Goal: Task Accomplishment & Management: Complete application form

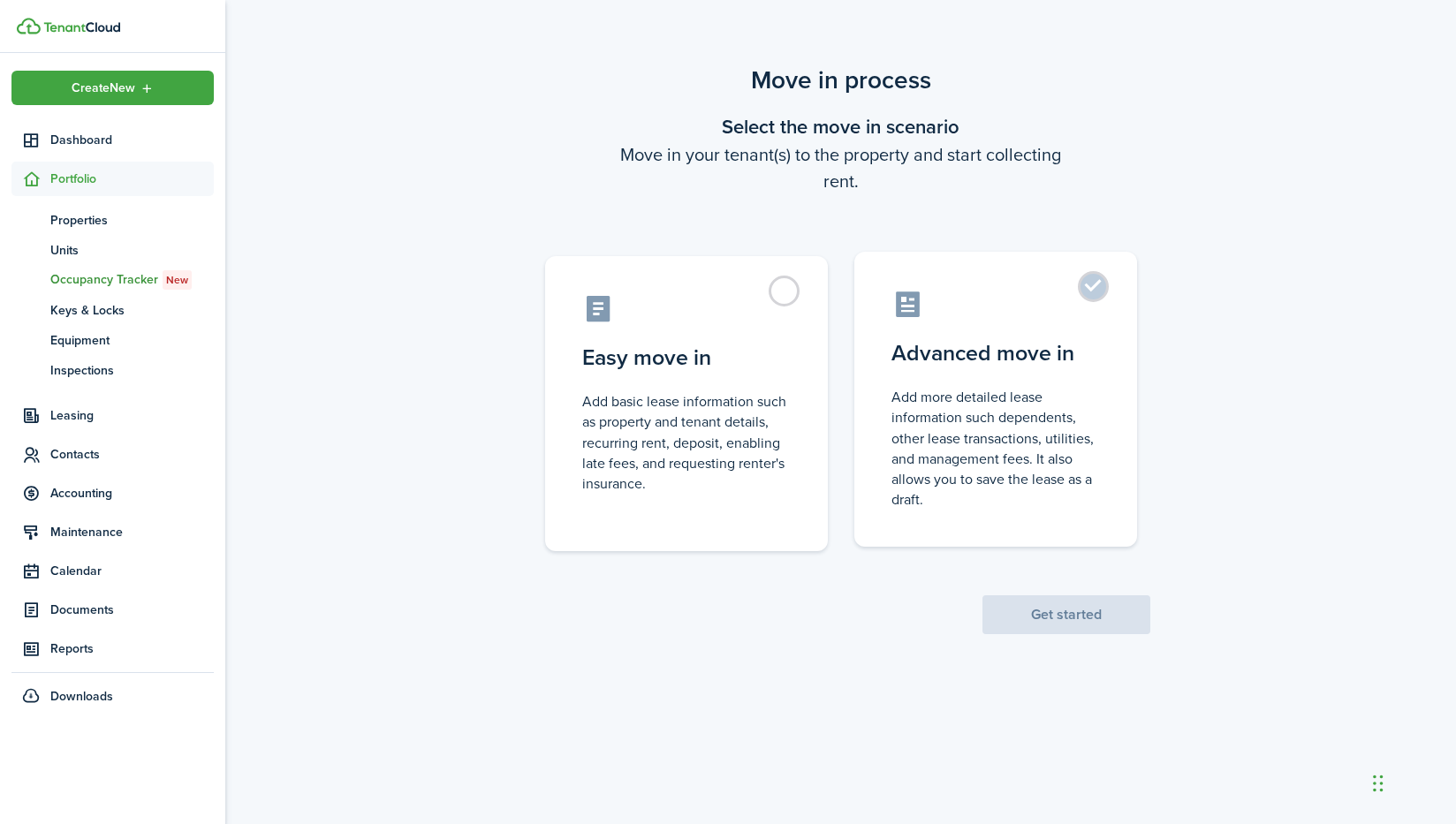
click at [934, 417] on control-radio-card-description "Add more detailed lease information such dependents, other lease transactions, …" at bounding box center [996, 447] width 209 height 123
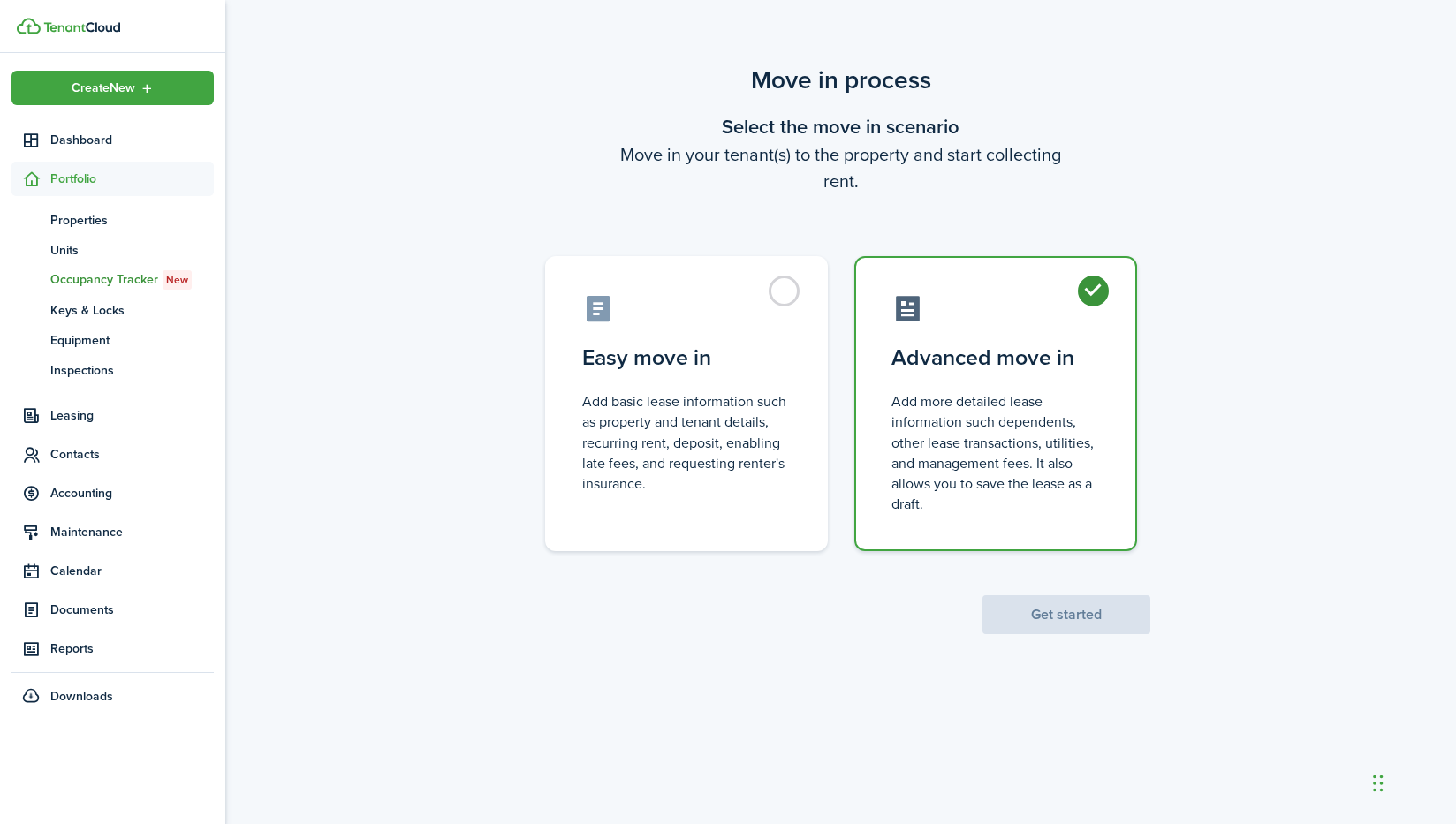
radio input "true"
click at [1085, 621] on button "Get started" at bounding box center [1065, 615] width 168 height 39
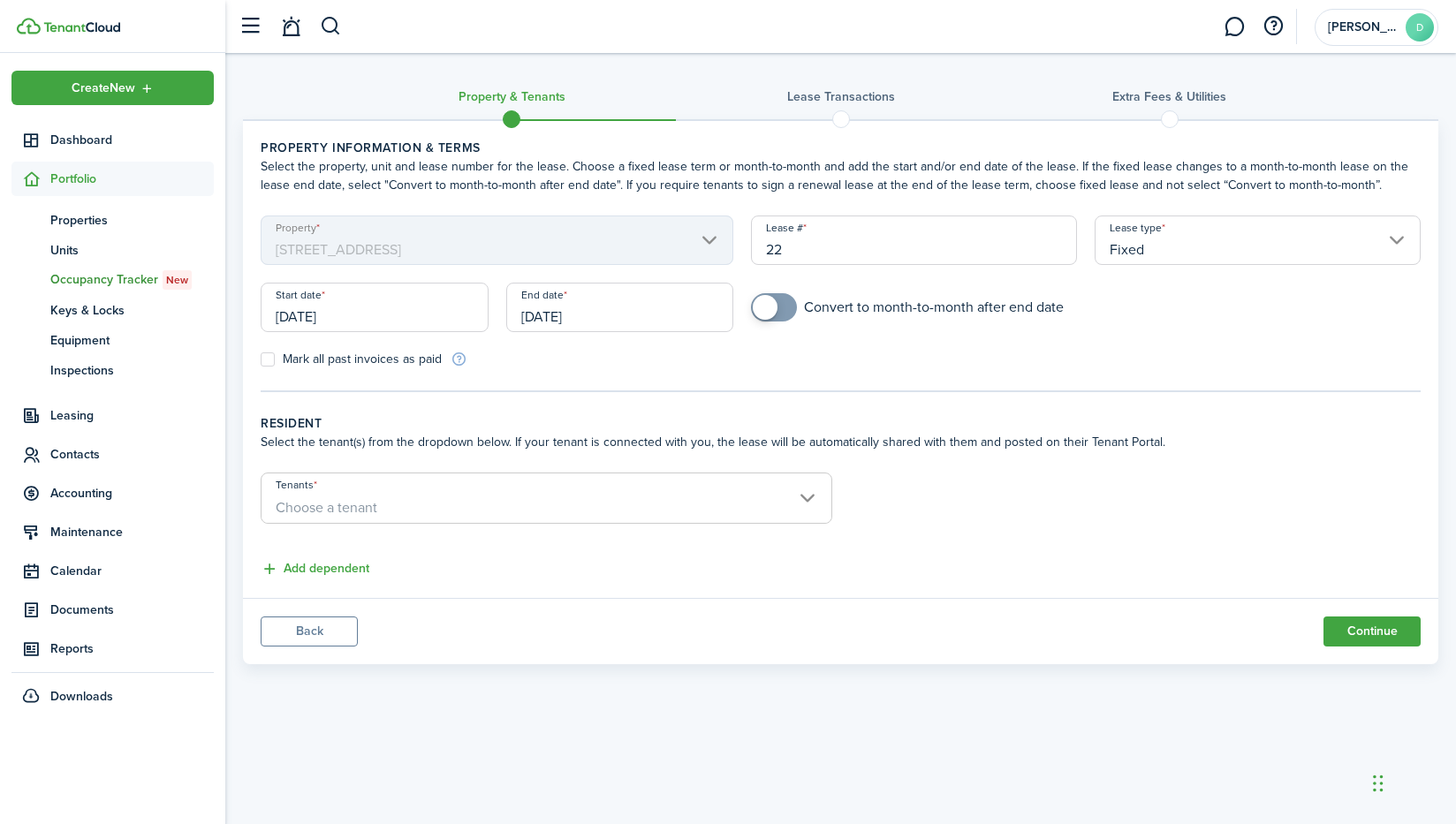
click at [446, 517] on span "Choose a tenant" at bounding box center [546, 507] width 570 height 30
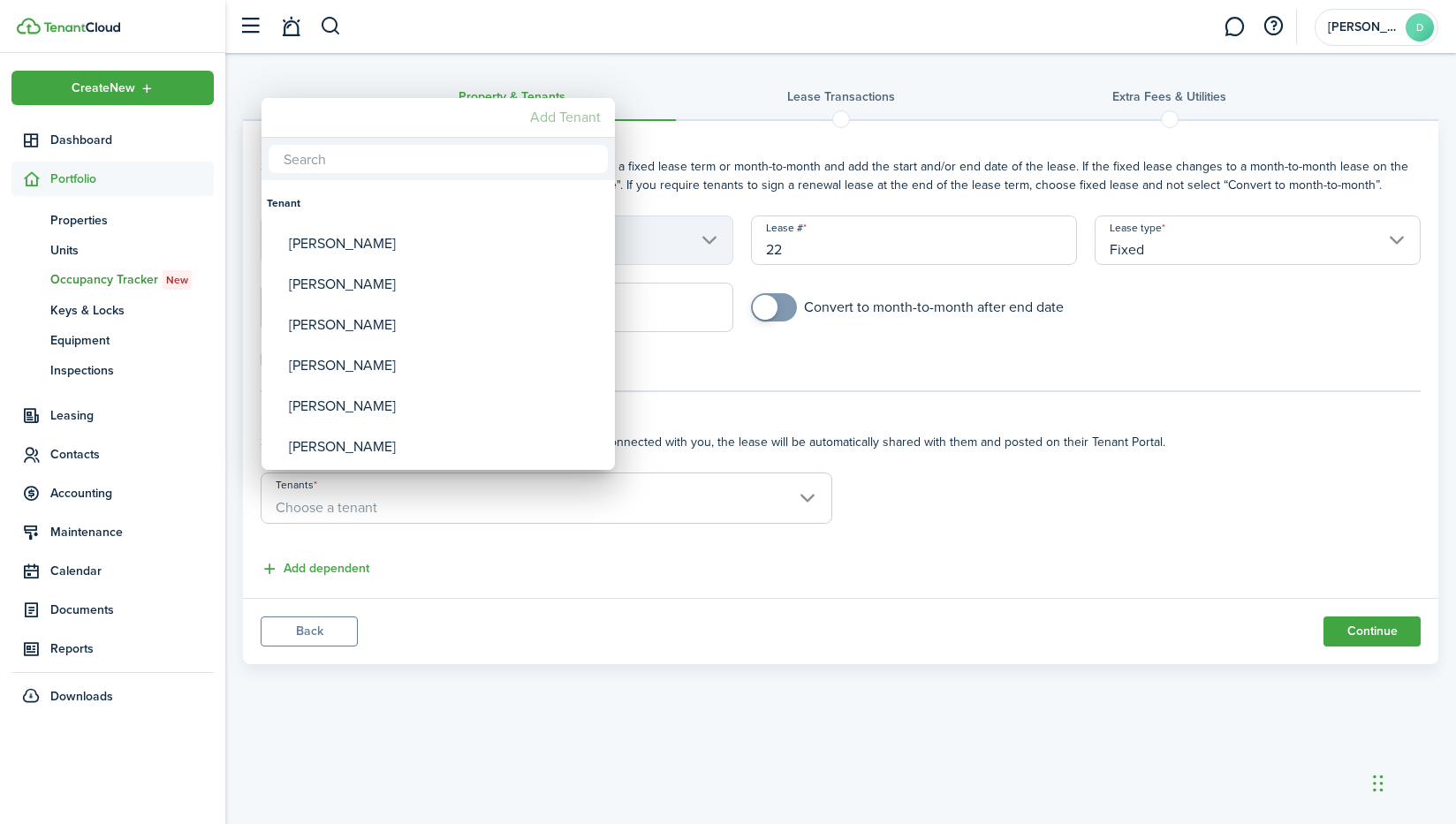
click at [556, 115] on mbsc-button "Add Tenant" at bounding box center [566, 117] width 85 height 31
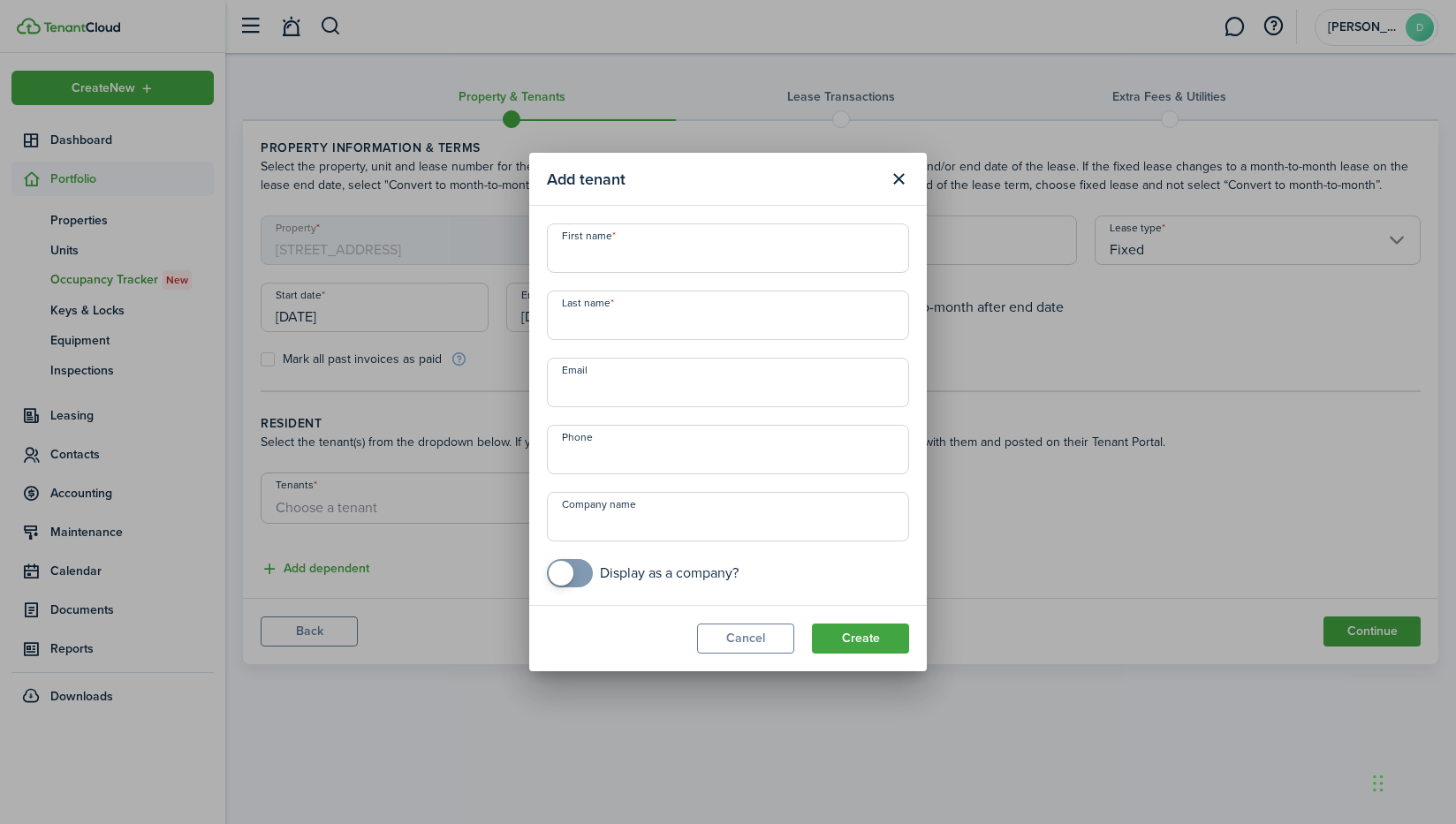
click at [620, 238] on input "First name" at bounding box center [728, 248] width 362 height 49
type input "[PERSON_NAME]"
type input "Mergie"
type input "[EMAIL_ADDRESS][DOMAIN_NAME]"
type input "[PHONE_NUMBER]"
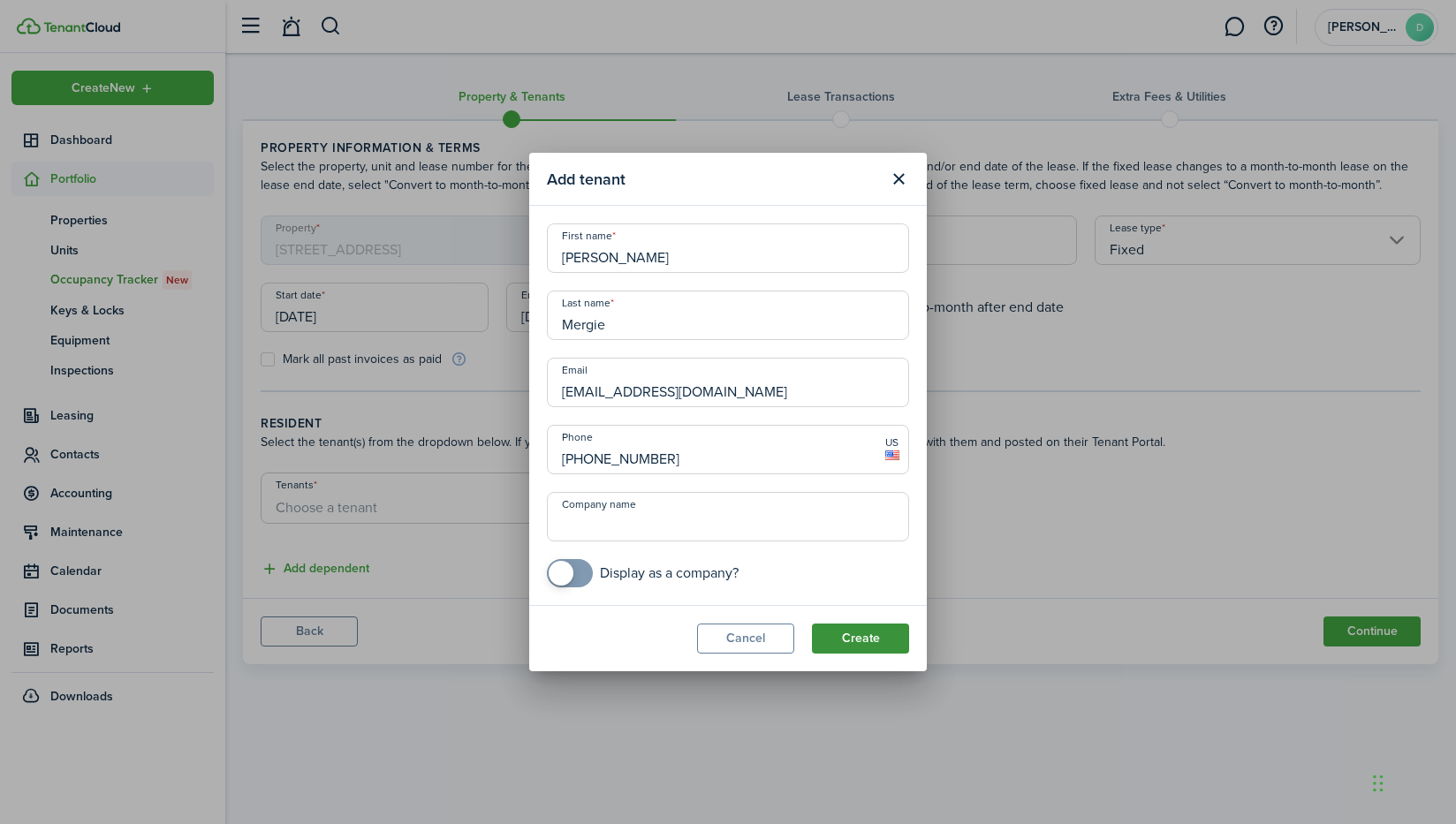
click at [866, 642] on button "Create" at bounding box center [860, 638] width 97 height 30
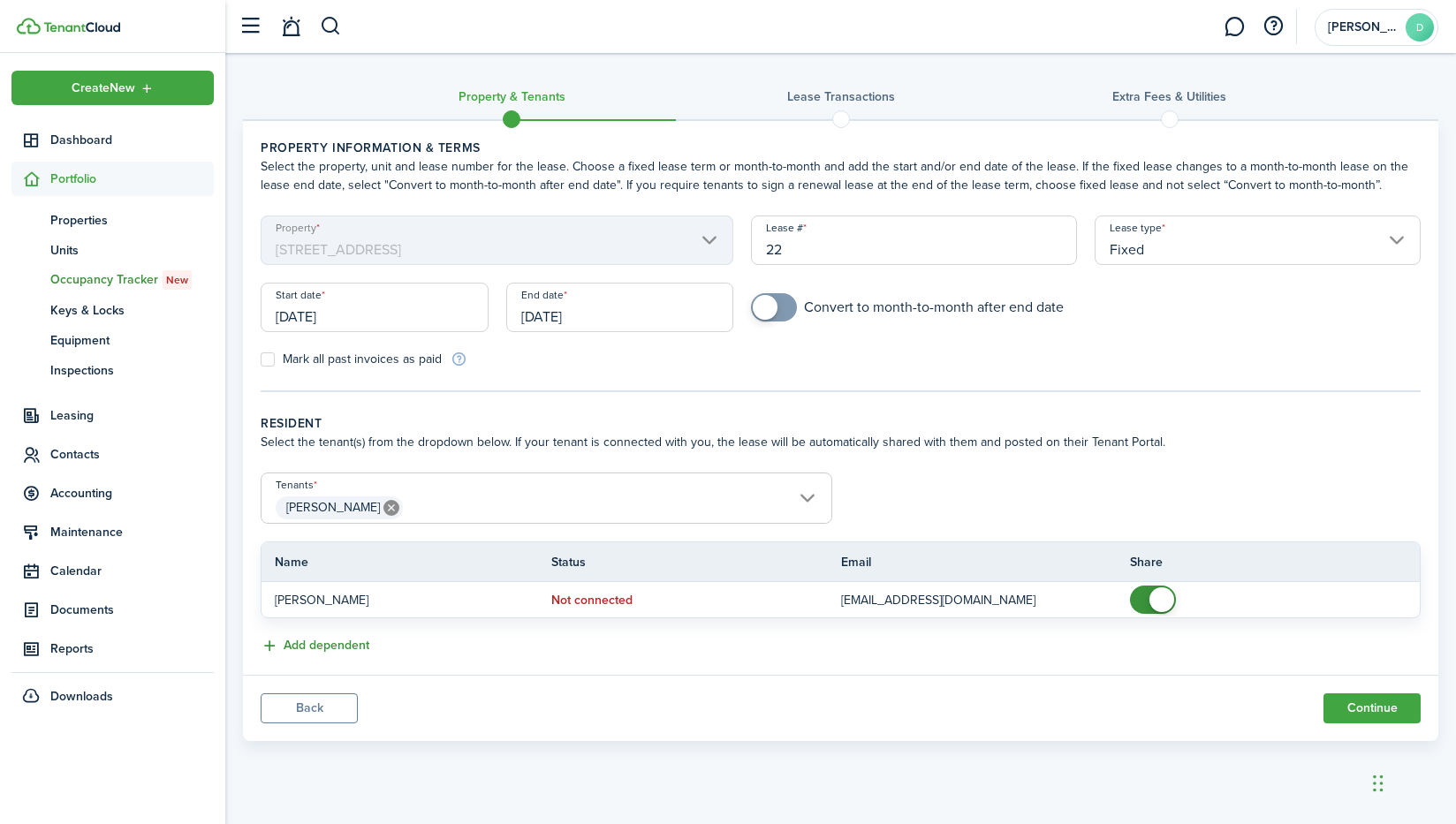
click at [311, 644] on button "Add dependent" at bounding box center [315, 645] width 108 height 21
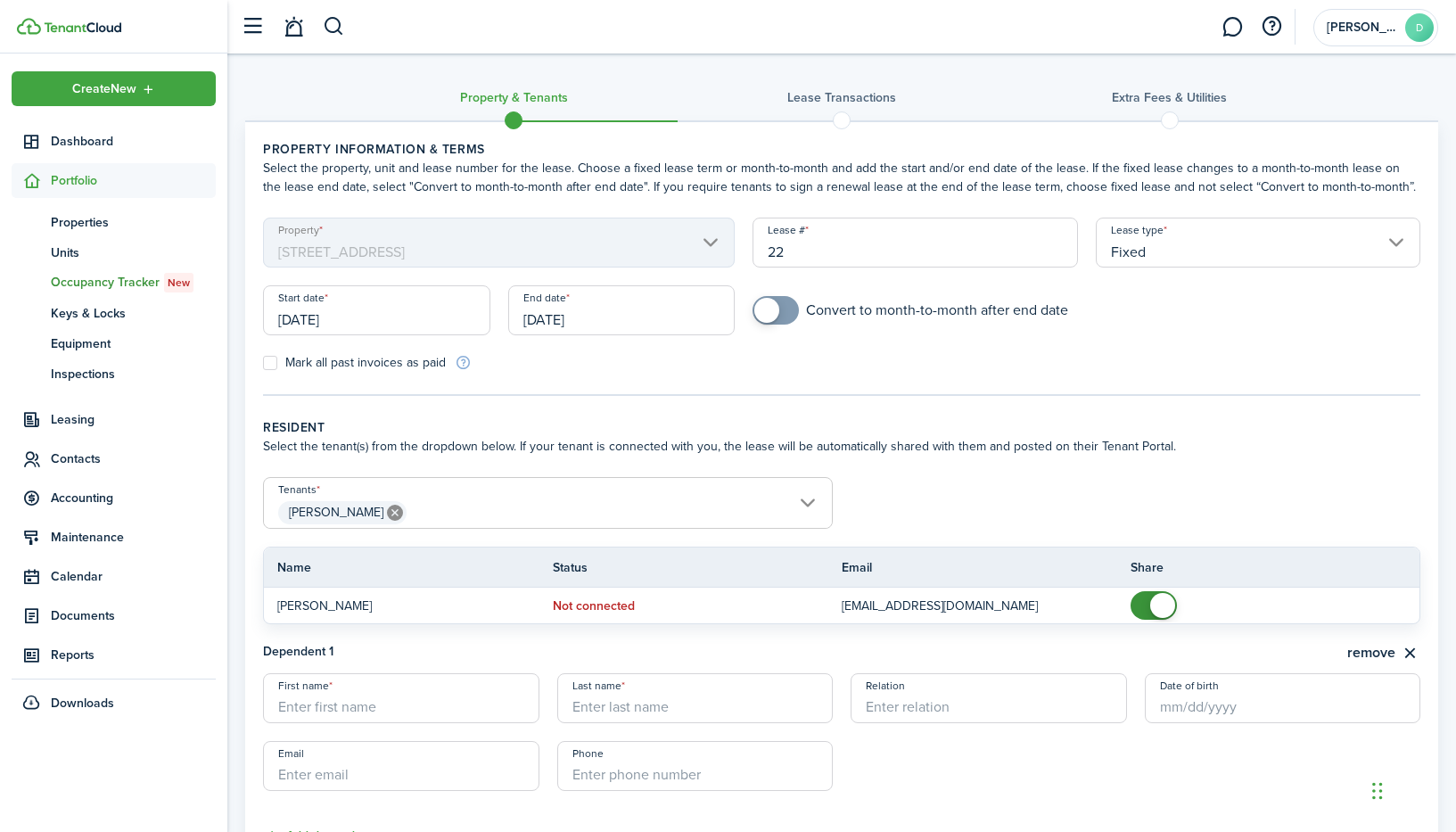
click at [423, 710] on input "First name" at bounding box center [401, 698] width 276 height 50
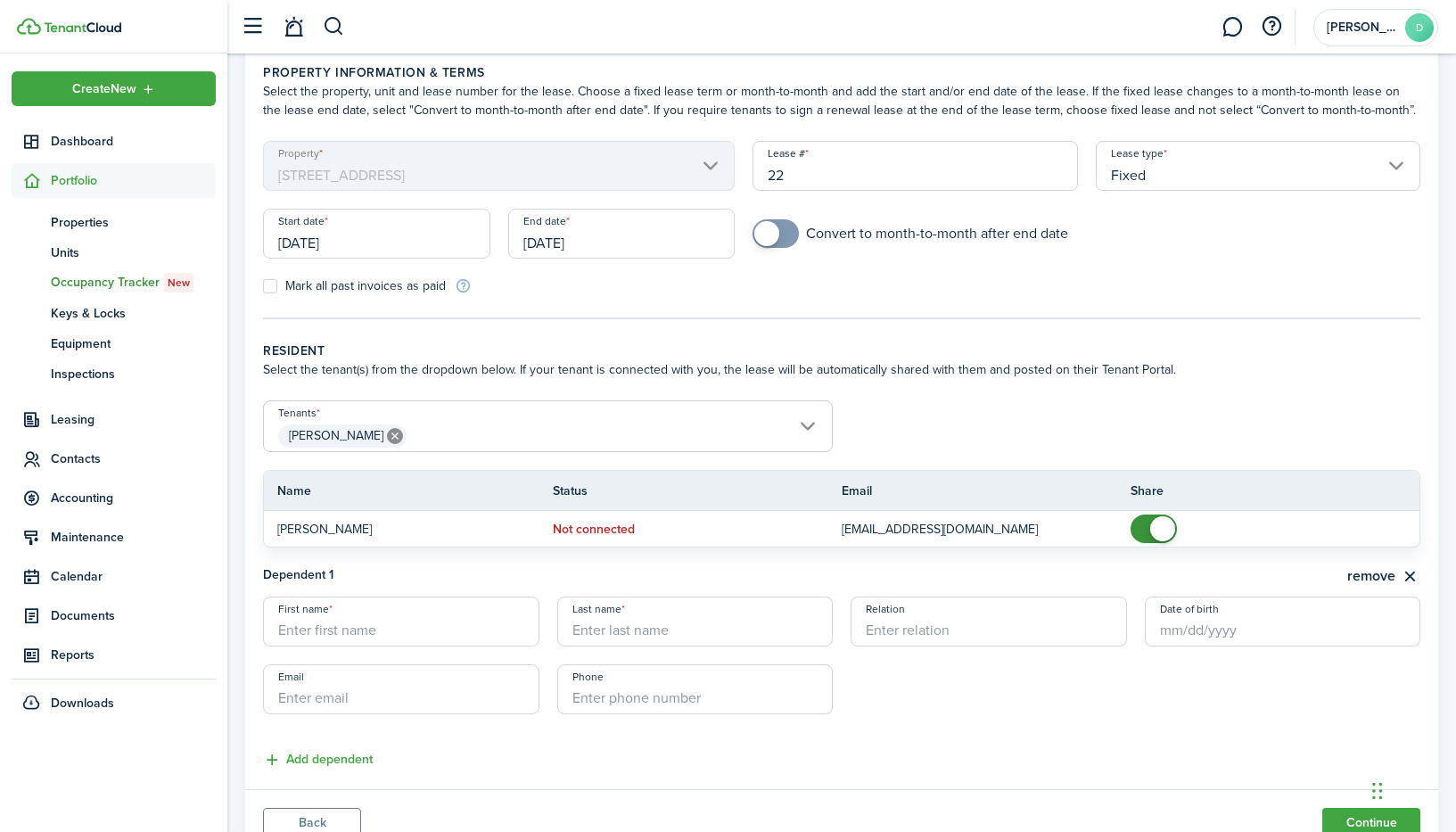
scroll to position [78, 0]
type input "[PERSON_NAME]"
type input "Mergie"
type input "Child"
type input "+1"
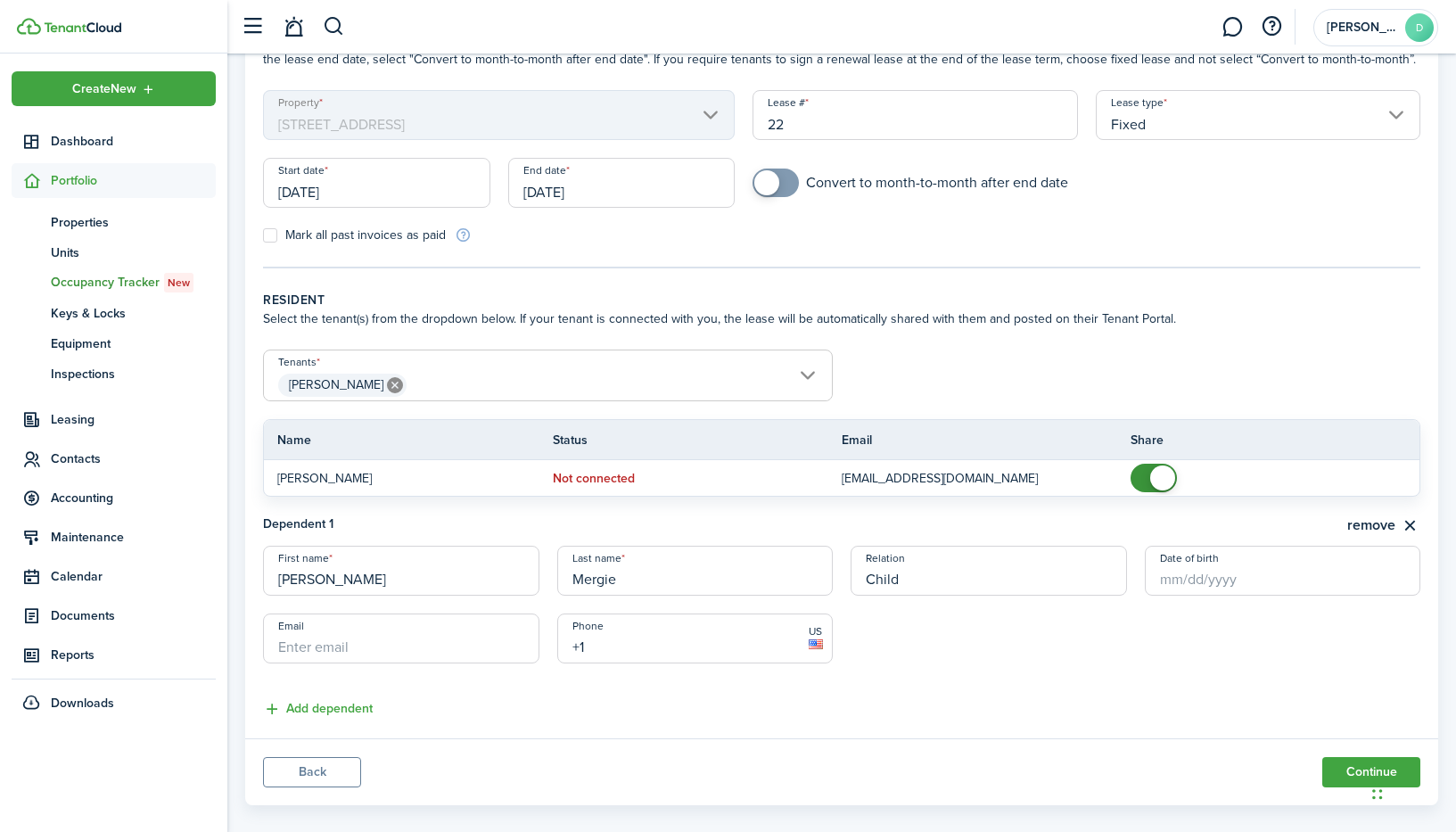
scroll to position [150, 0]
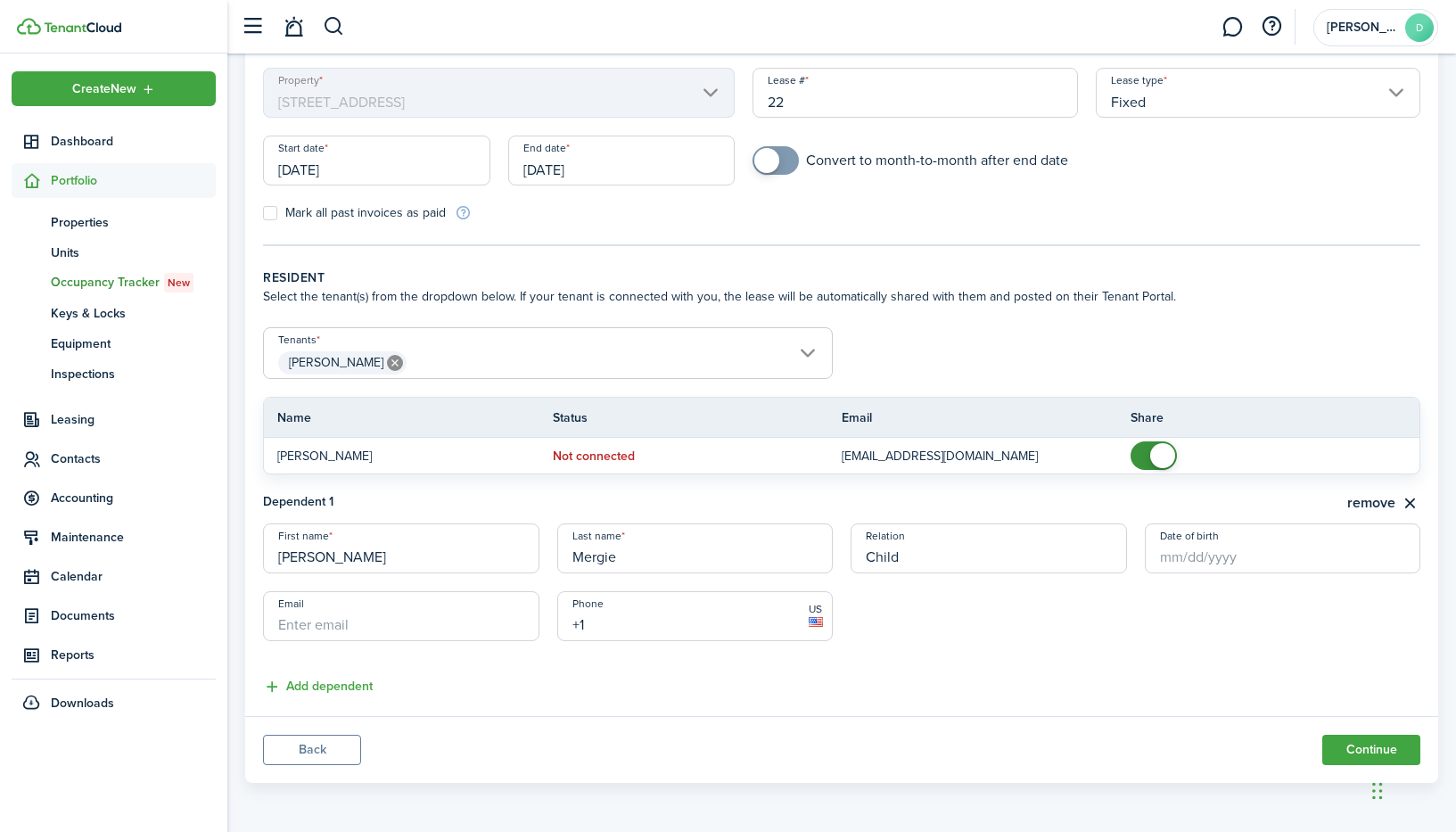
click at [916, 630] on lease-dependent-form "First name [PERSON_NAME] Last name [PERSON_NAME] Relation Child Date of birth E…" at bounding box center [841, 591] width 1157 height 135
click at [861, 632] on lease-dependent-form "First name [PERSON_NAME] Last name [PERSON_NAME] Relation Child Date of birth E…" at bounding box center [841, 591] width 1157 height 135
click at [875, 641] on lease-dependent-form "First name [PERSON_NAME] Last name [PERSON_NAME] Relation Child Date of birth E…" at bounding box center [841, 591] width 1157 height 135
click at [397, 624] on input "Email" at bounding box center [401, 616] width 276 height 50
click at [583, 620] on input "+1" at bounding box center [695, 616] width 276 height 50
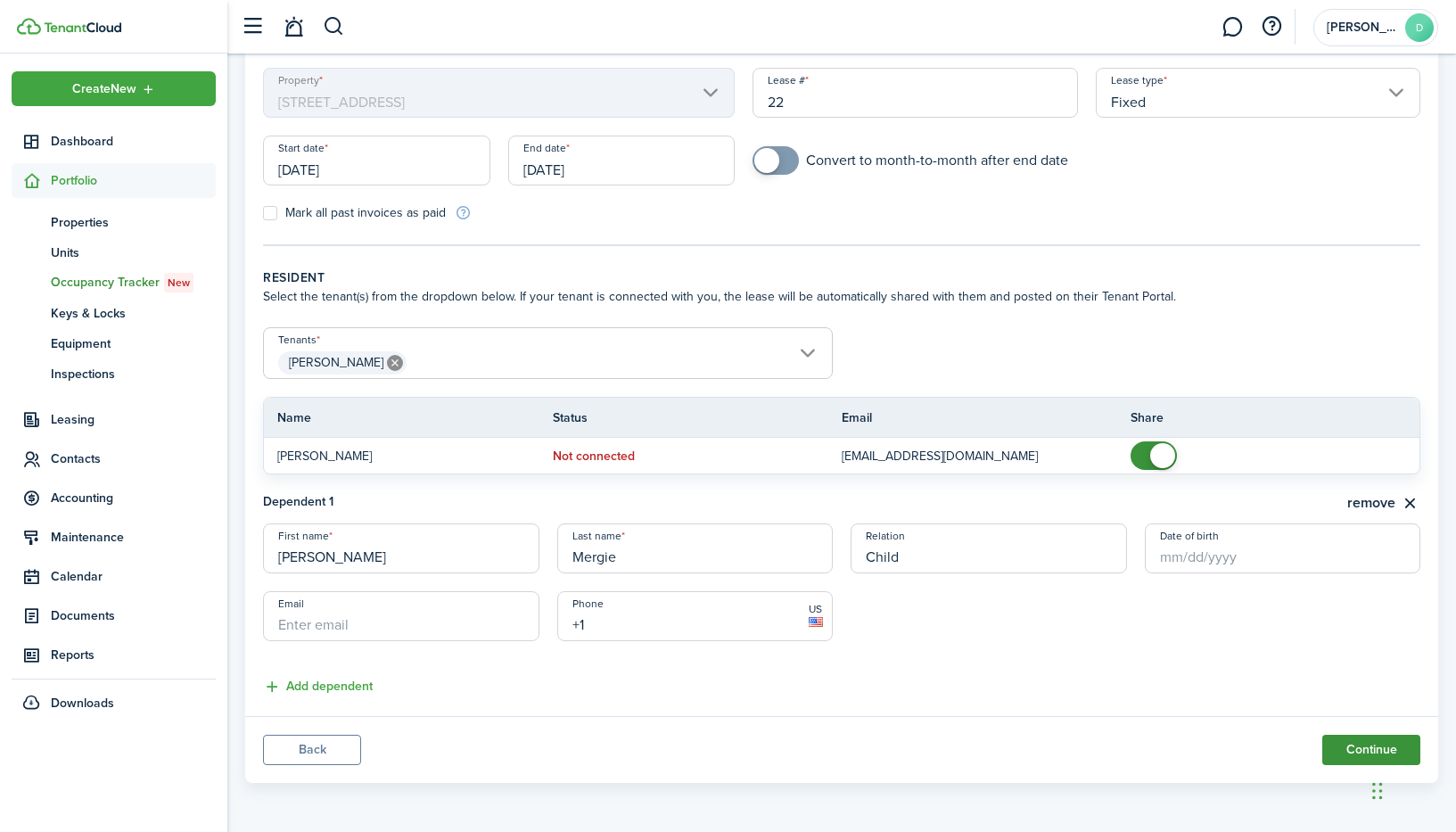
click at [1358, 751] on button "Continue" at bounding box center [1372, 750] width 98 height 31
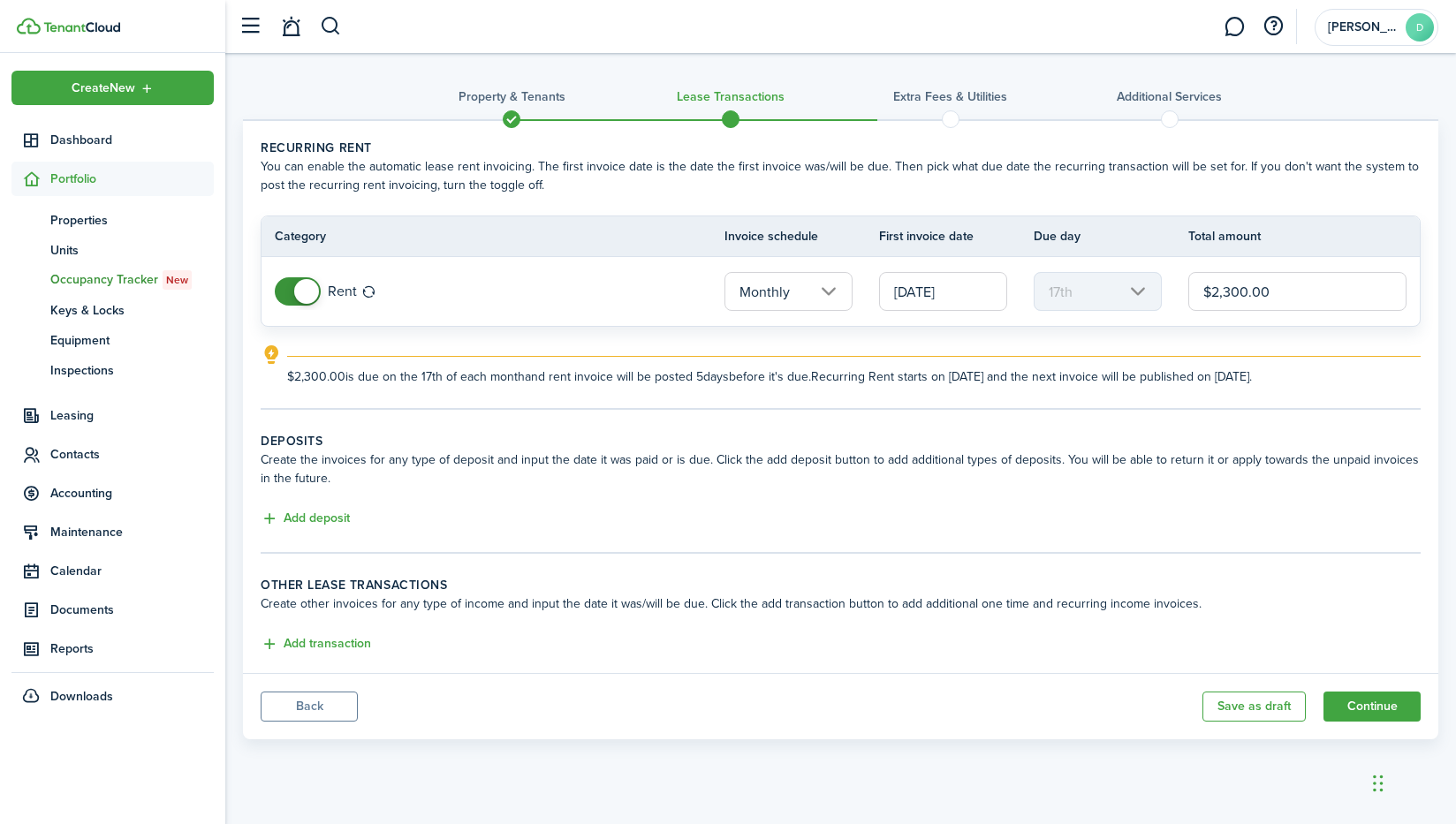
click at [1228, 293] on input "$2,300.00" at bounding box center [1298, 292] width 218 height 39
type input "$2,500.00"
click at [333, 523] on button "Add deposit" at bounding box center [305, 518] width 90 height 21
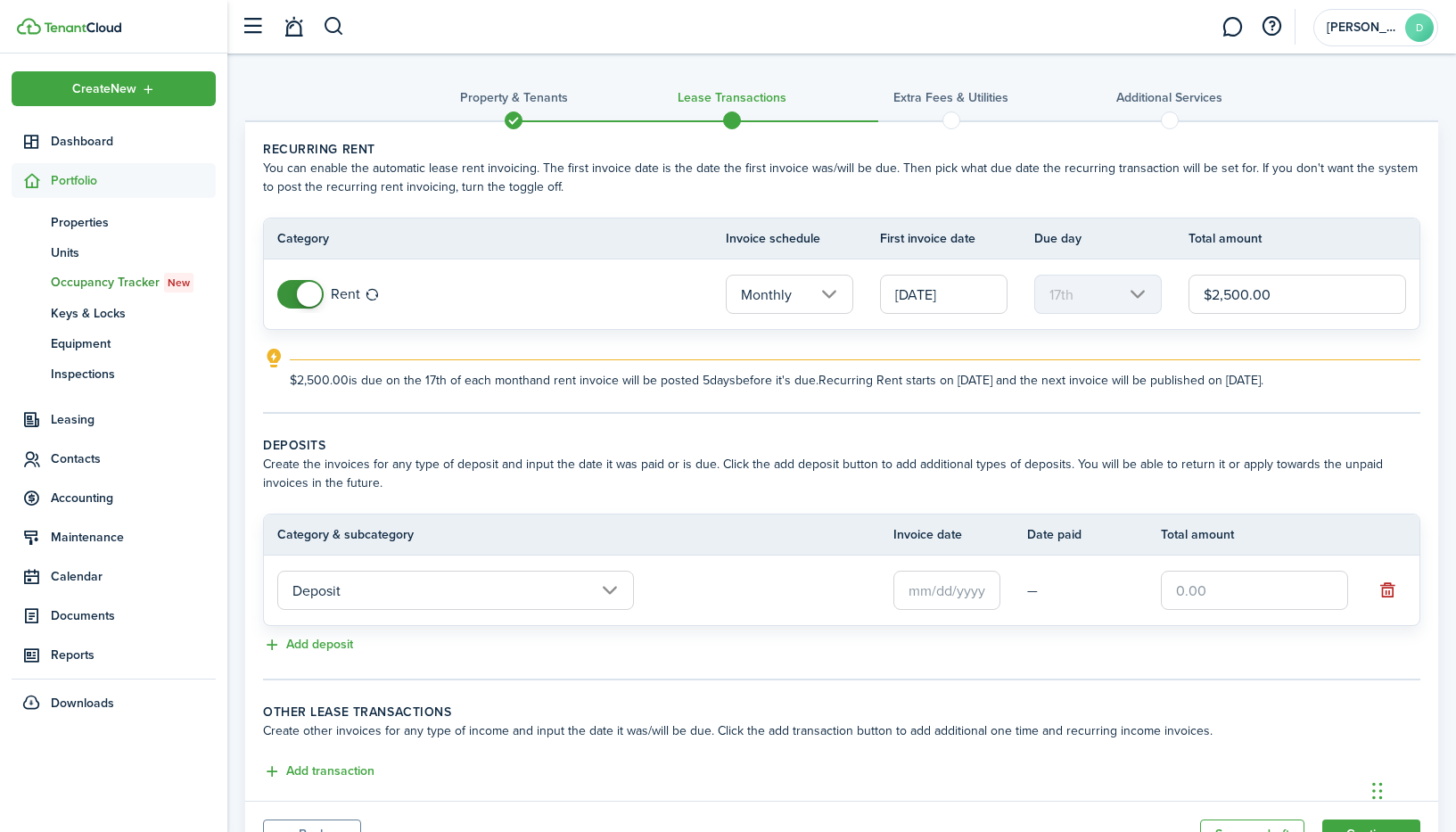
click at [925, 602] on input "text" at bounding box center [947, 591] width 107 height 40
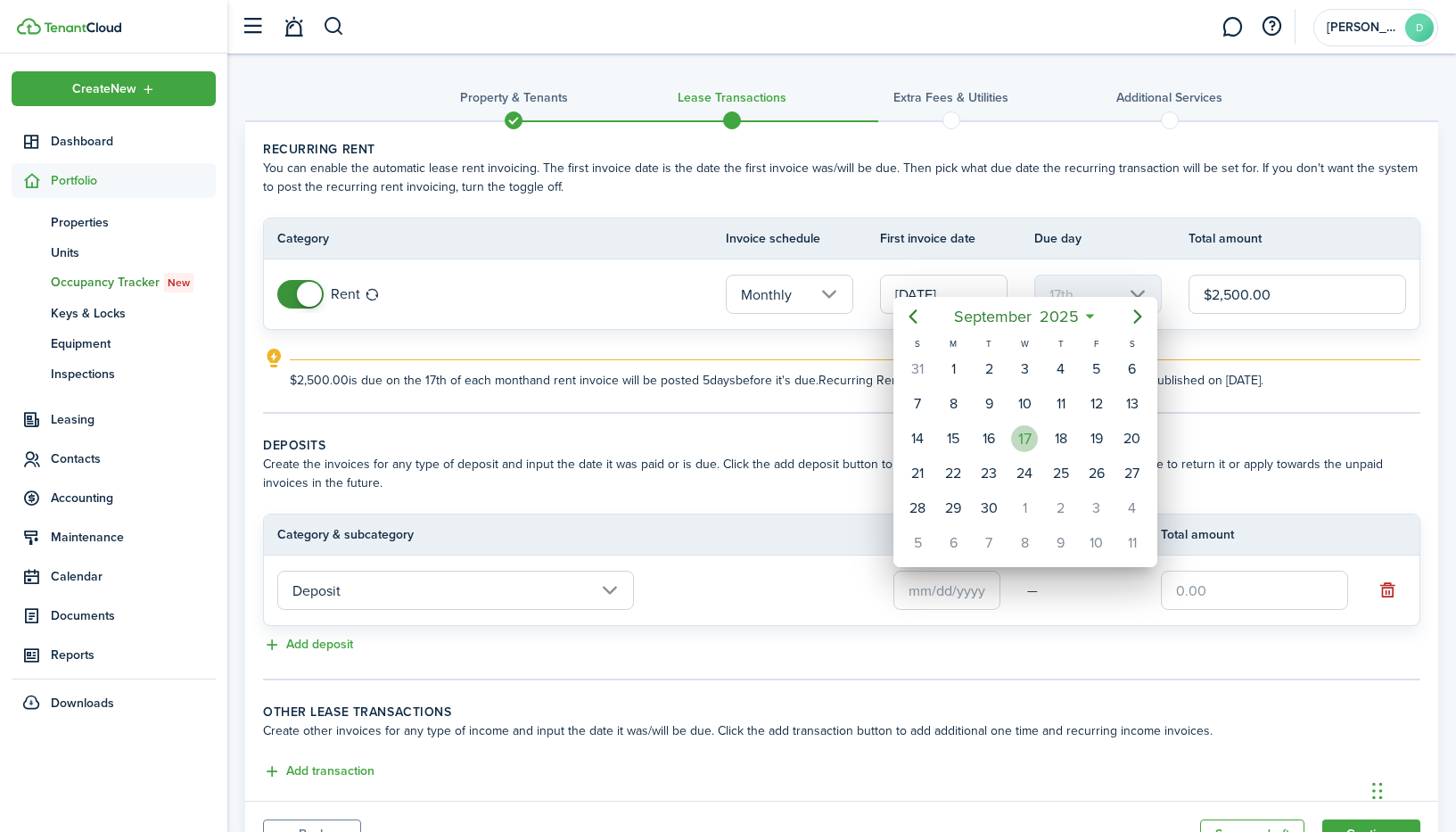
click at [1020, 427] on div "17" at bounding box center [1024, 438] width 27 height 27
type input "[DATE]"
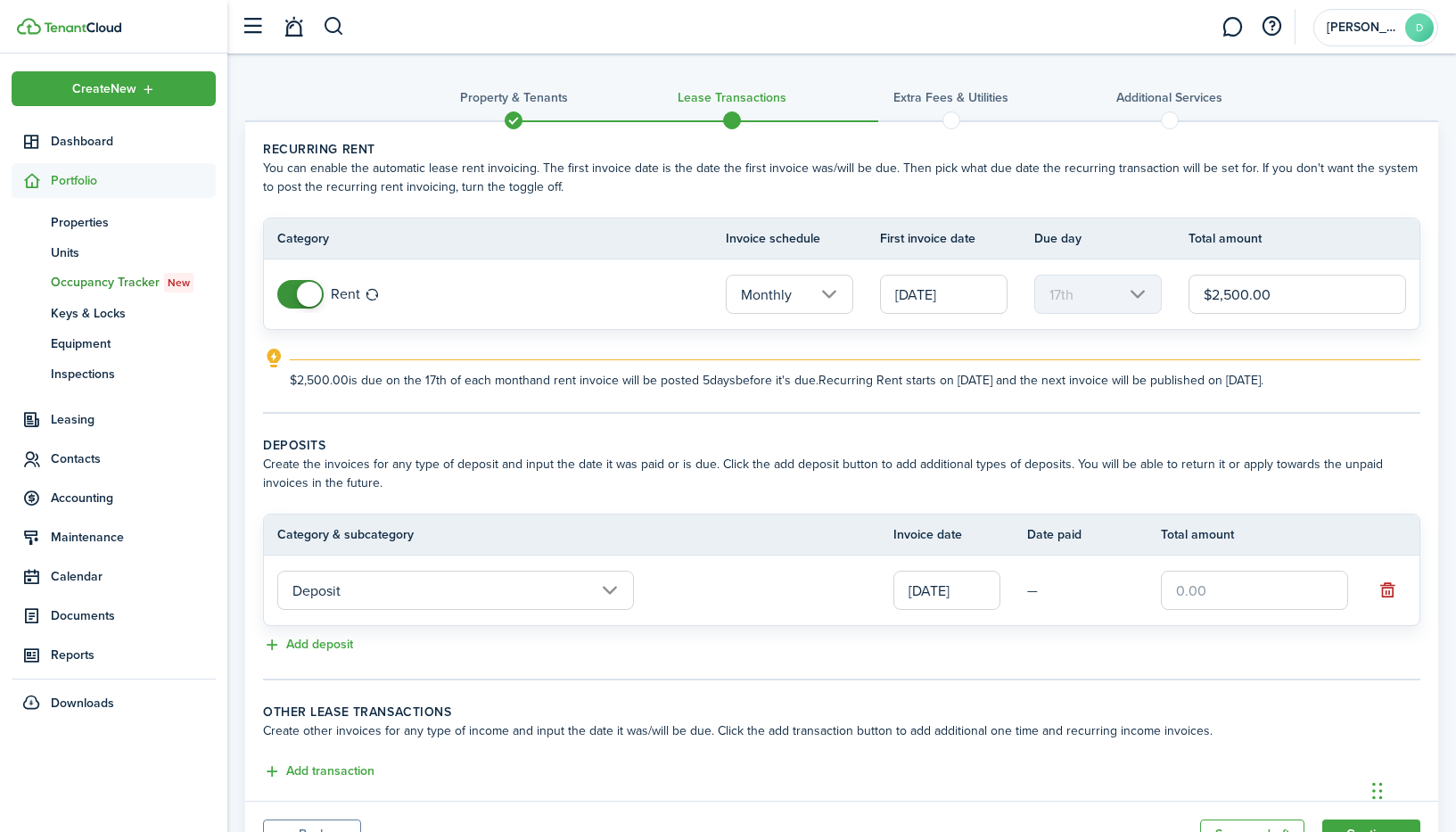
click at [1219, 598] on input "text" at bounding box center [1254, 591] width 188 height 40
type input "$2,500.00"
click at [826, 676] on tc-wizard-step "Deposits Create the invoices for any type of deposit and input the date it was …" at bounding box center [841, 558] width 1157 height 244
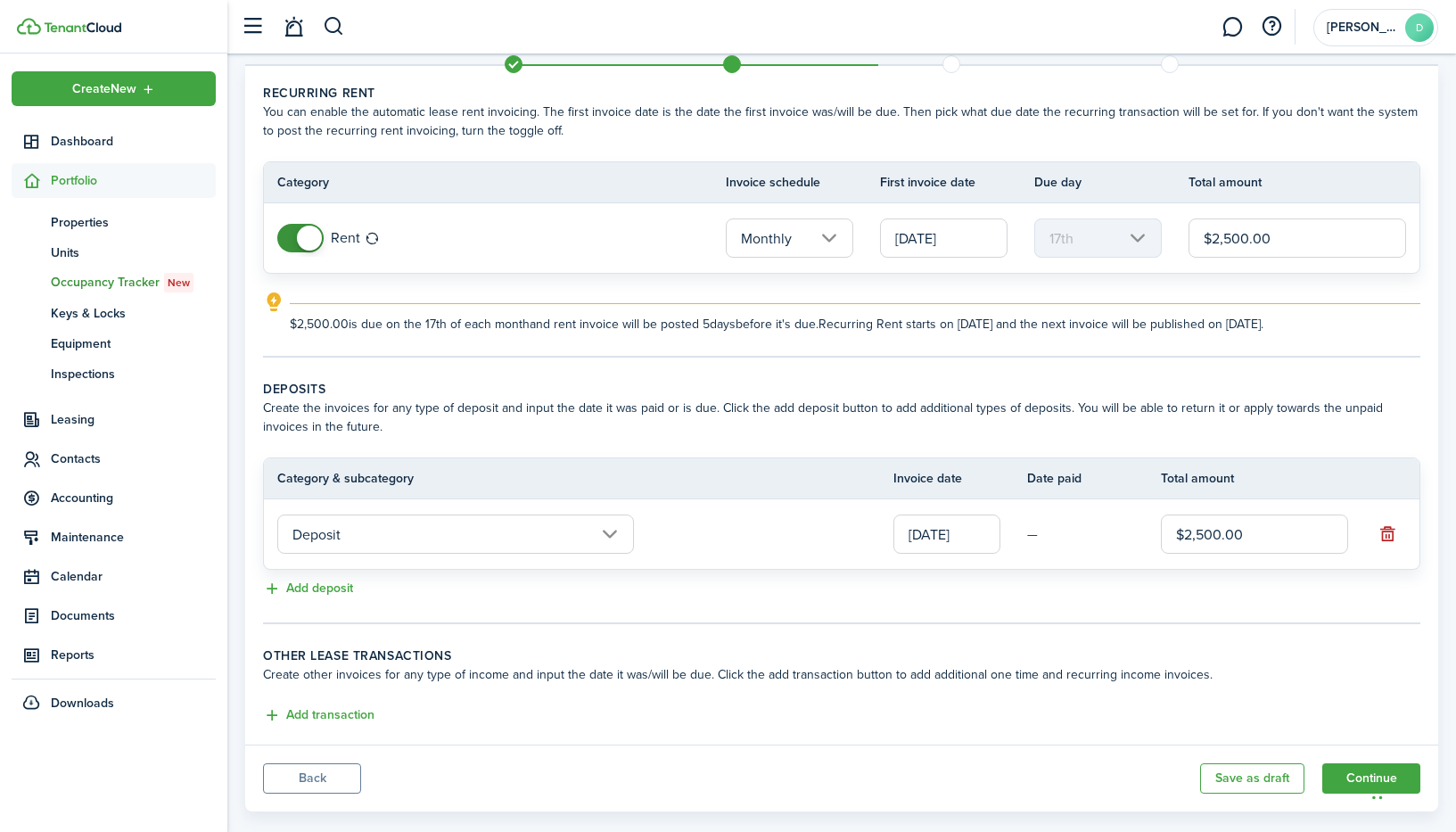
scroll to position [84, 0]
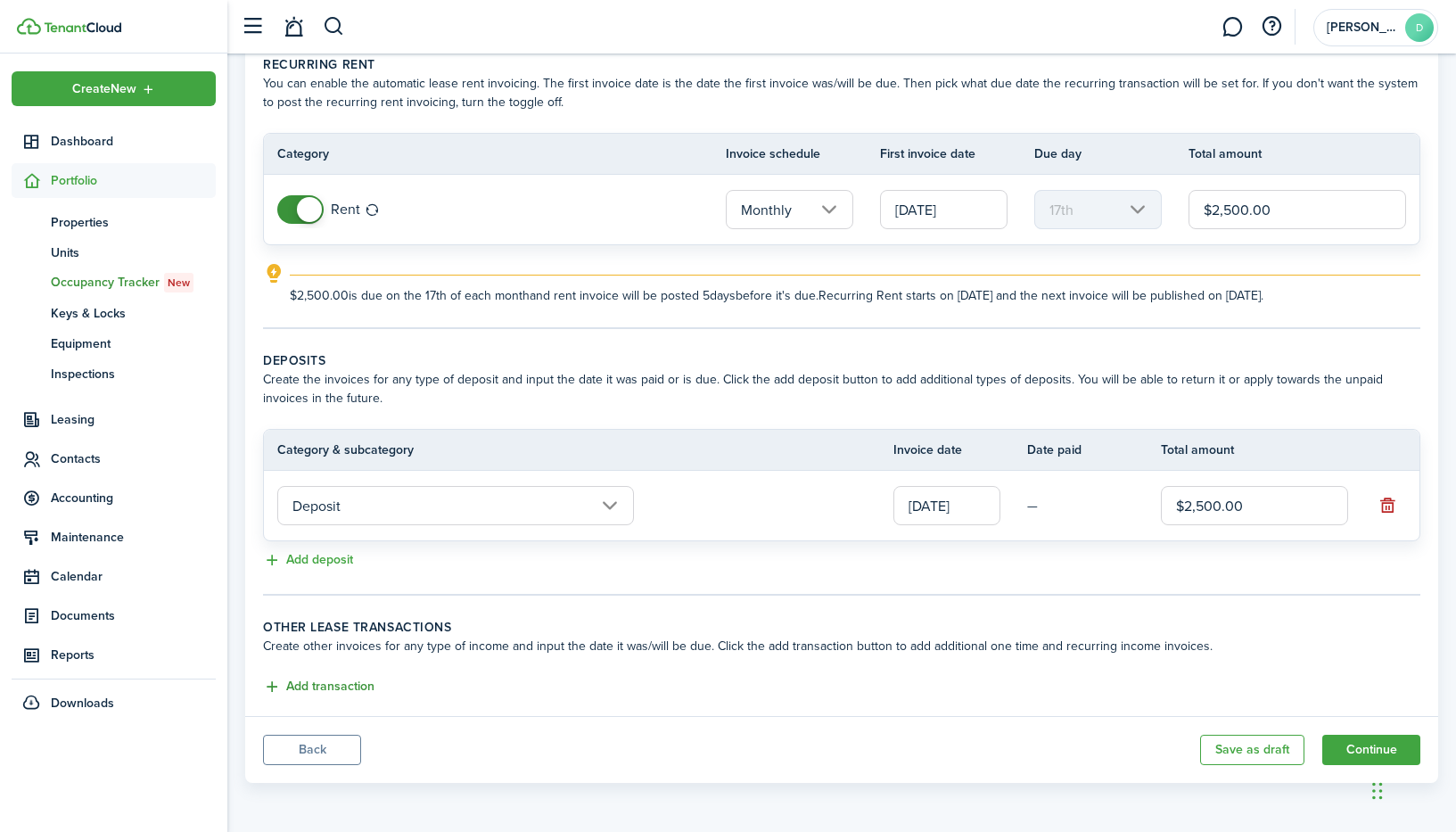
click at [336, 687] on button "Add transaction" at bounding box center [319, 686] width 111 height 21
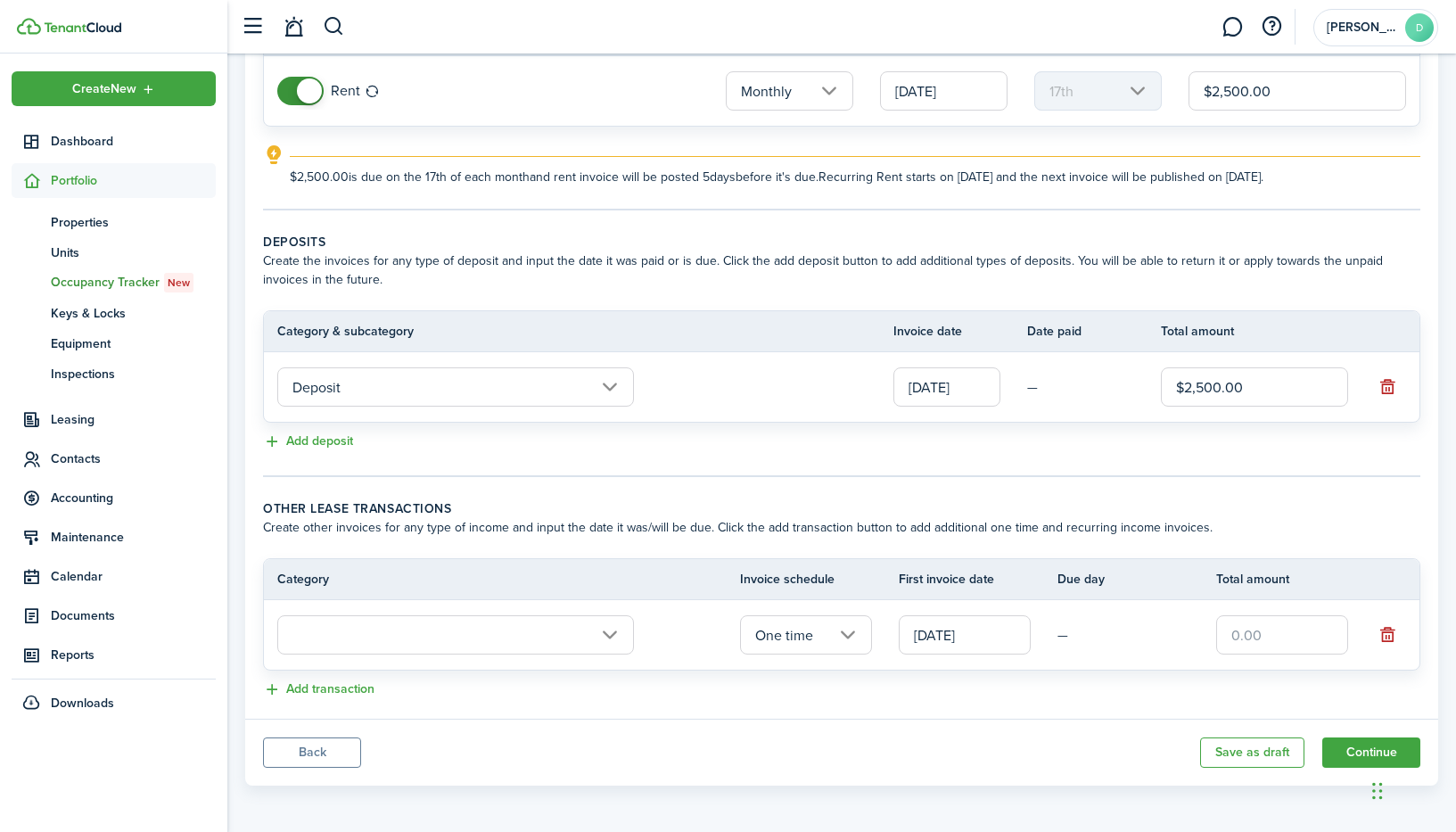
scroll to position [206, 0]
click at [529, 619] on input "text" at bounding box center [455, 632] width 357 height 40
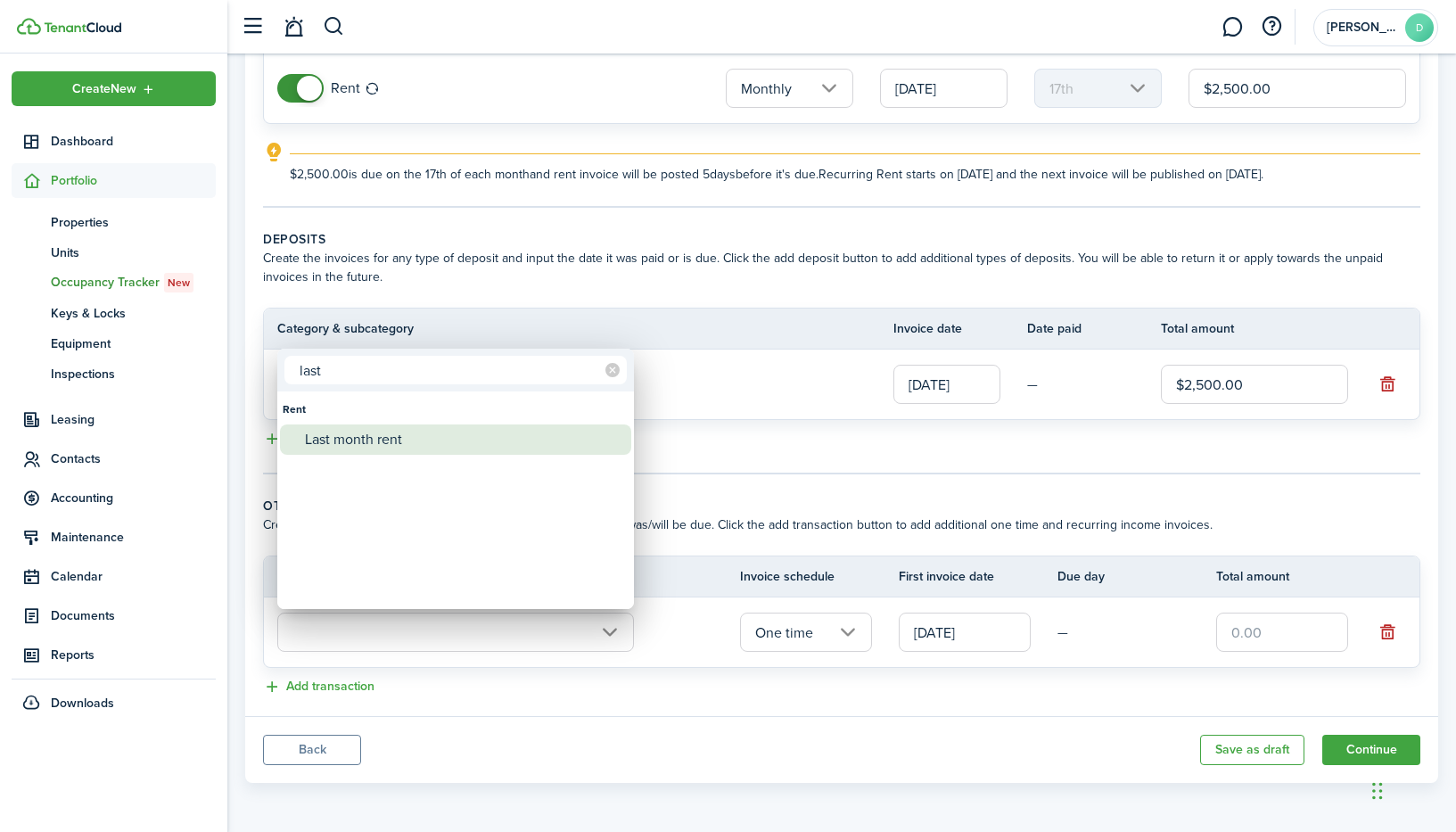
type input "last"
click at [390, 447] on div "Last month rent" at bounding box center [463, 439] width 316 height 31
type input "Rent / Last month rent"
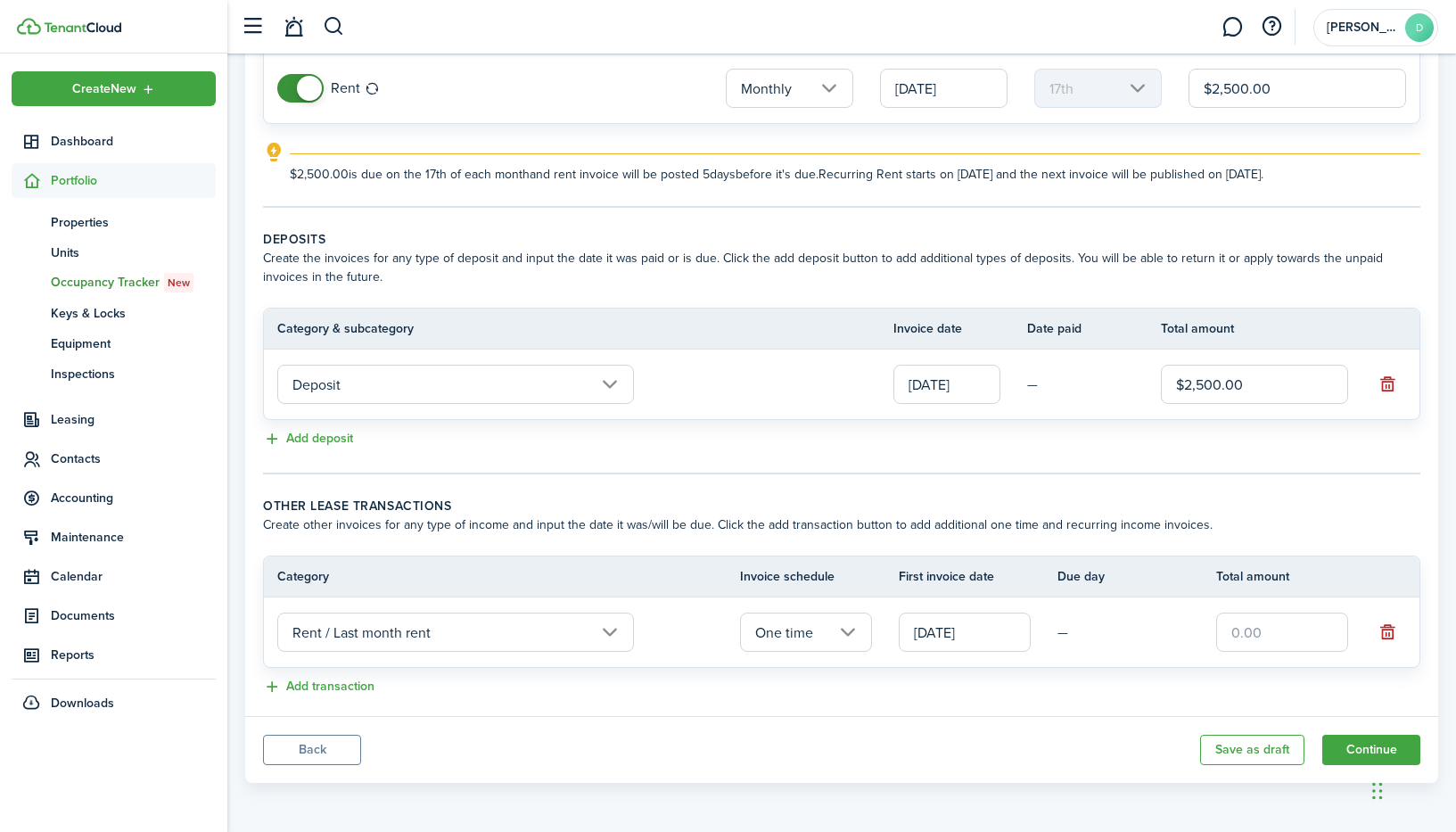
click at [1244, 633] on input "text" at bounding box center [1282, 632] width 132 height 40
type input "$2,500.00"
click at [1069, 688] on div "Add transaction" at bounding box center [841, 687] width 1157 height 22
click at [1362, 742] on button "Continue" at bounding box center [1372, 750] width 98 height 31
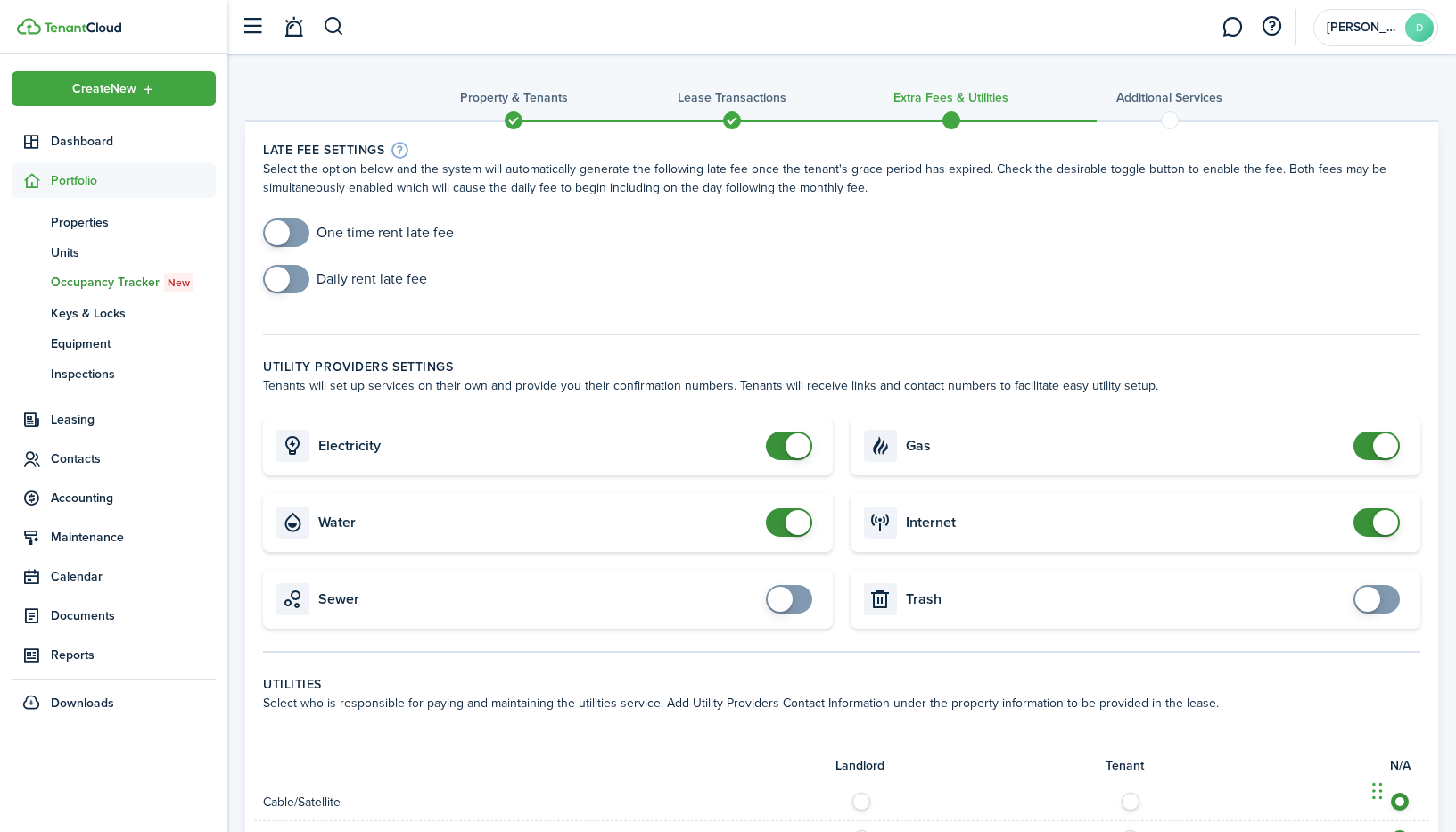
checkbox input "false"
click at [1385, 450] on span at bounding box center [1385, 445] width 25 height 25
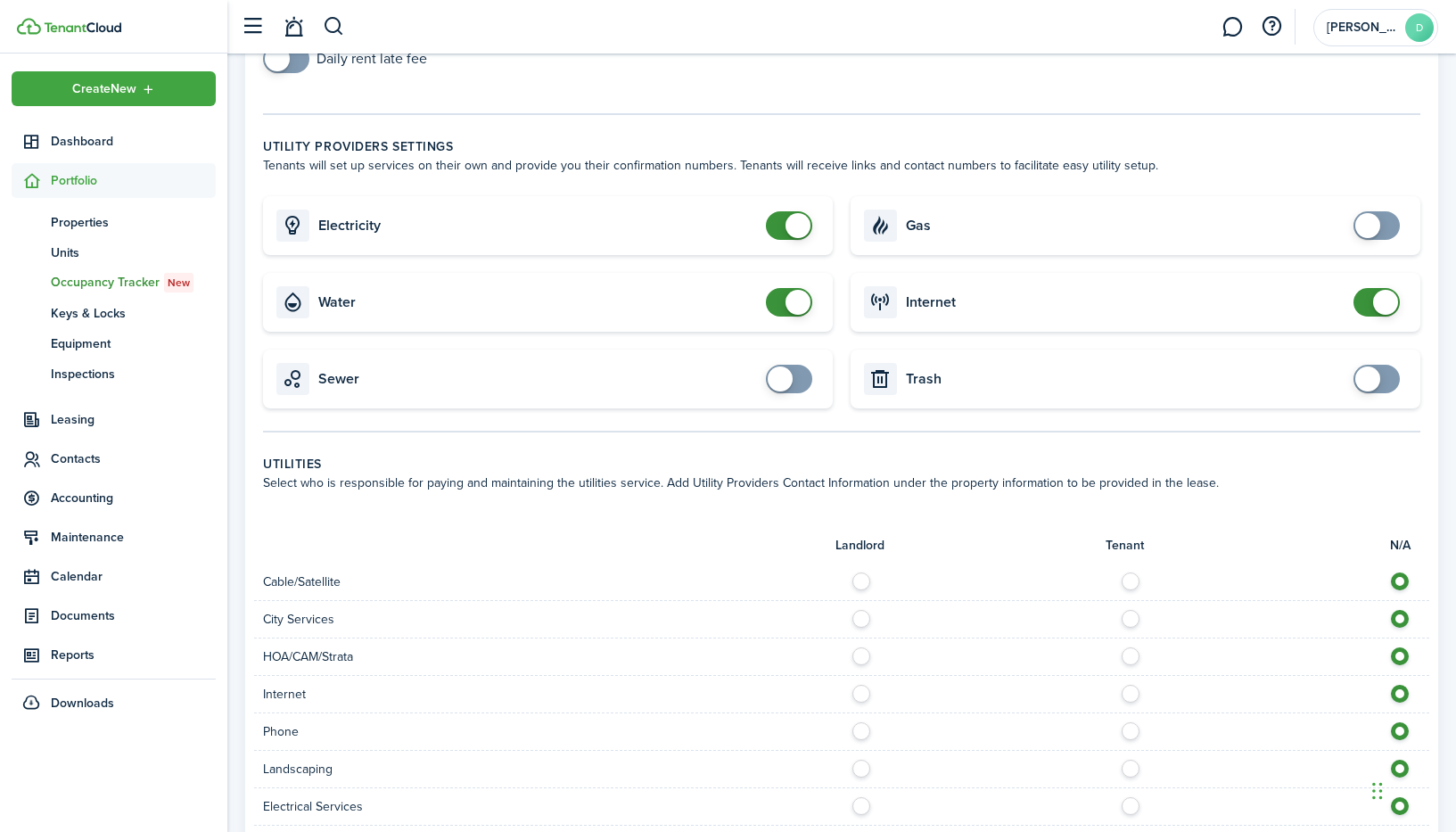
scroll to position [535, 0]
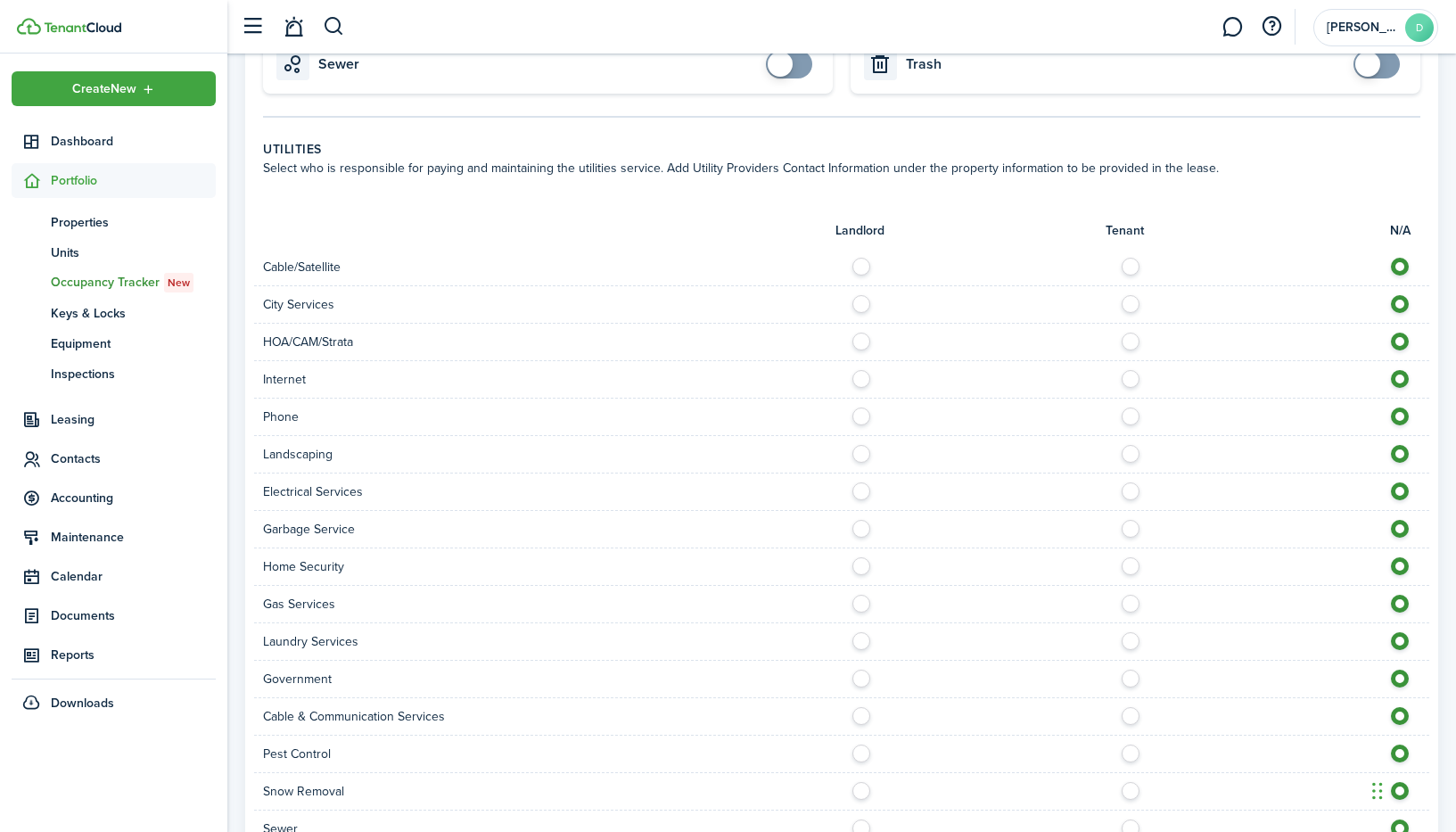
click at [866, 340] on label at bounding box center [866, 337] width 31 height 9
radio input "true"
click at [1129, 486] on label at bounding box center [1135, 486] width 31 height 9
radio input "true"
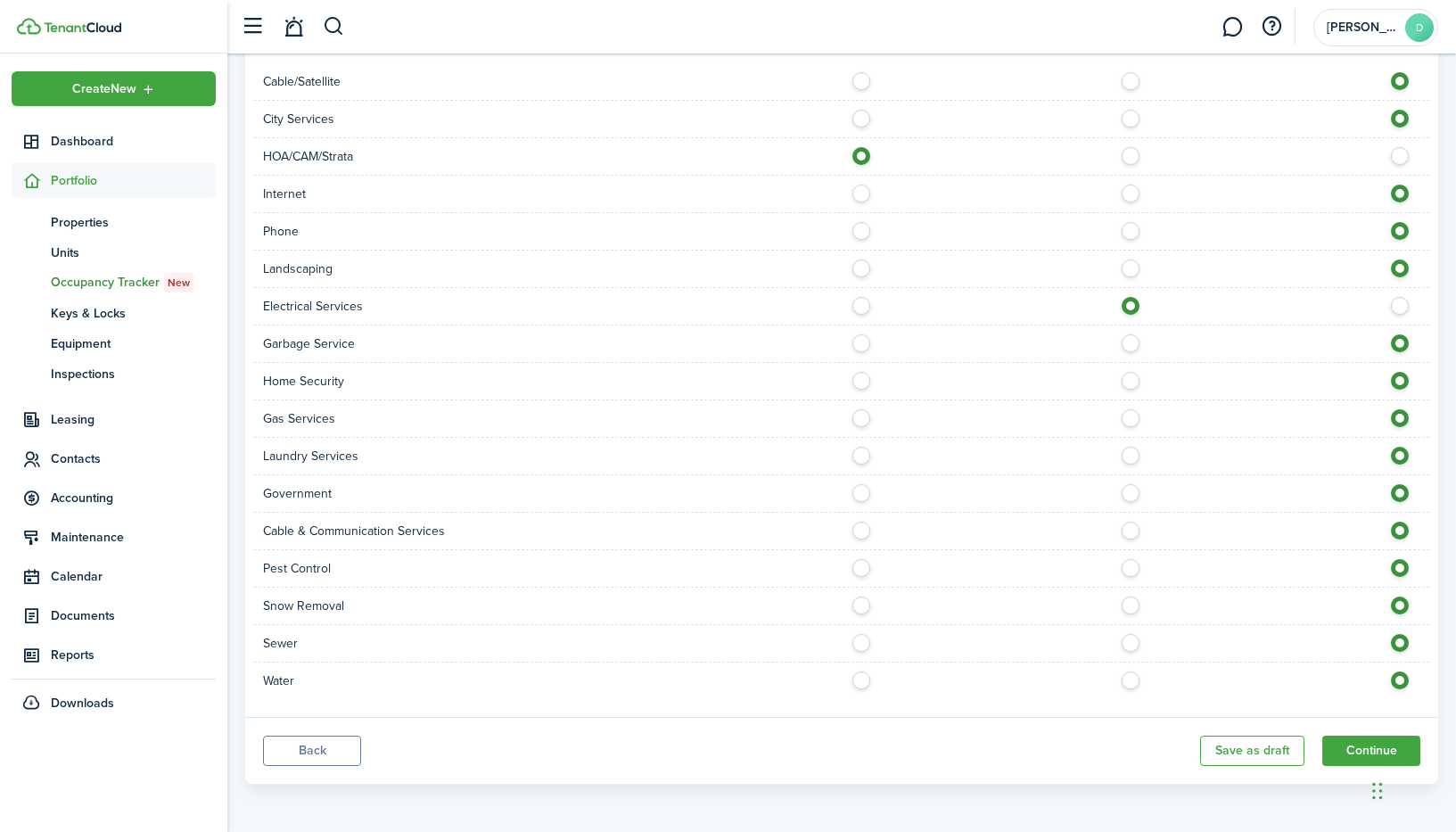
scroll to position [721, 0]
click at [873, 570] on div at bounding box center [1136, 567] width 588 height 19
click at [860, 567] on label at bounding box center [866, 562] width 31 height 9
radio input "true"
click at [1130, 675] on label at bounding box center [1135, 674] width 31 height 9
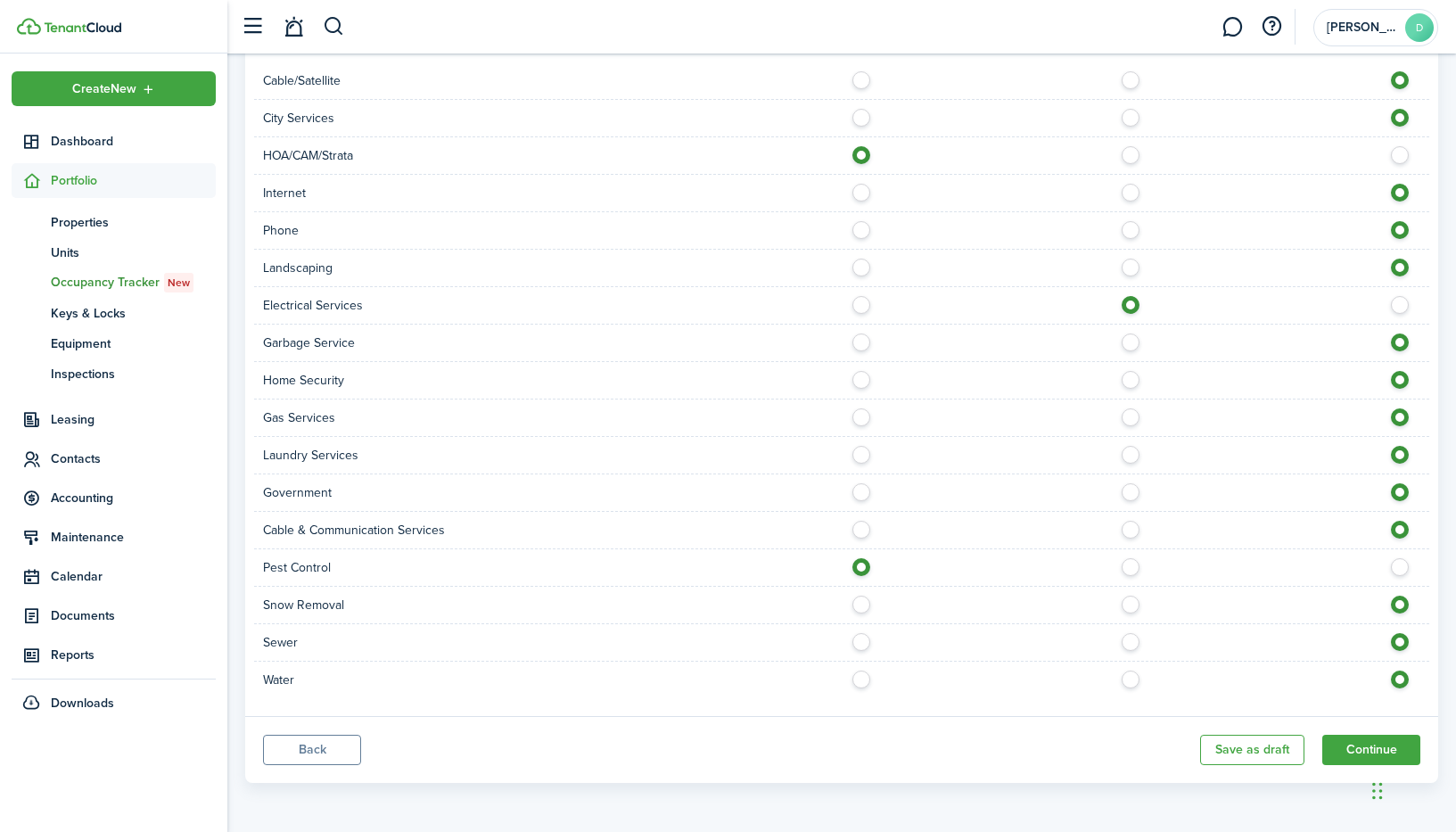
radio input "true"
click at [1351, 741] on button "Continue" at bounding box center [1372, 750] width 98 height 31
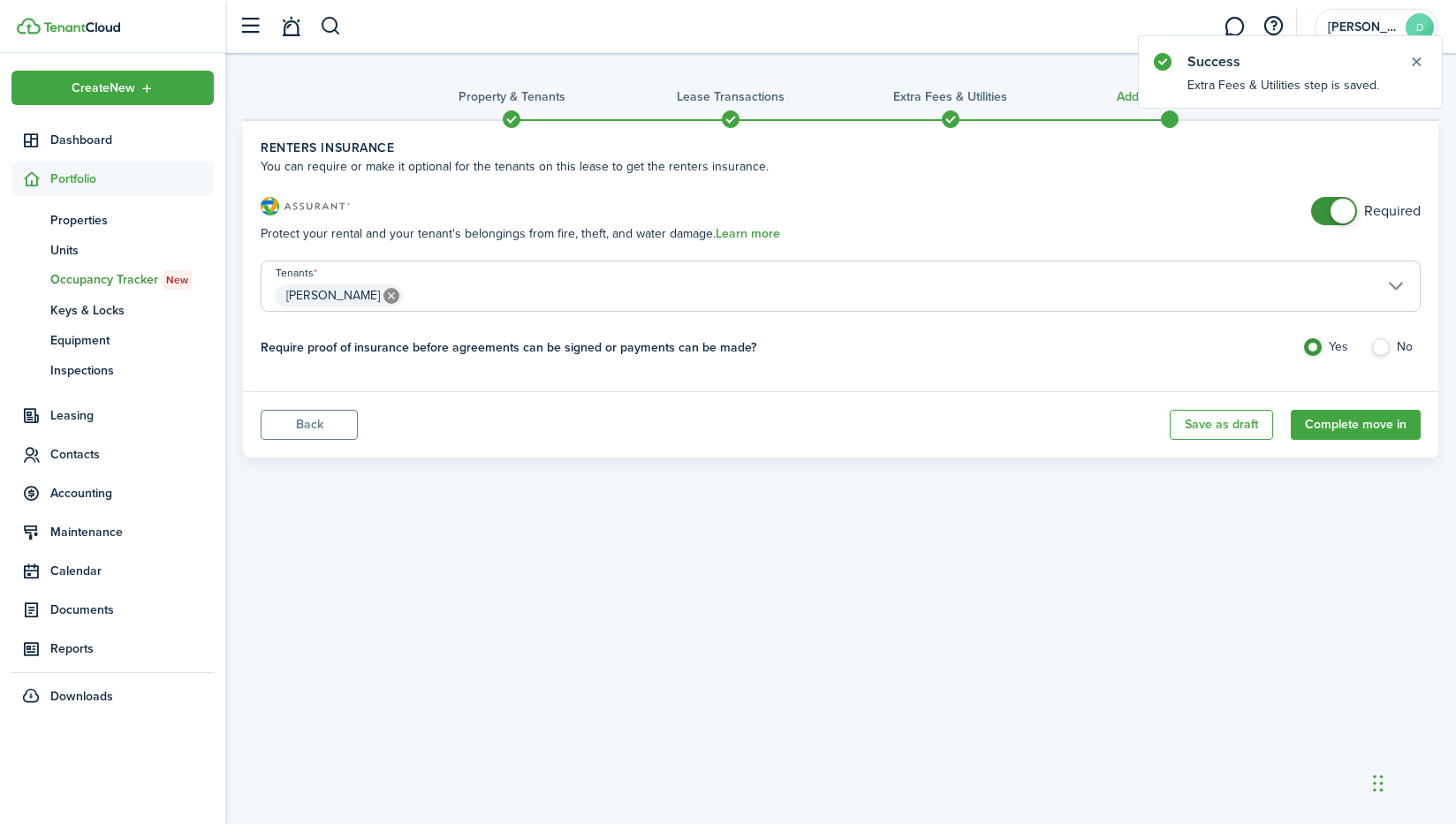
checkbox input "false"
click at [1345, 212] on span at bounding box center [1342, 210] width 25 height 25
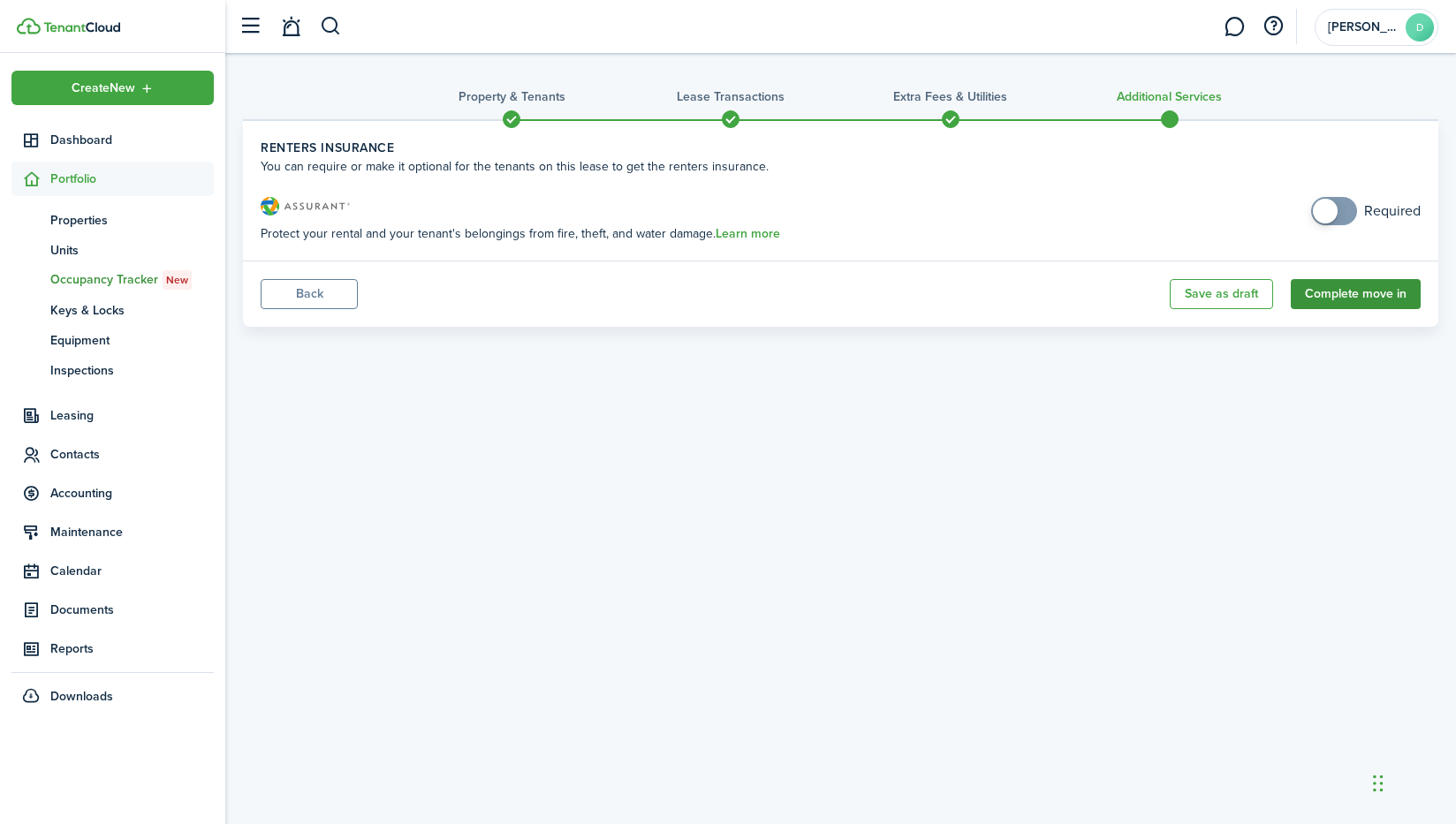
click at [1343, 298] on button "Complete move in" at bounding box center [1356, 294] width 130 height 30
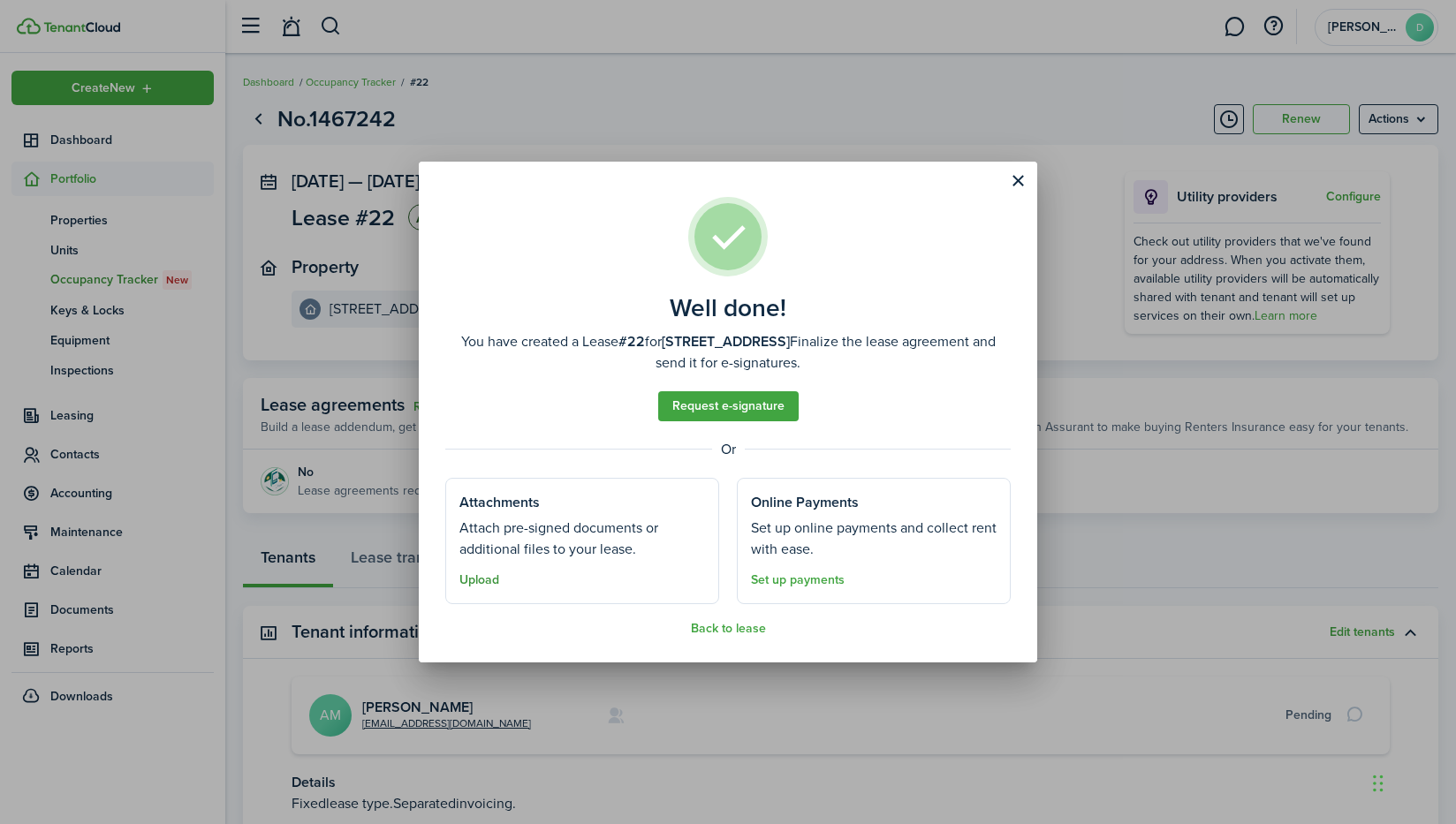
click at [481, 575] on button "Upload" at bounding box center [479, 580] width 39 height 14
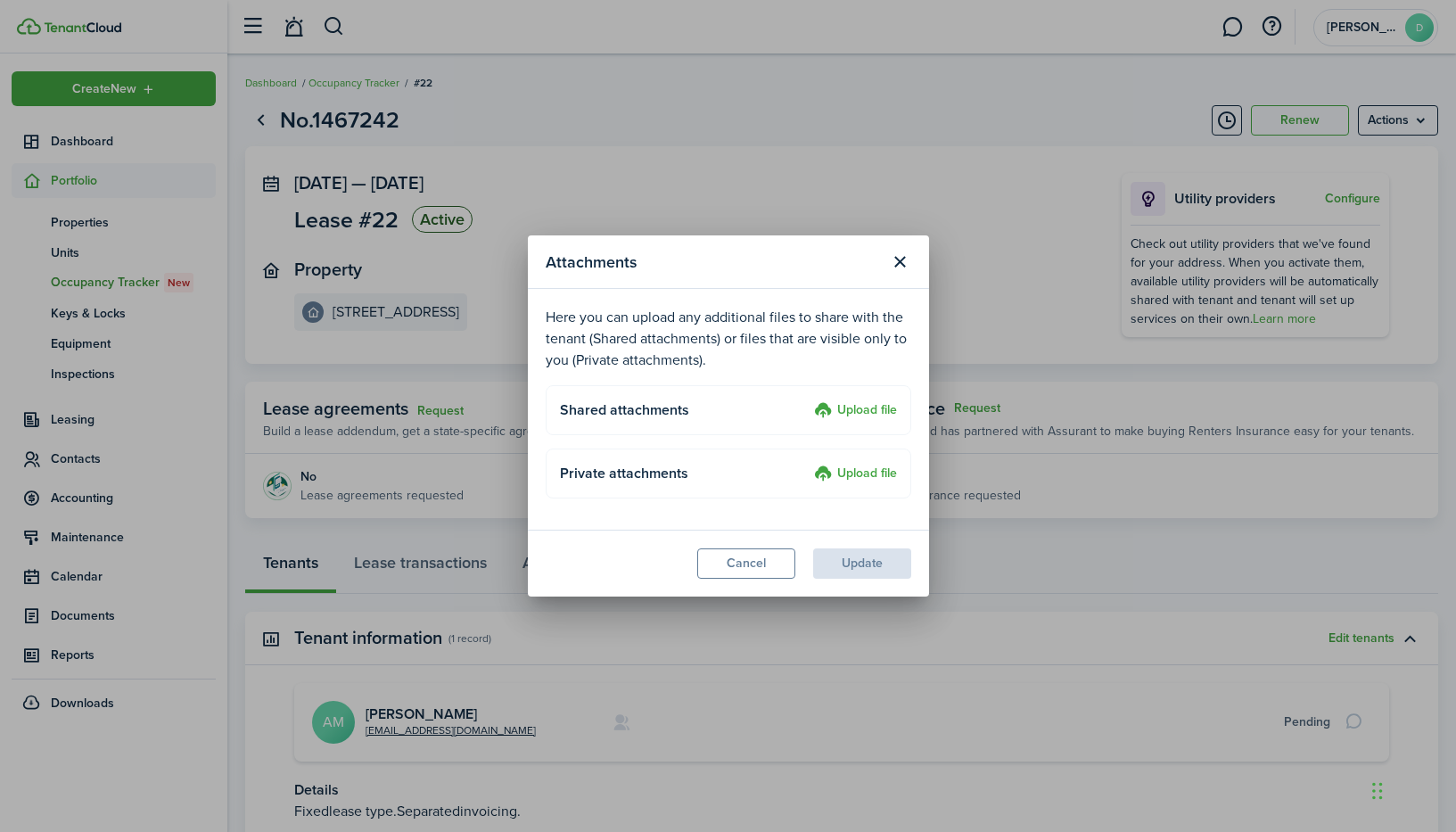
click at [852, 413] on label "Upload file" at bounding box center [856, 411] width 83 height 22
click at [807, 400] on input "Upload file" at bounding box center [807, 400] width 0 height 0
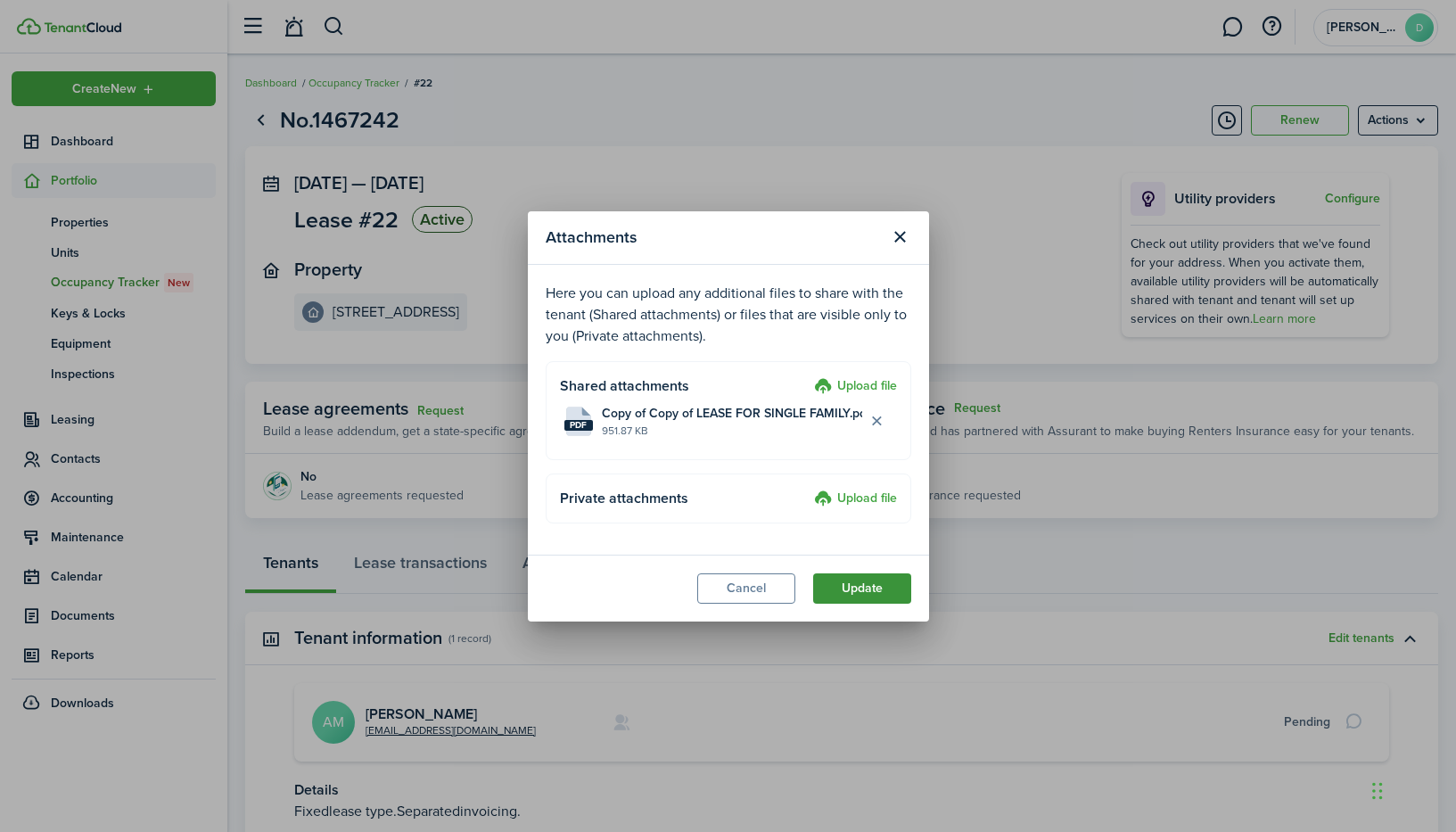
click at [859, 591] on button "Update" at bounding box center [862, 588] width 98 height 31
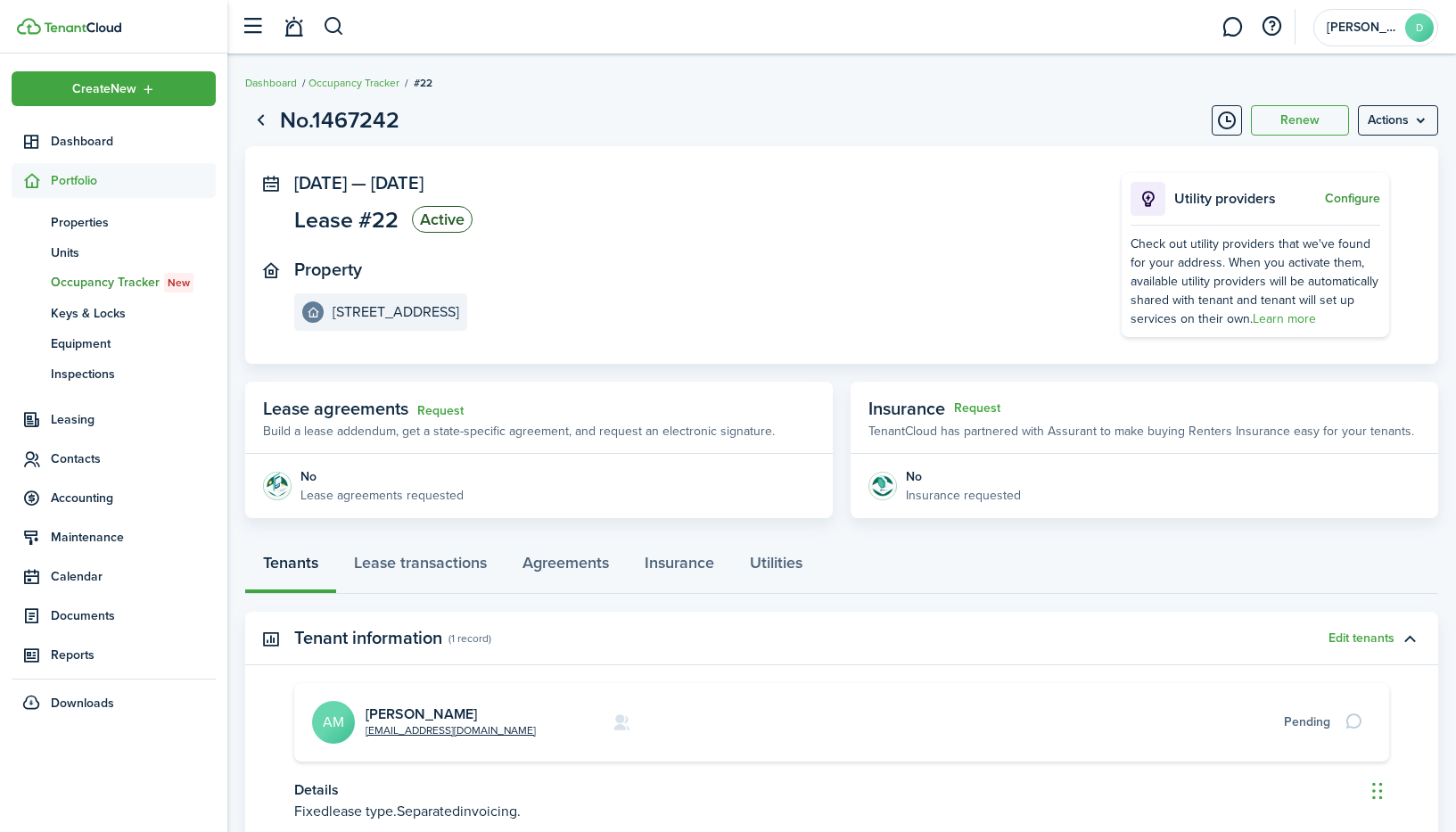
click at [1358, 199] on button "Configure" at bounding box center [1353, 199] width 56 height 14
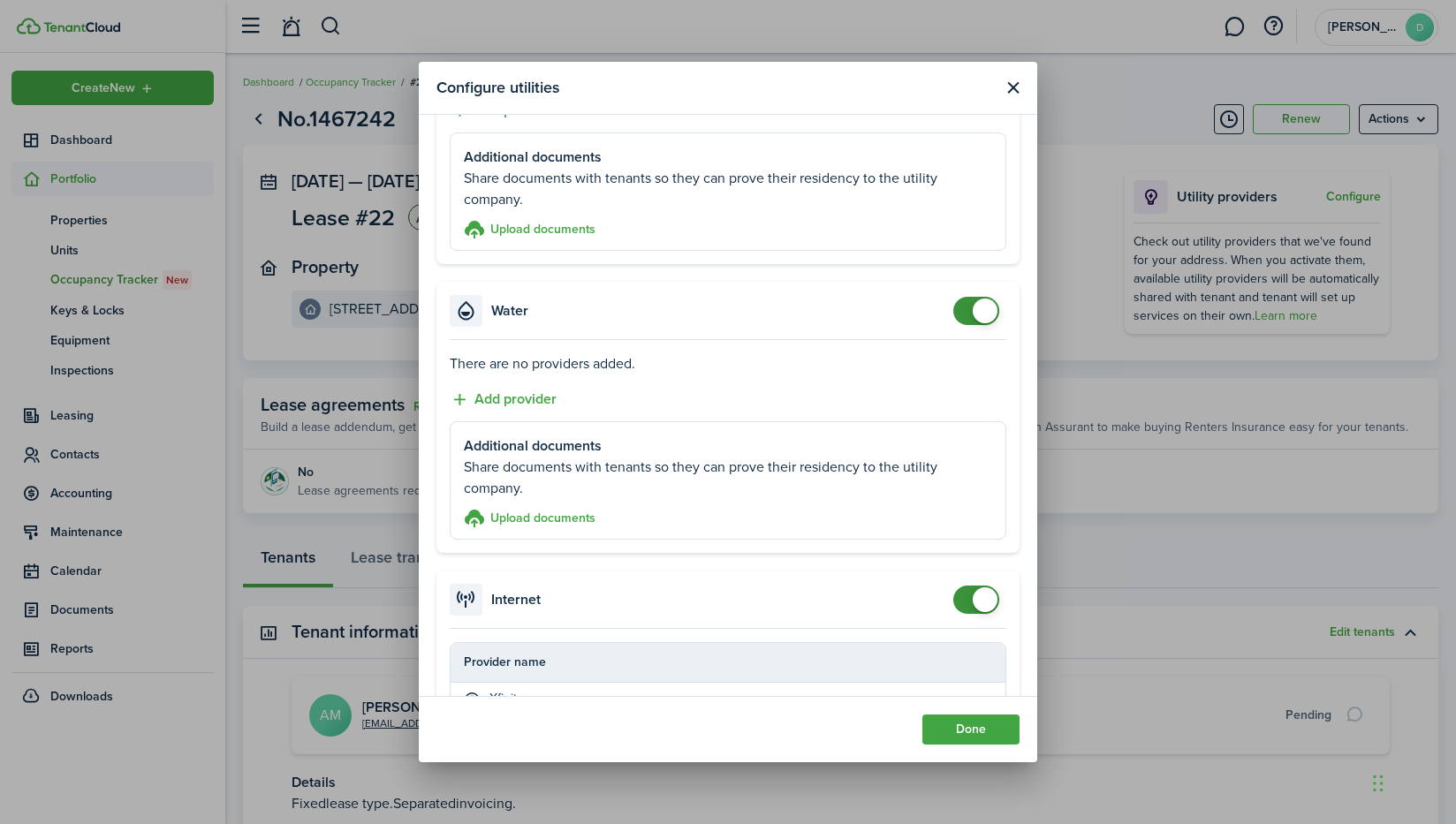
scroll to position [265, 0]
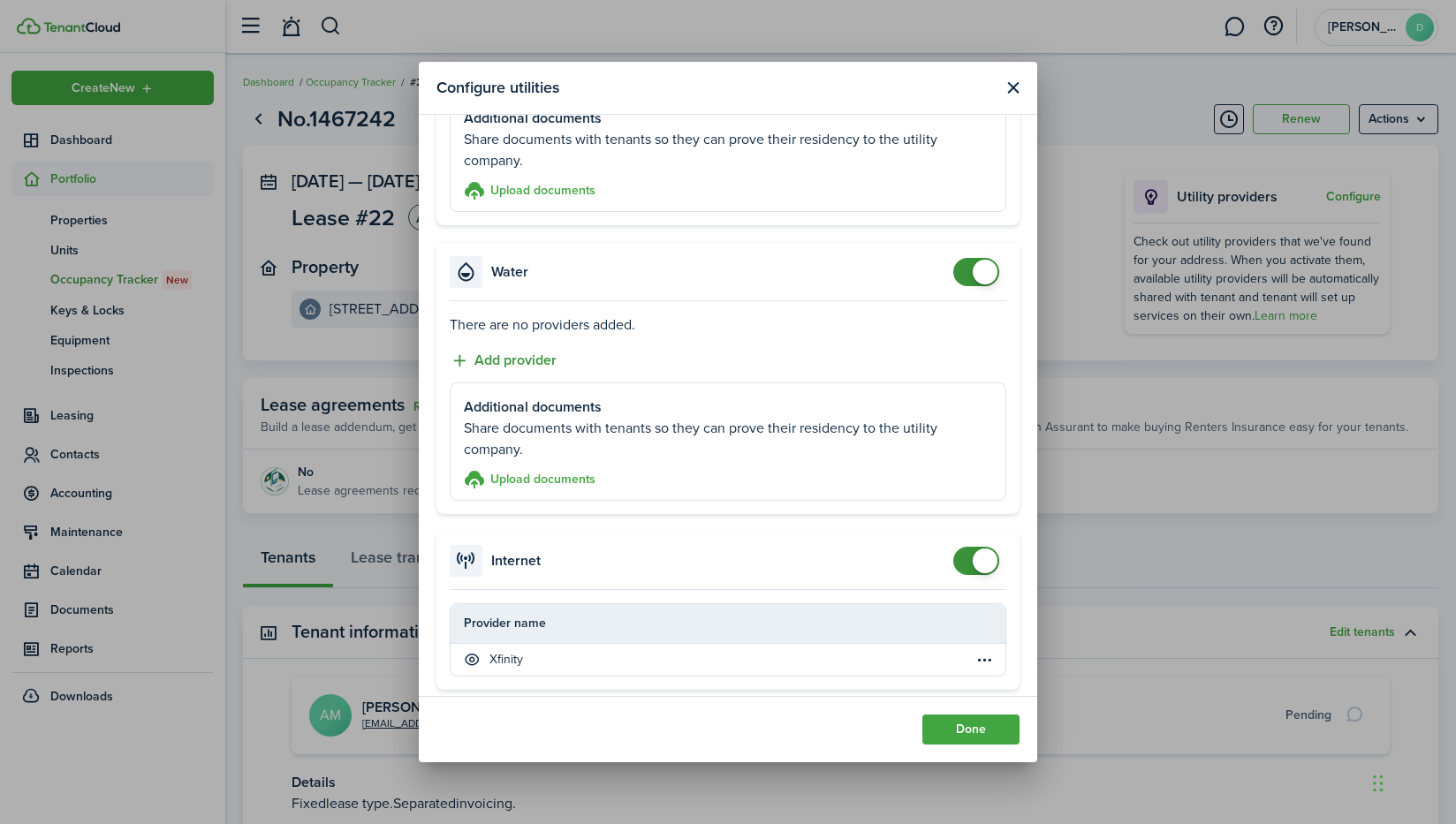
click at [509, 355] on button "Add provider" at bounding box center [503, 361] width 107 height 22
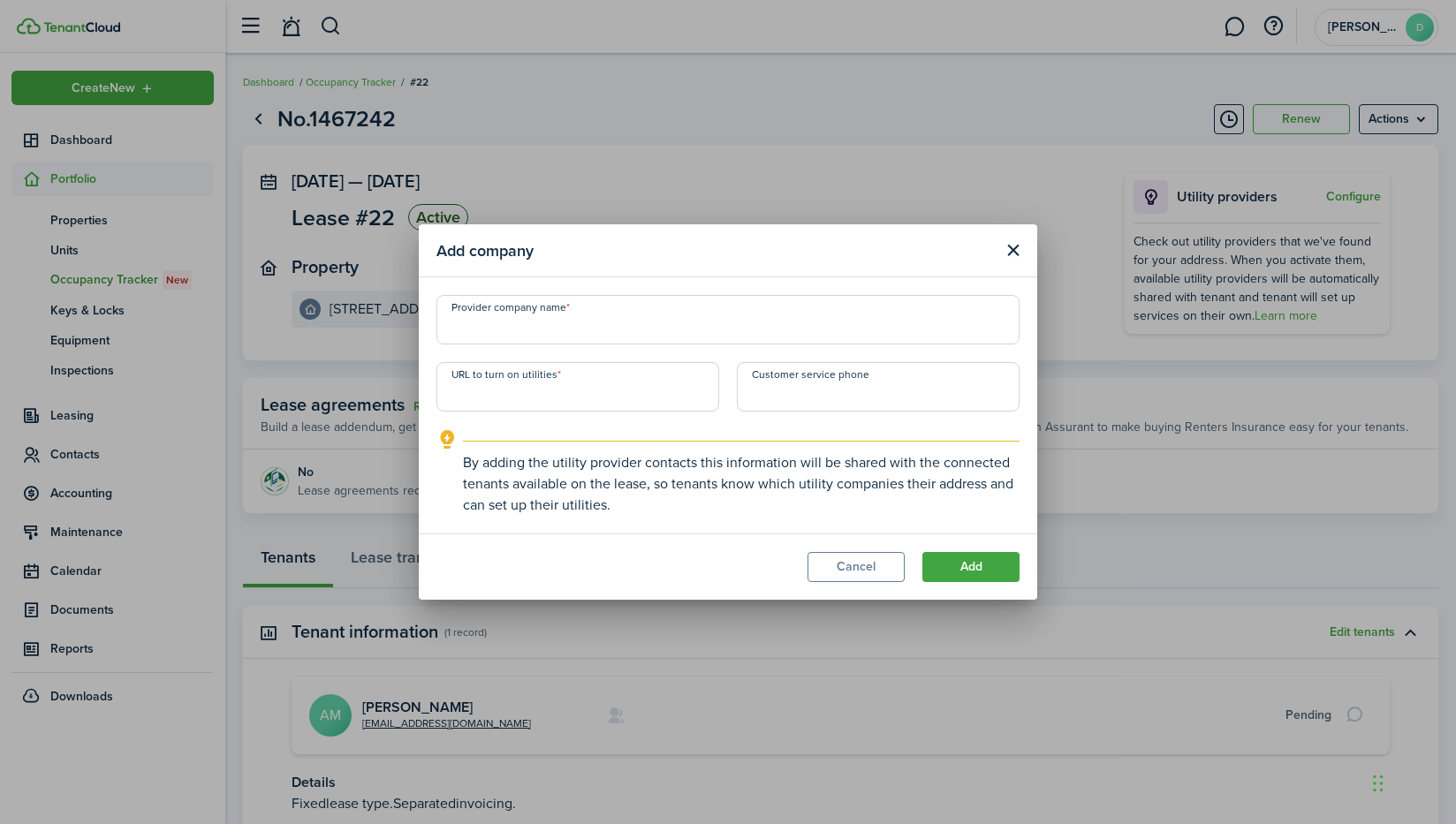
click at [514, 341] on input "Provider company name" at bounding box center [728, 320] width 583 height 49
type input "City of [GEOGRAPHIC_DATA]"
click at [592, 255] on modal-title "Add company" at bounding box center [728, 250] width 583 height 34
click at [484, 402] on input "URL to turn on utilities" at bounding box center [577, 386] width 282 height 49
paste input "[URL][DOMAIN_NAME]"
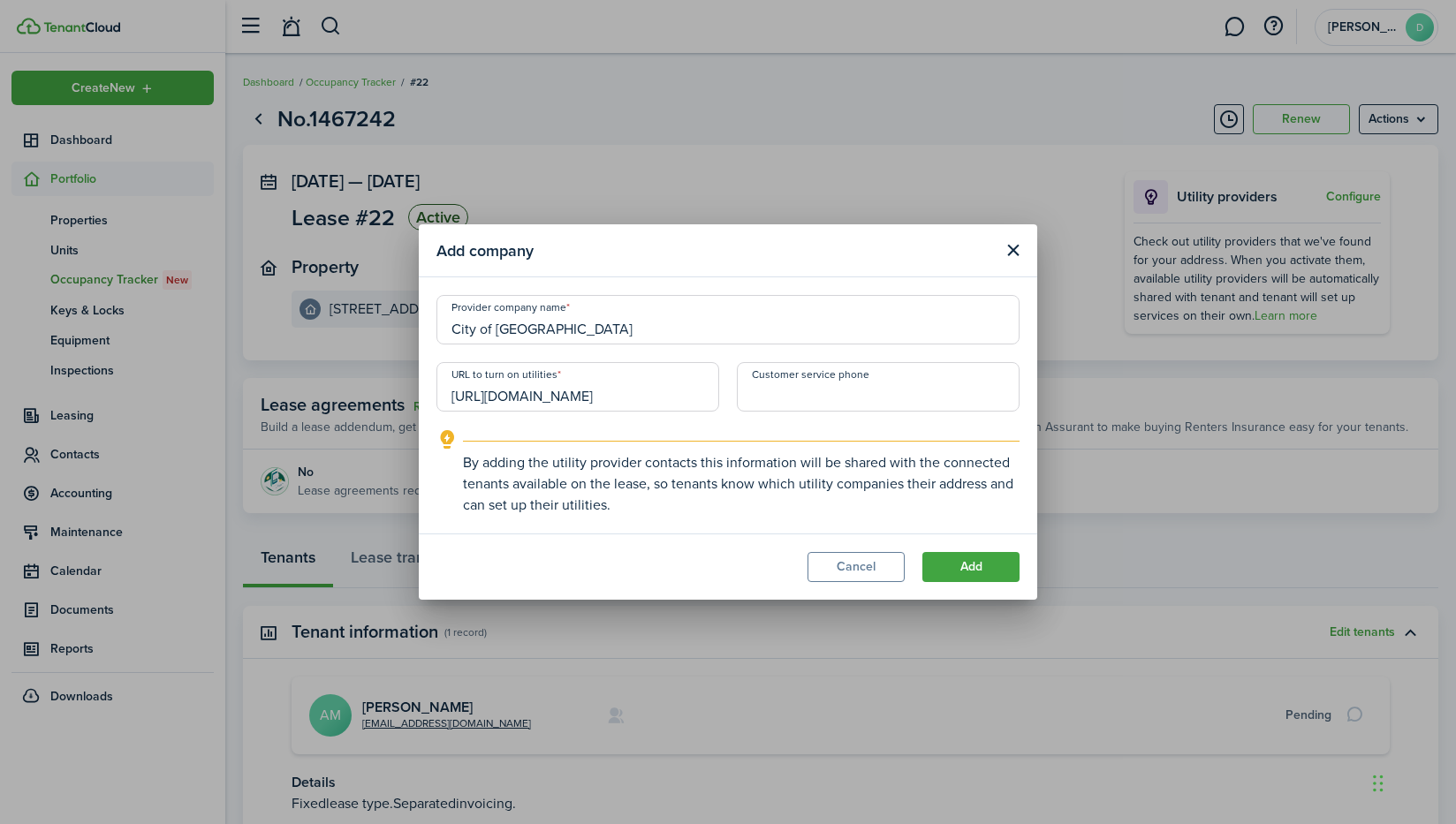
scroll to position [0, 137]
type input "[URL][DOMAIN_NAME]"
paste input "[PHONE_NUMBER]"
type input "[PHONE_NUMBER]"
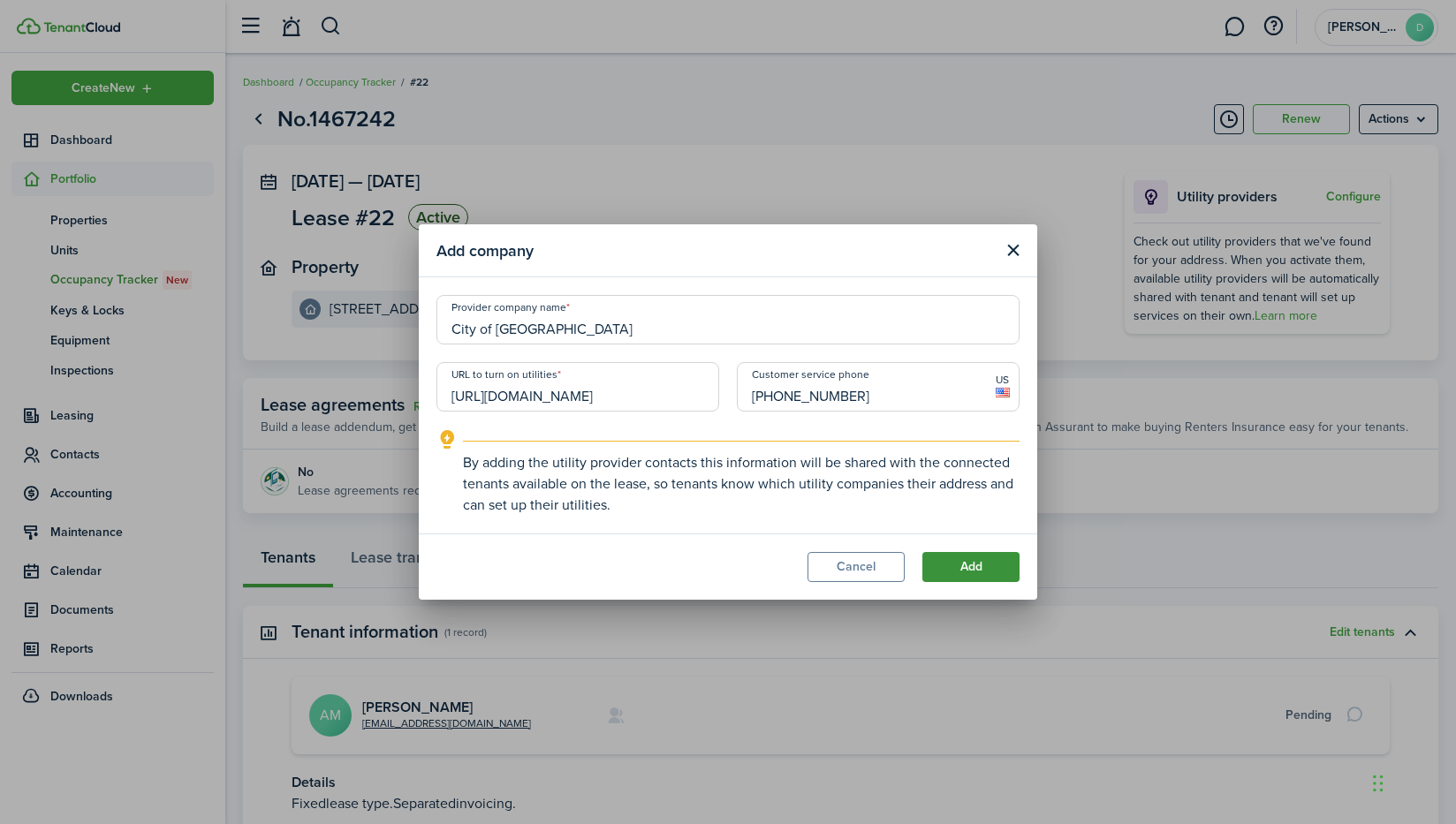
click at [967, 561] on button "Add" at bounding box center [970, 566] width 97 height 30
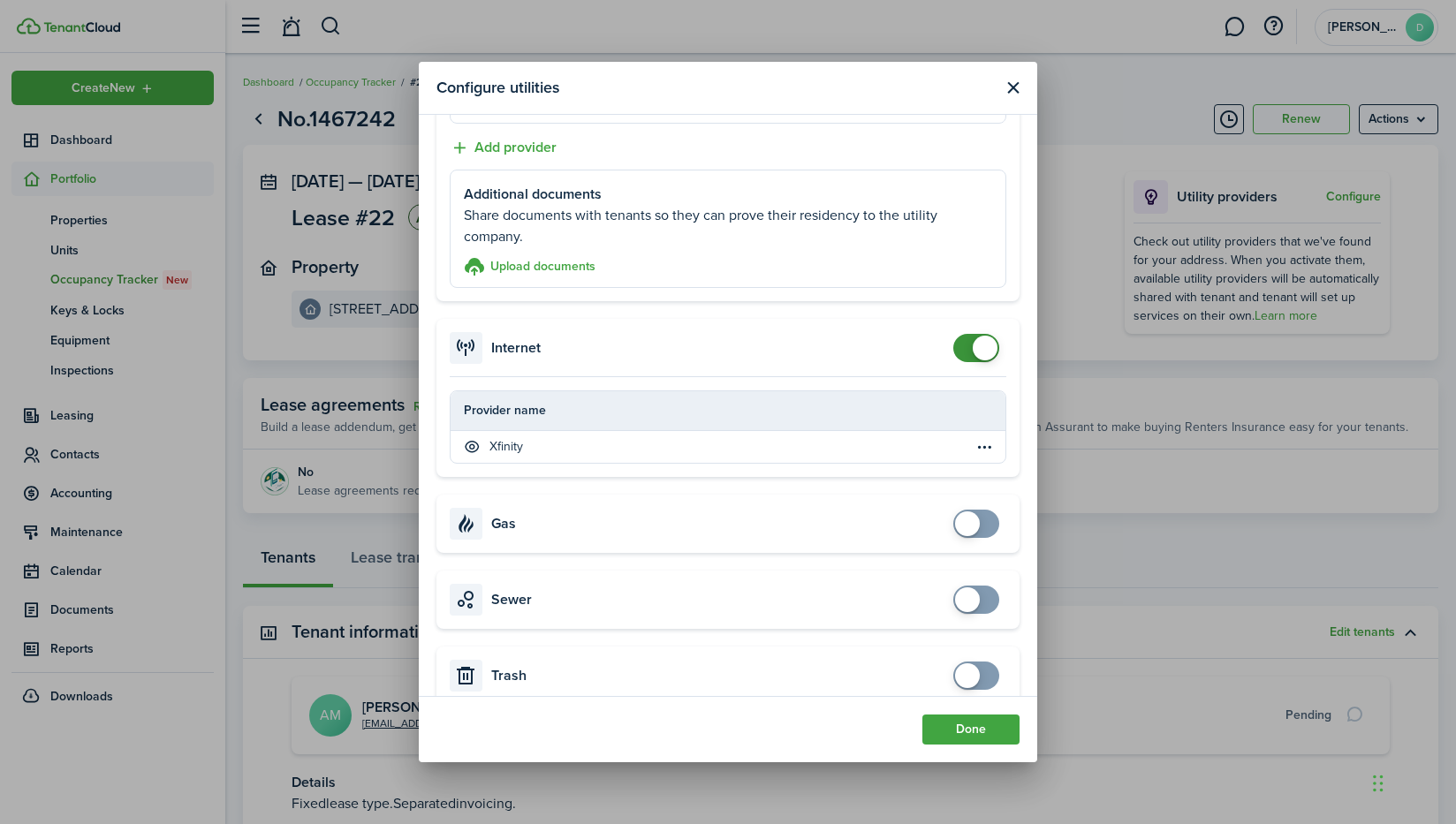
scroll to position [530, 0]
click at [973, 445] on table-menu-btn-icon "Open menu" at bounding box center [984, 446] width 22 height 22
click at [880, 486] on button "Hide provider" at bounding box center [903, 480] width 154 height 30
click at [967, 349] on span at bounding box center [976, 346] width 18 height 29
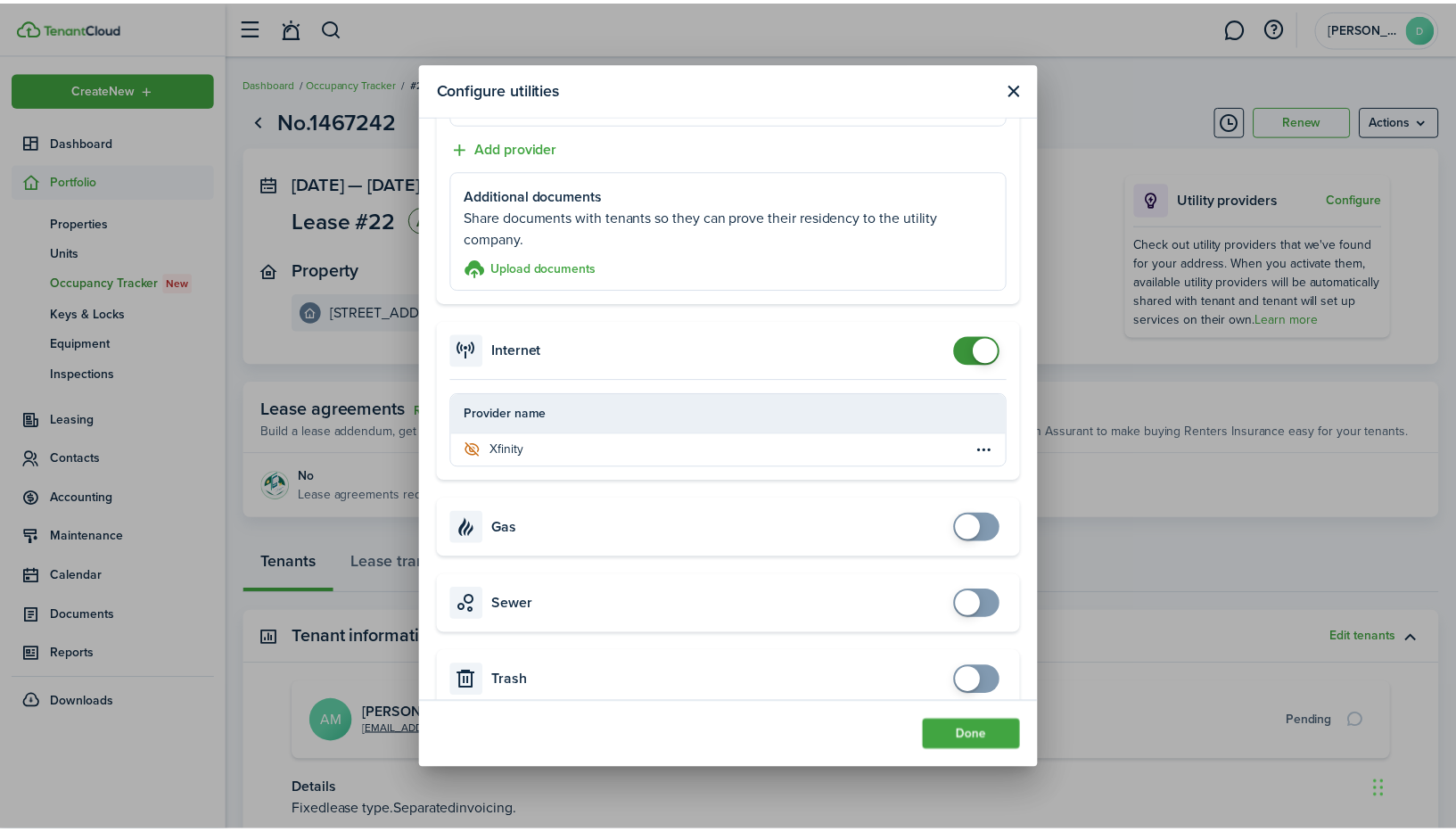
scroll to position [460, 0]
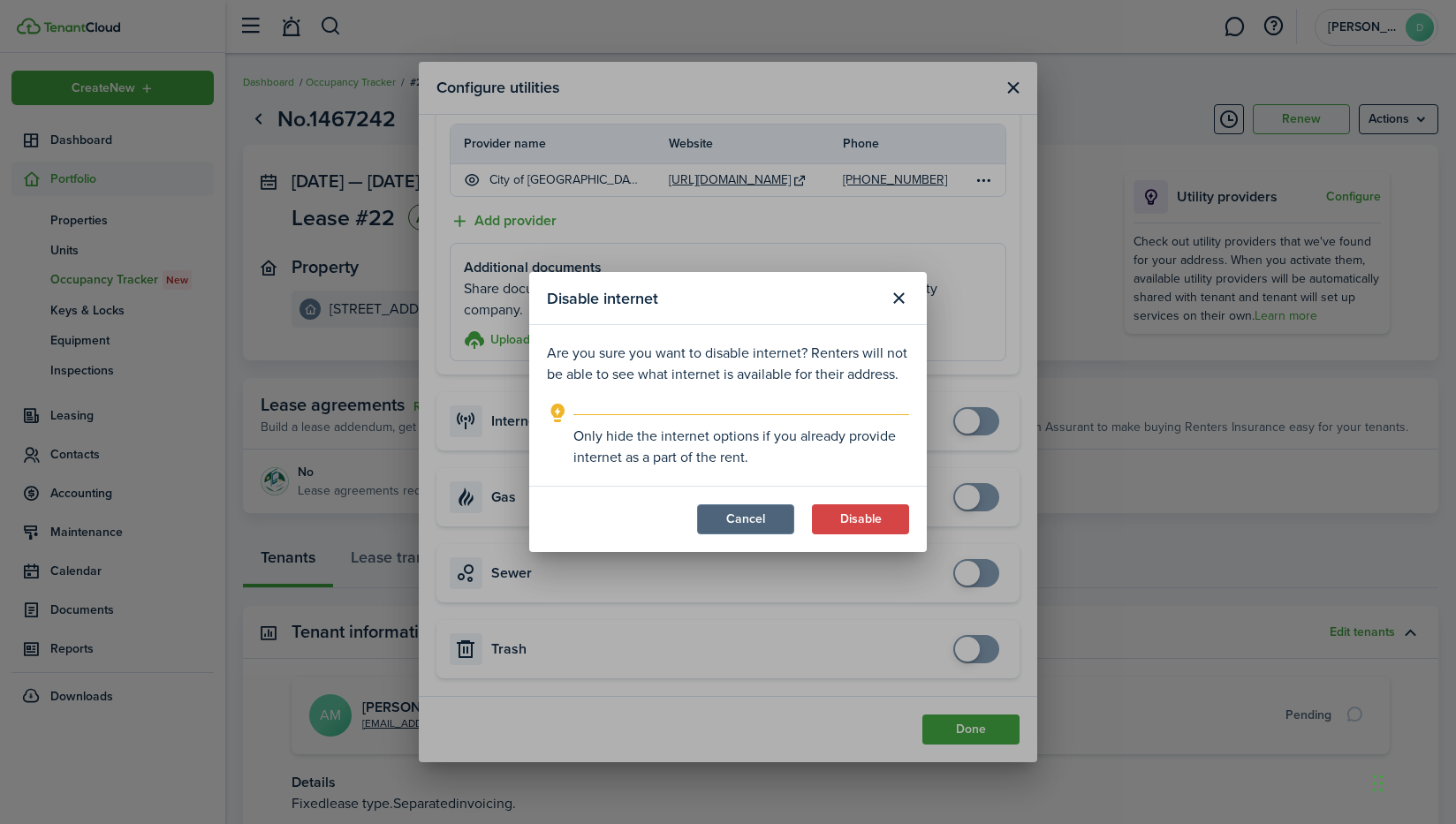
click at [763, 514] on button "Cancel" at bounding box center [745, 519] width 97 height 30
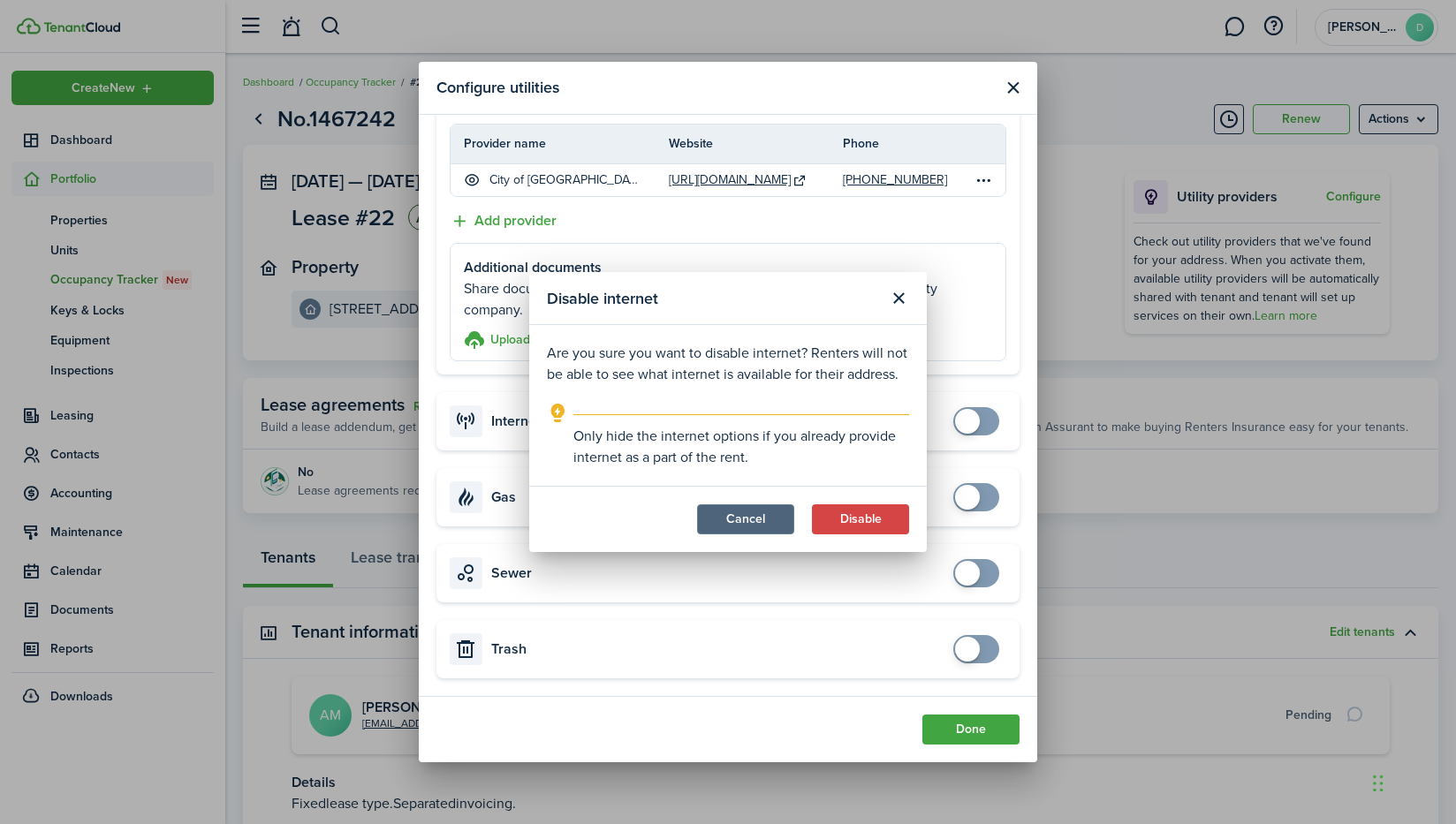
checkbox input "true"
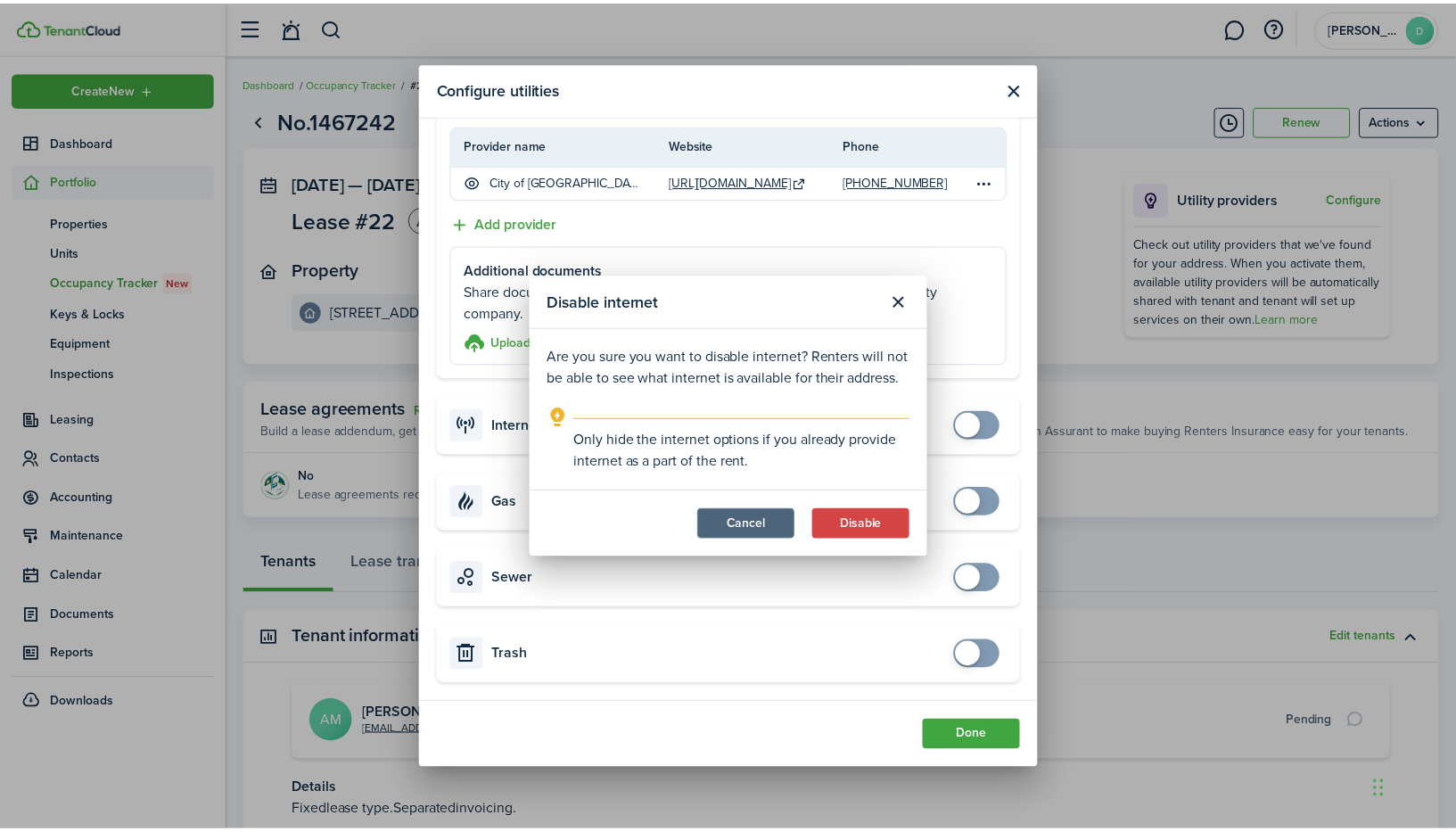
scroll to position [535, 0]
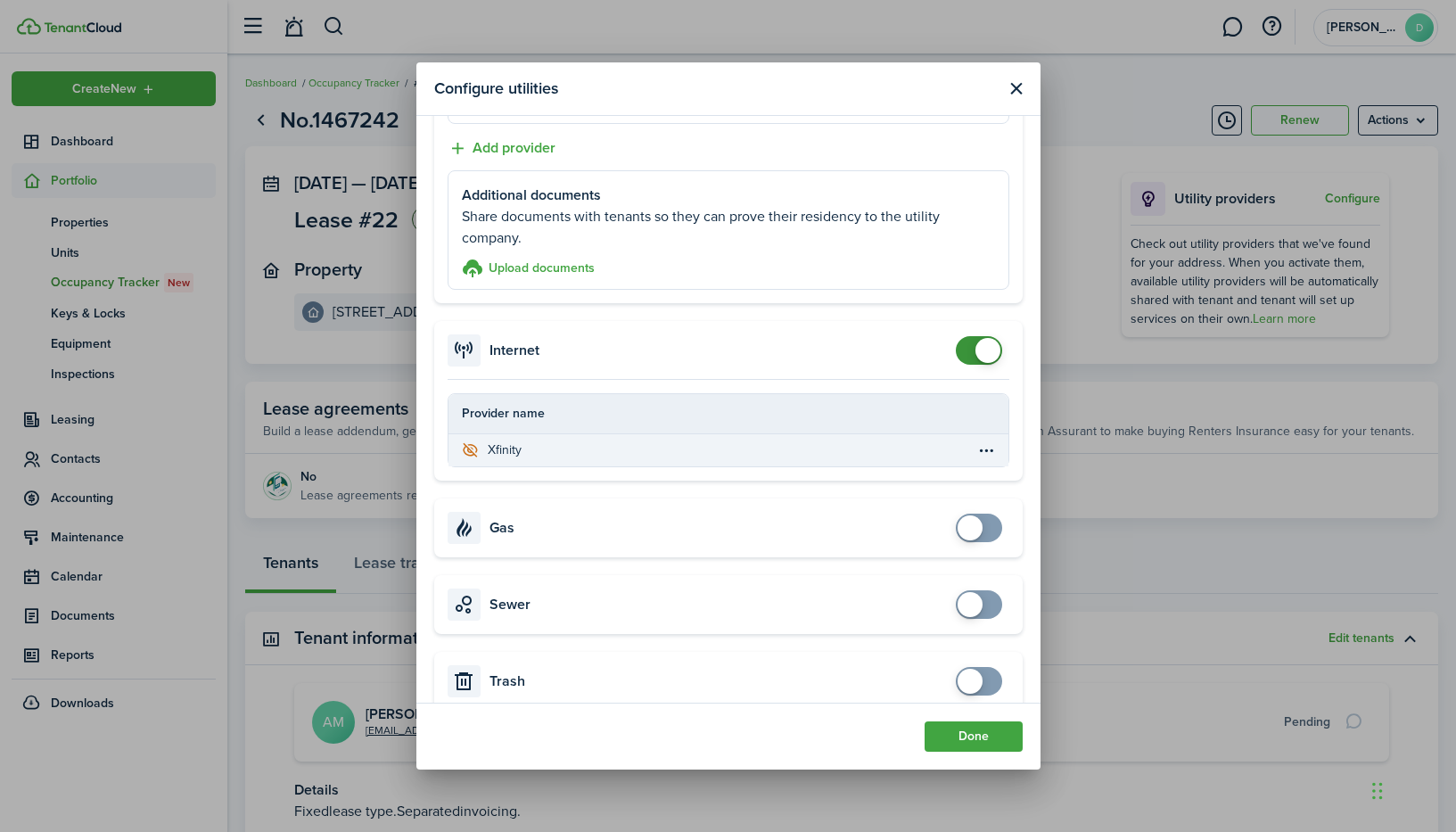
click at [914, 450] on div "Xfinity" at bounding box center [705, 450] width 488 height 19
click at [955, 450] on td "Xfinity" at bounding box center [713, 450] width 528 height 24
click at [979, 451] on table-menu-btn-icon "Open menu" at bounding box center [987, 451] width 22 height 22
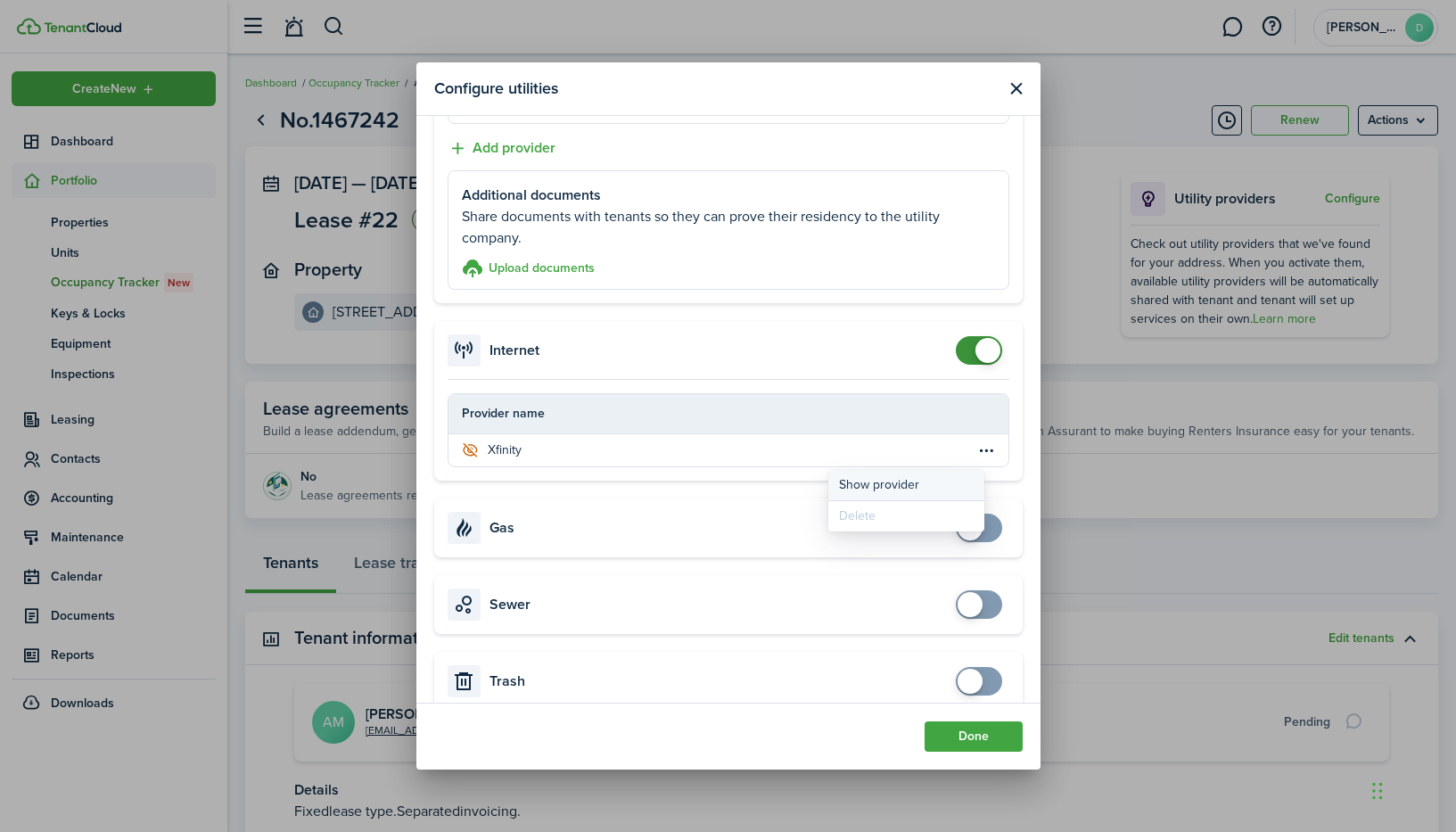
click at [892, 478] on button "Show provider" at bounding box center [906, 485] width 156 height 31
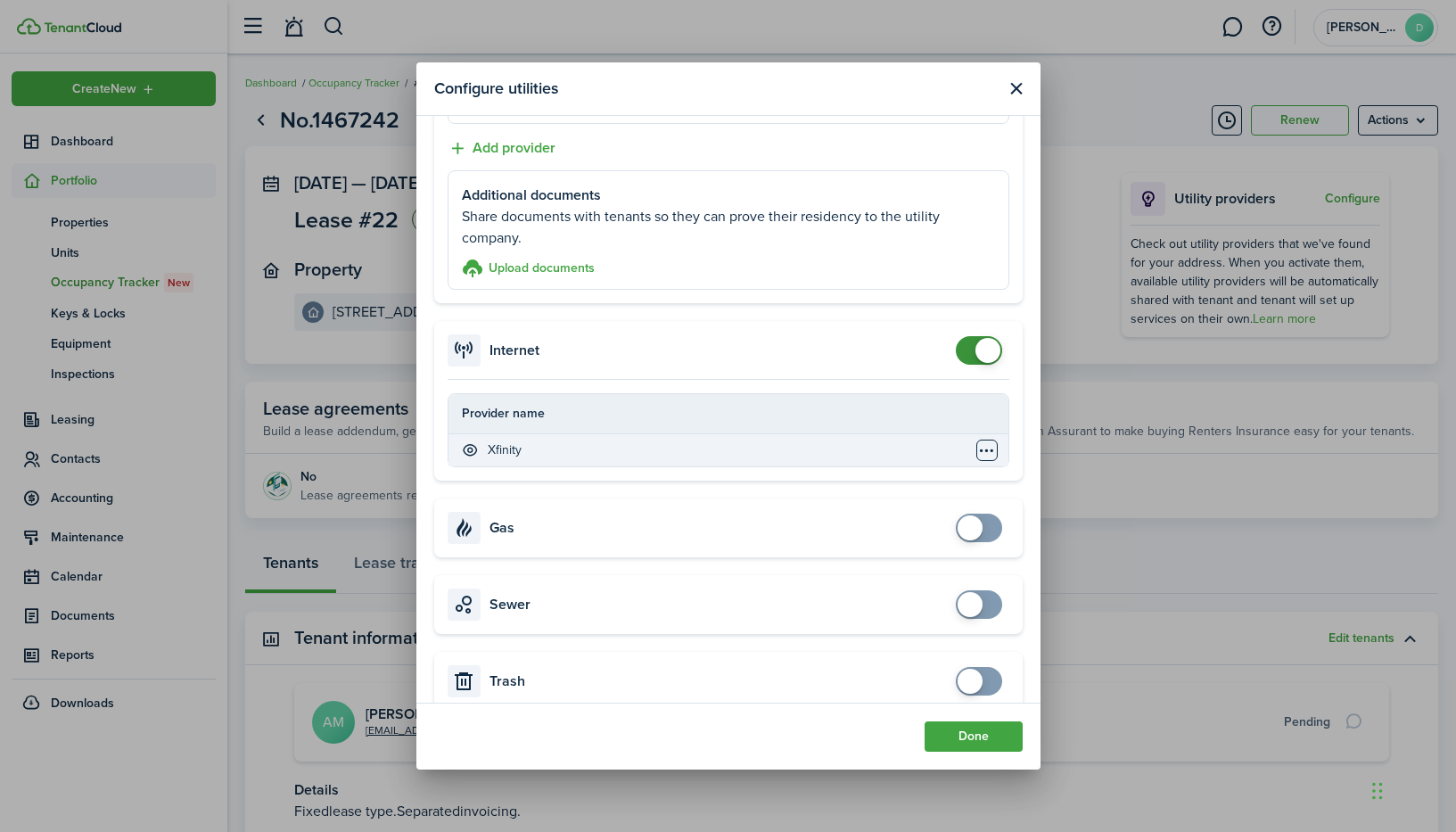
click at [976, 451] on table-menu-btn-icon "Open menu" at bounding box center [987, 451] width 22 height 22
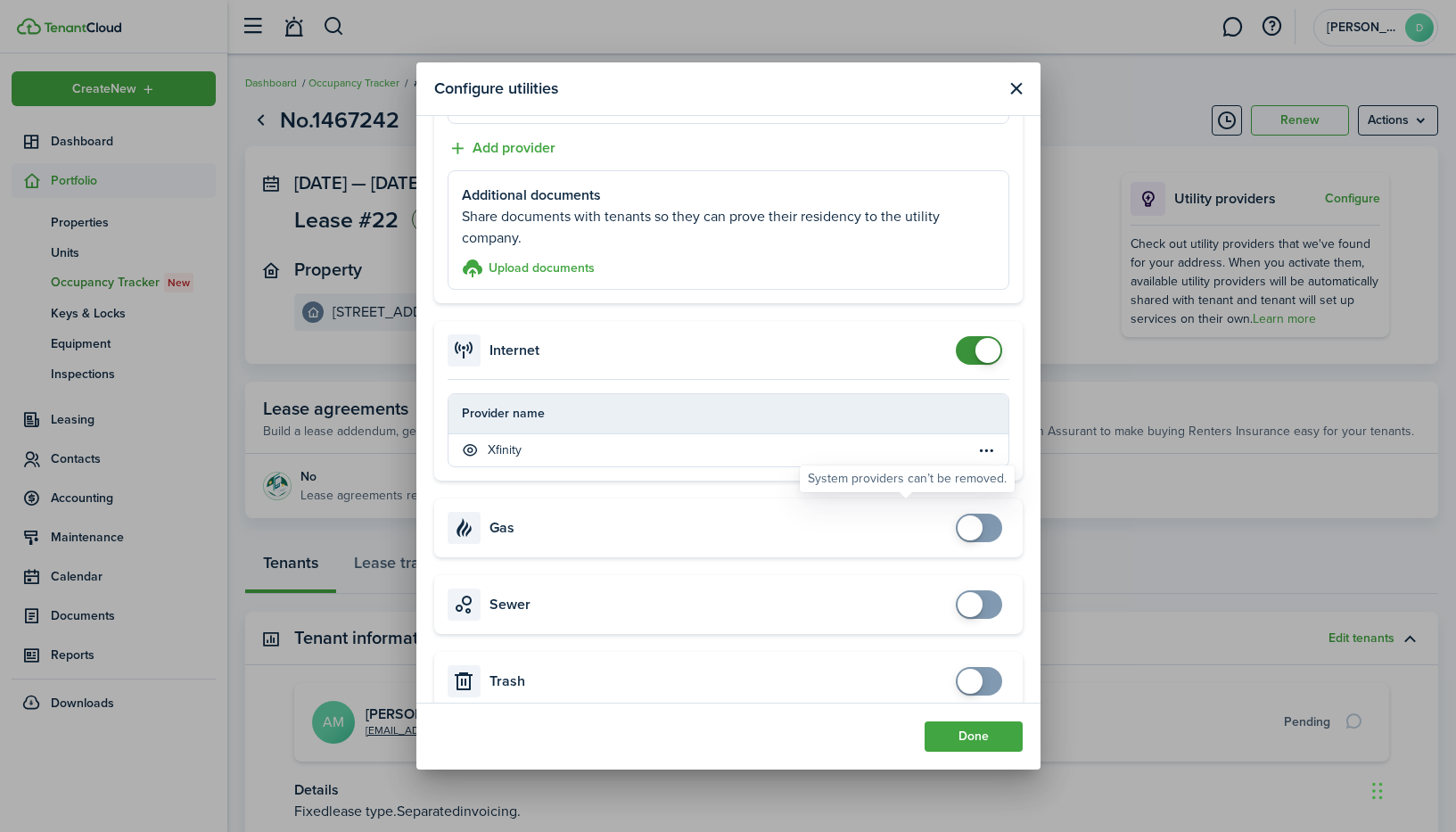
click at [868, 485] on div "System providers can’t be removed." at bounding box center [907, 479] width 199 height 18
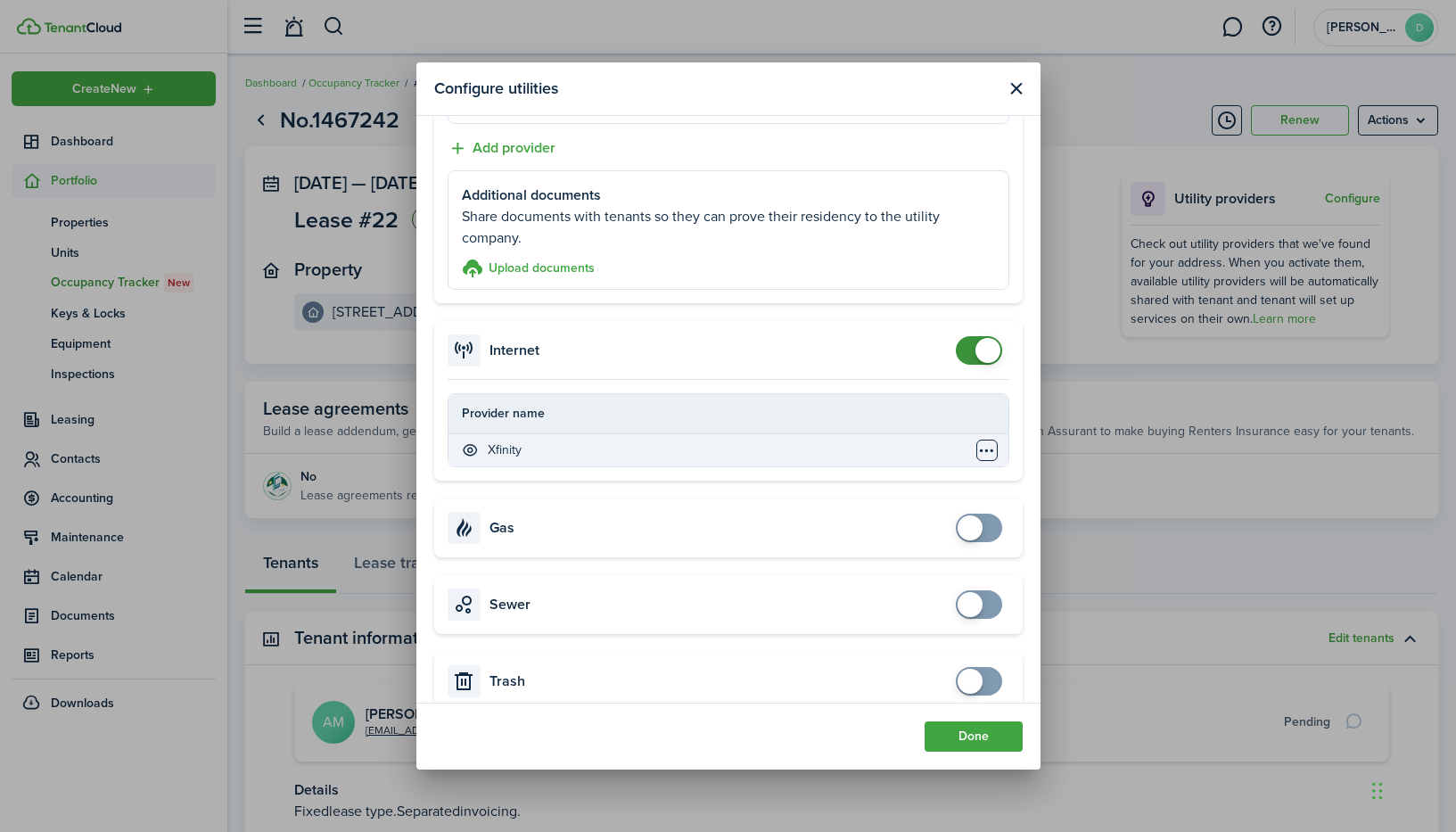
click at [976, 445] on table-menu-btn-icon "Open menu" at bounding box center [987, 451] width 22 height 22
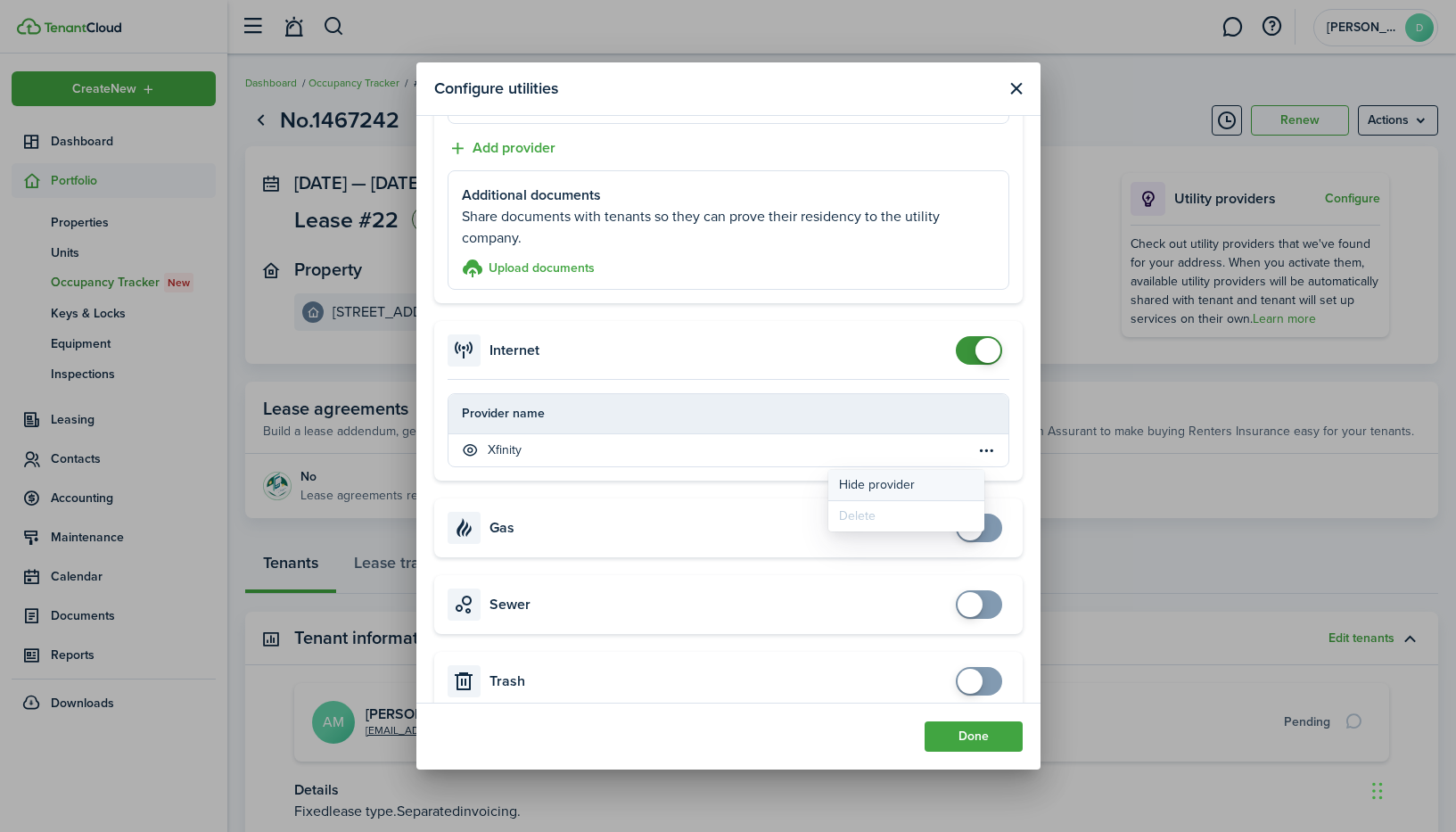
click at [883, 485] on button "Hide provider" at bounding box center [906, 485] width 156 height 31
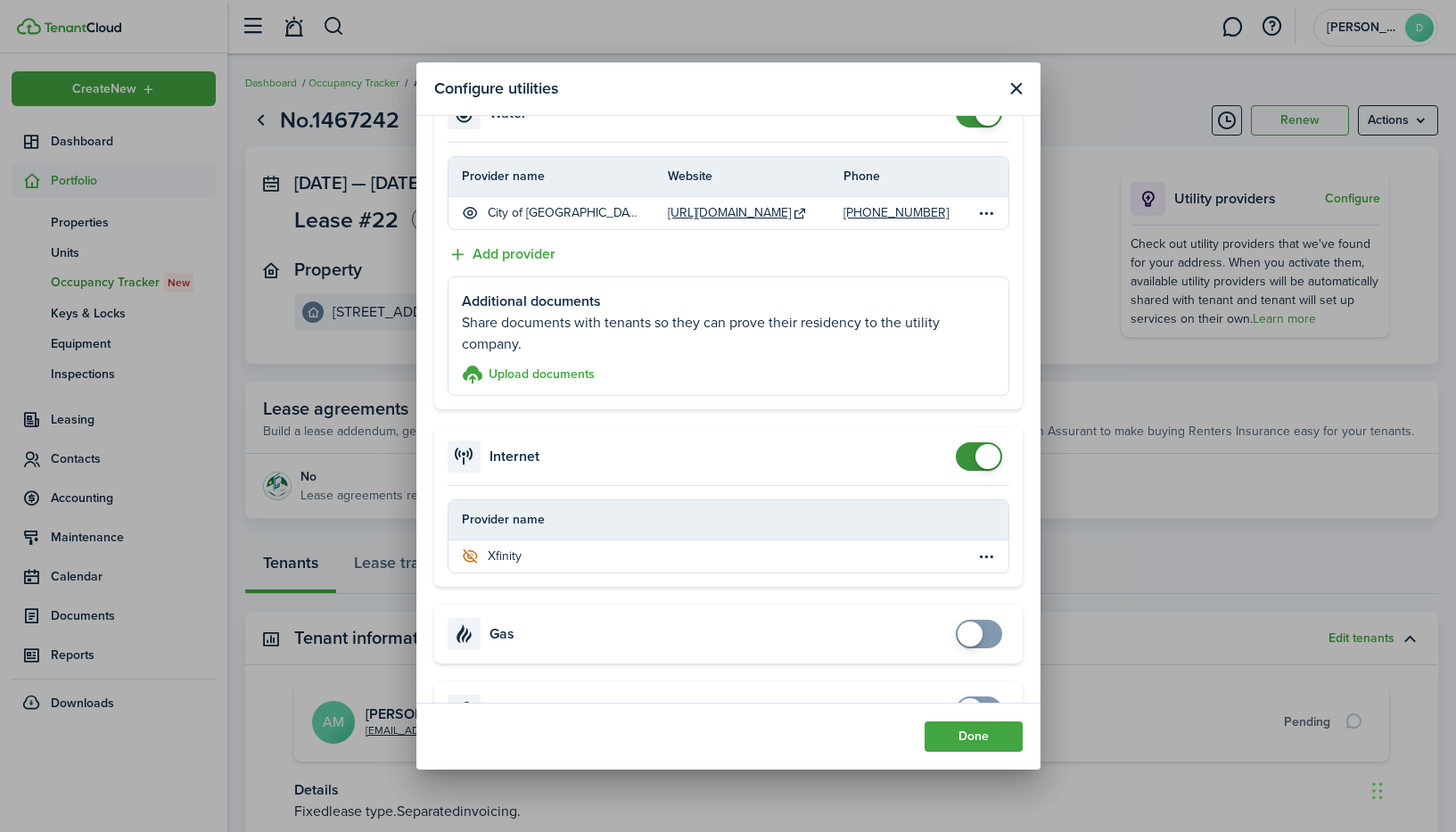
scroll to position [446, 0]
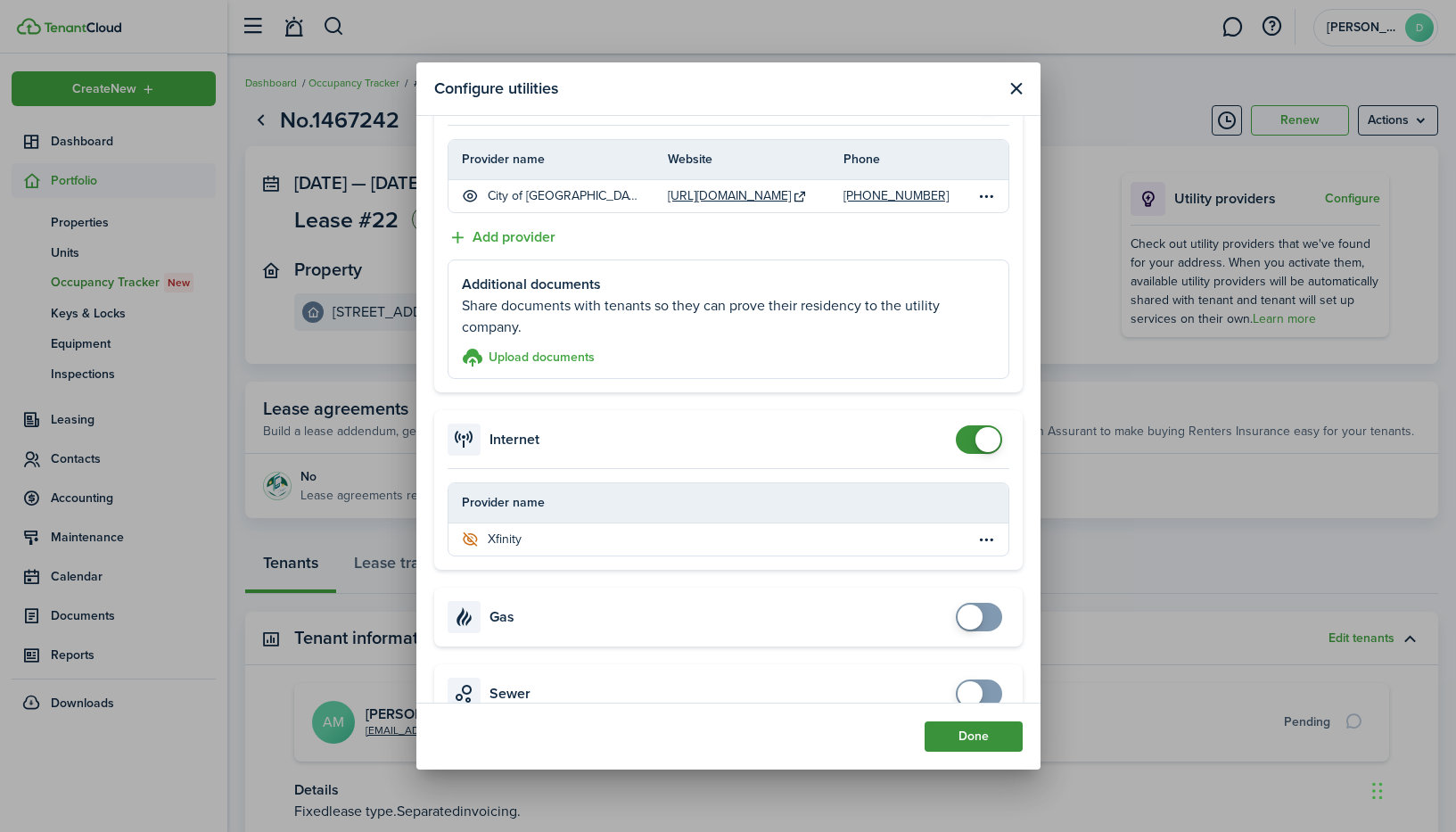
click at [989, 738] on button "Done" at bounding box center [973, 736] width 98 height 31
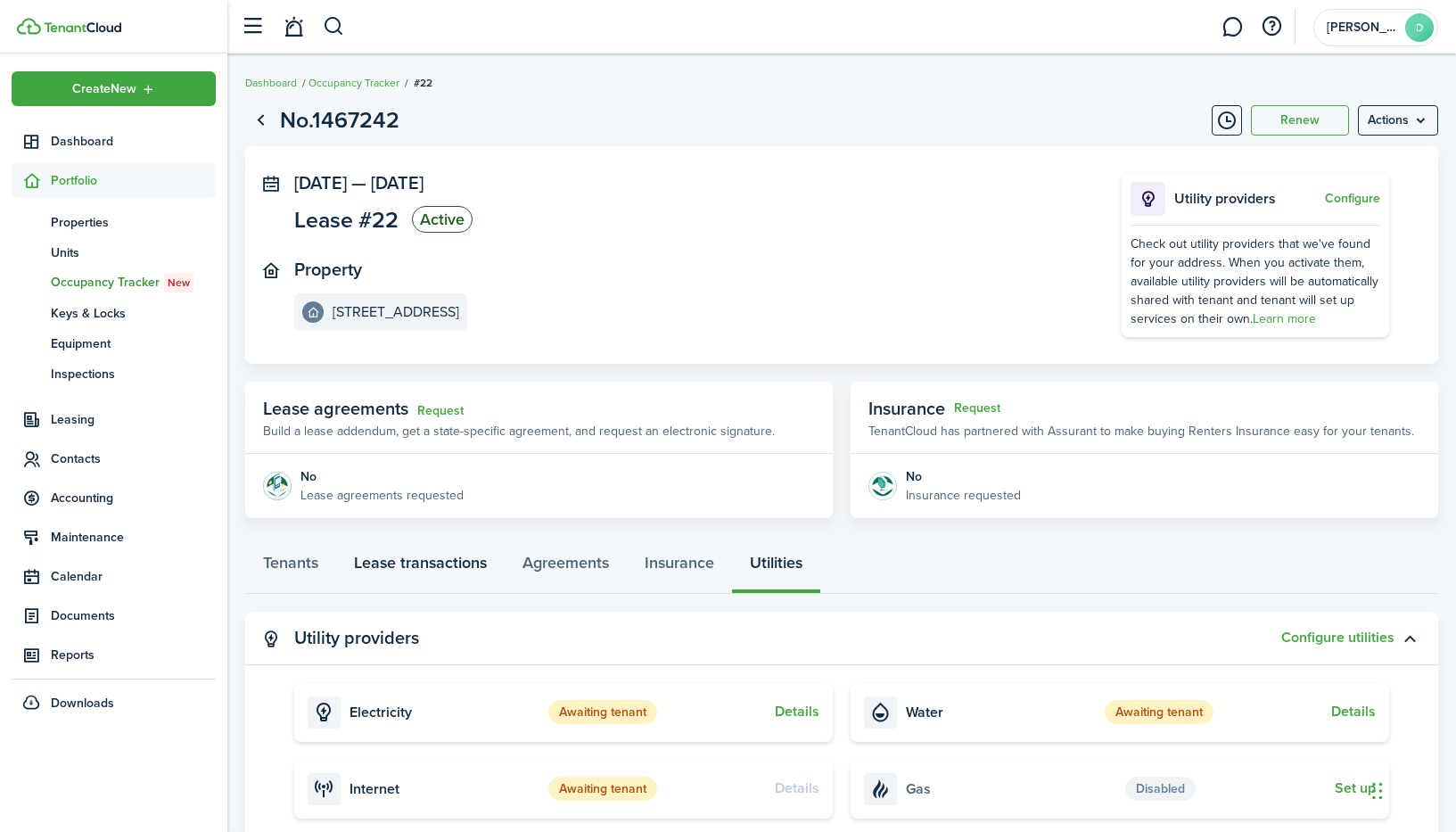
click at [402, 568] on link "Lease transactions" at bounding box center [420, 567] width 169 height 54
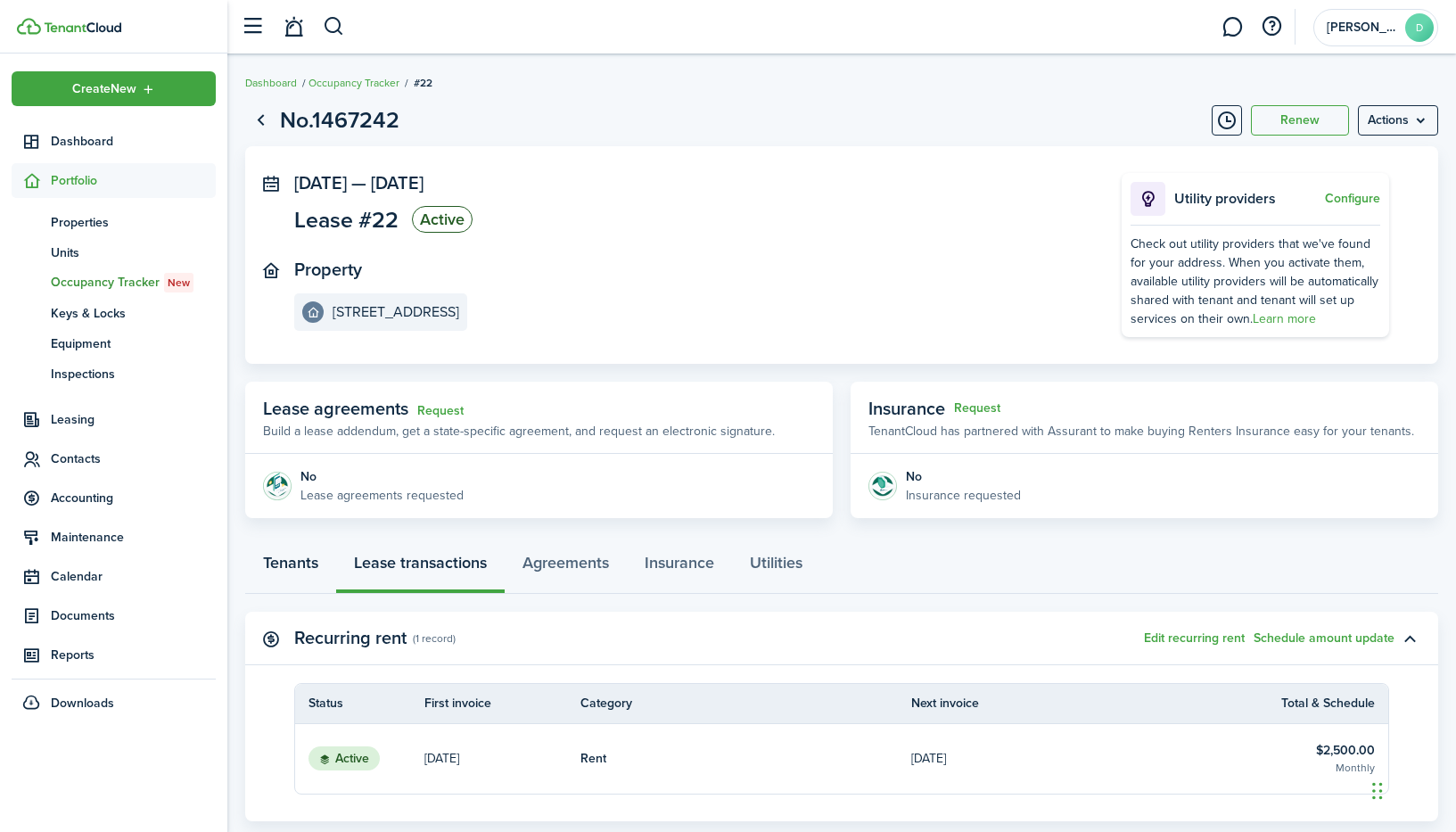
click at [286, 567] on link "Tenants" at bounding box center [291, 567] width 91 height 54
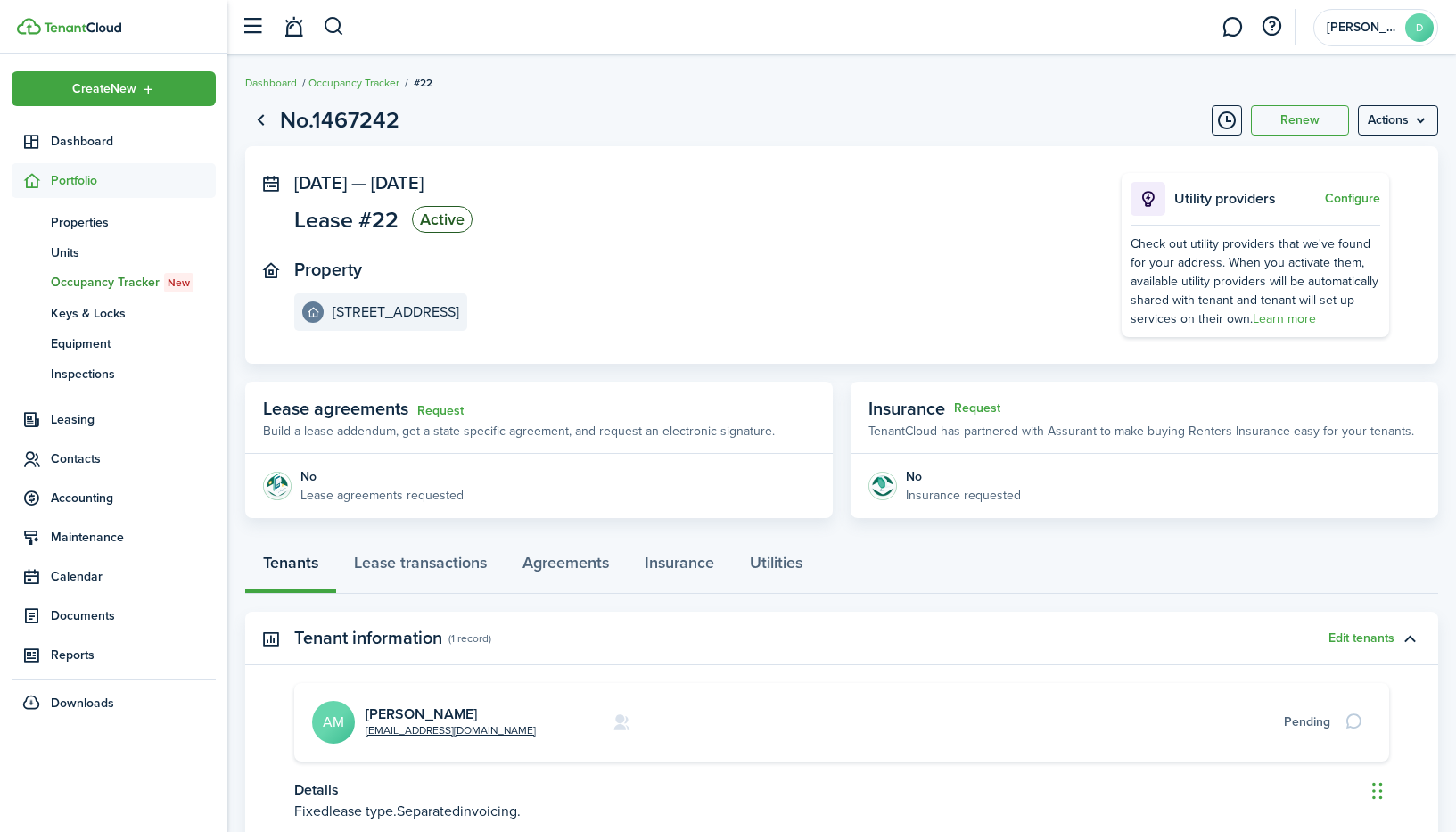
click at [736, 278] on panel-main-section "Property [STREET_ADDRESS]" at bounding box center [680, 295] width 774 height 71
click at [66, 222] on span "Properties" at bounding box center [133, 222] width 165 height 19
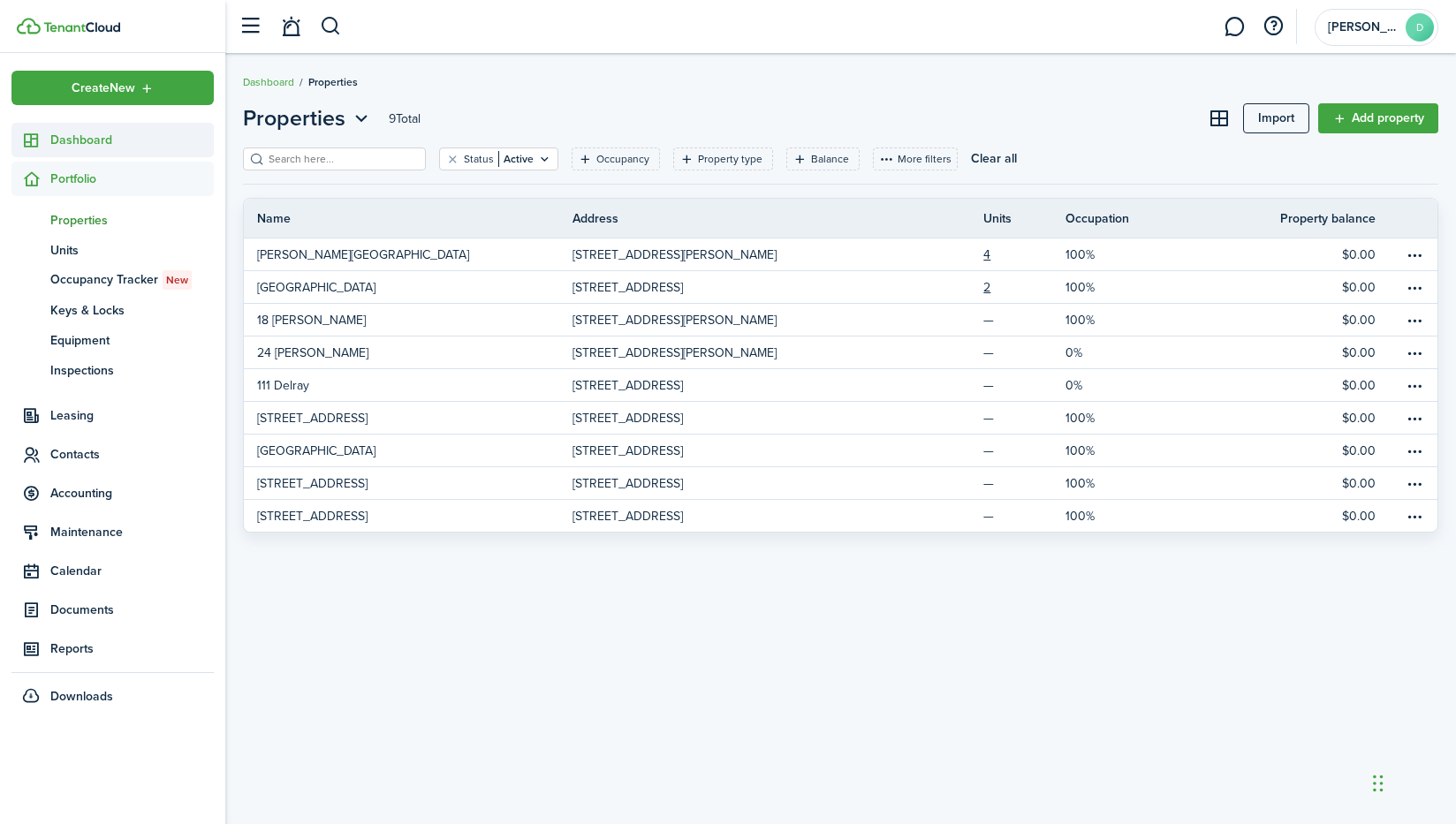
click at [52, 152] on link "Dashboard" at bounding box center [113, 140] width 203 height 34
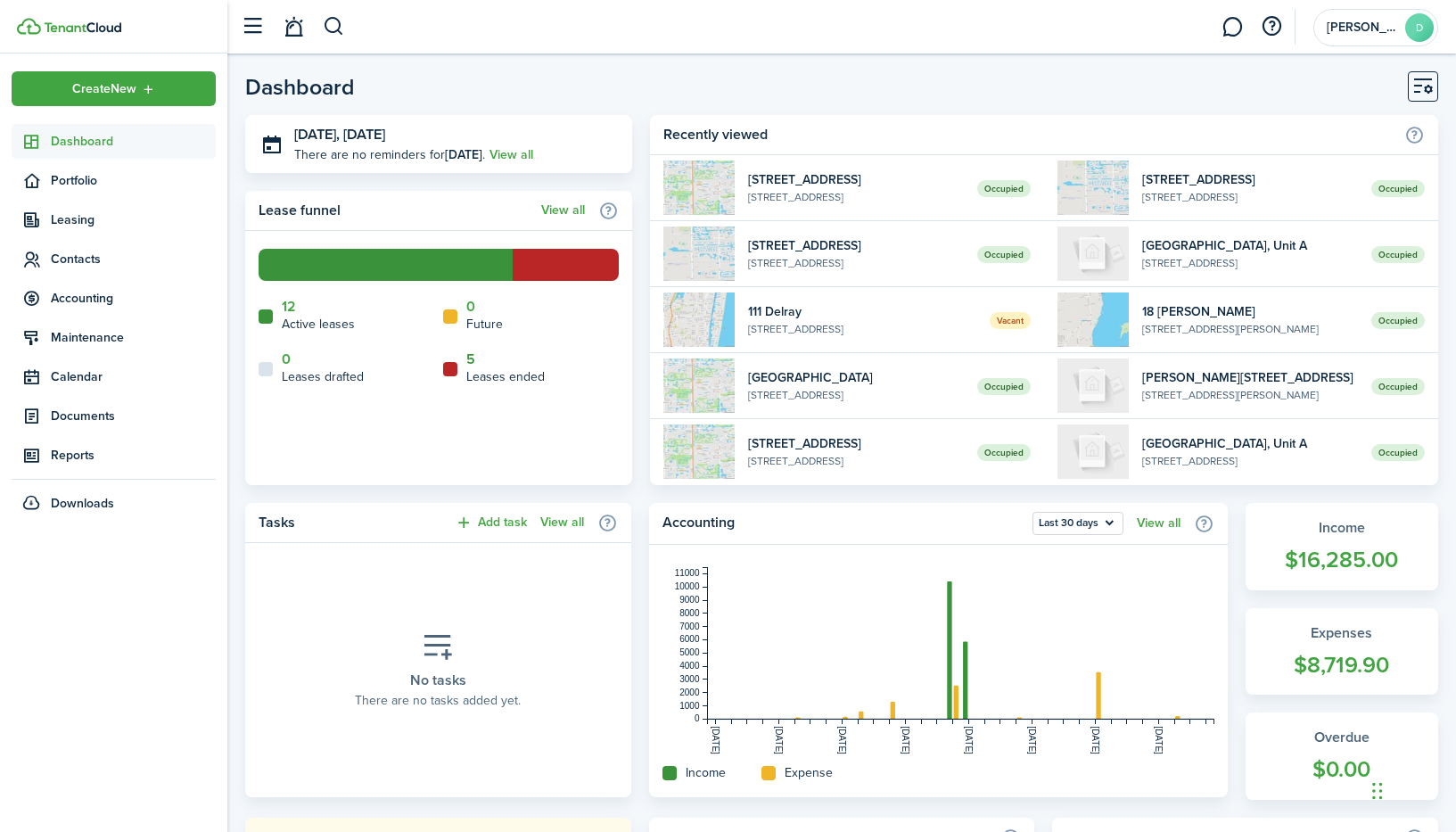
click at [472, 360] on link "5" at bounding box center [471, 359] width 9 height 16
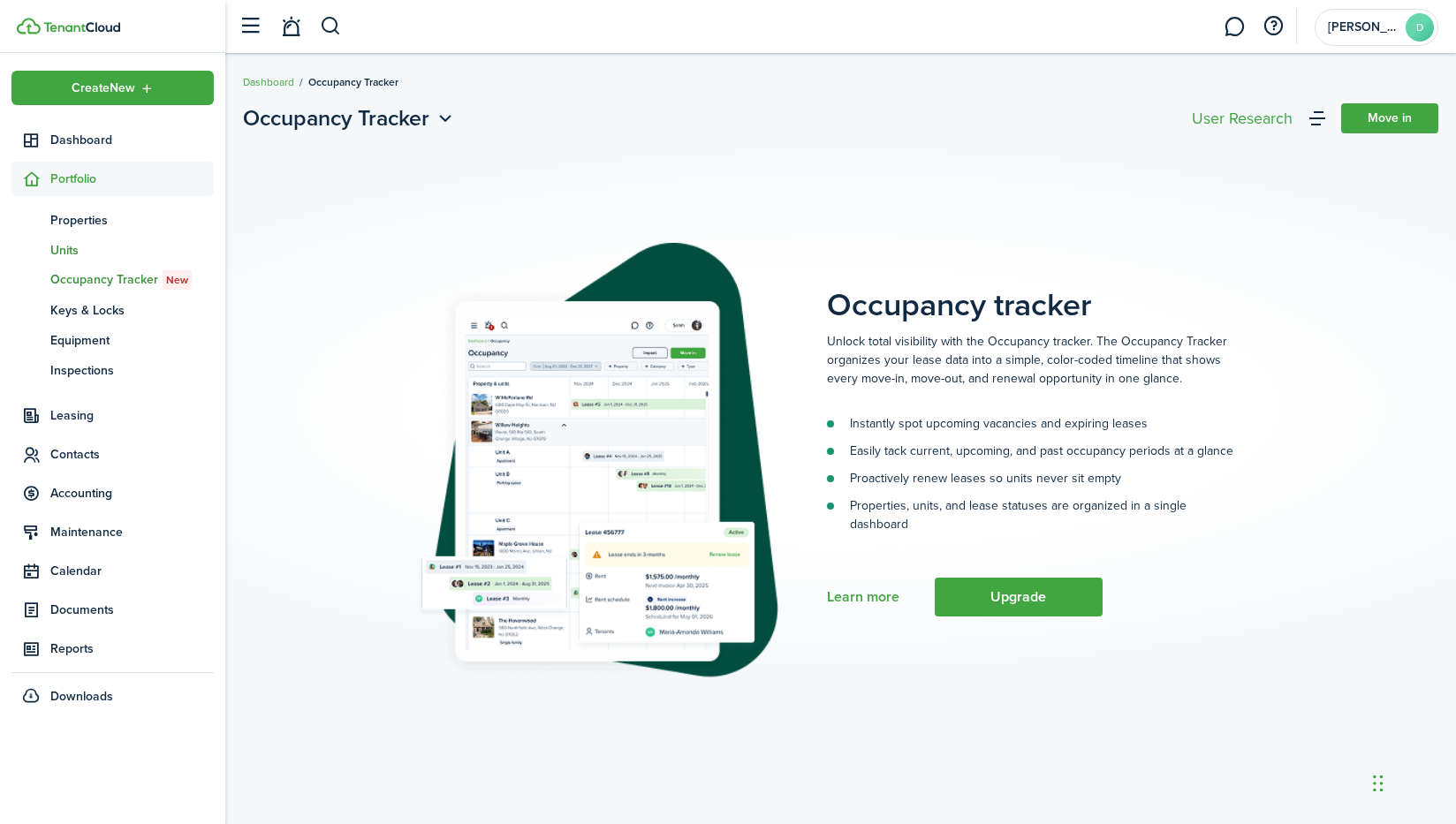
click at [74, 259] on span "Units" at bounding box center [132, 250] width 163 height 19
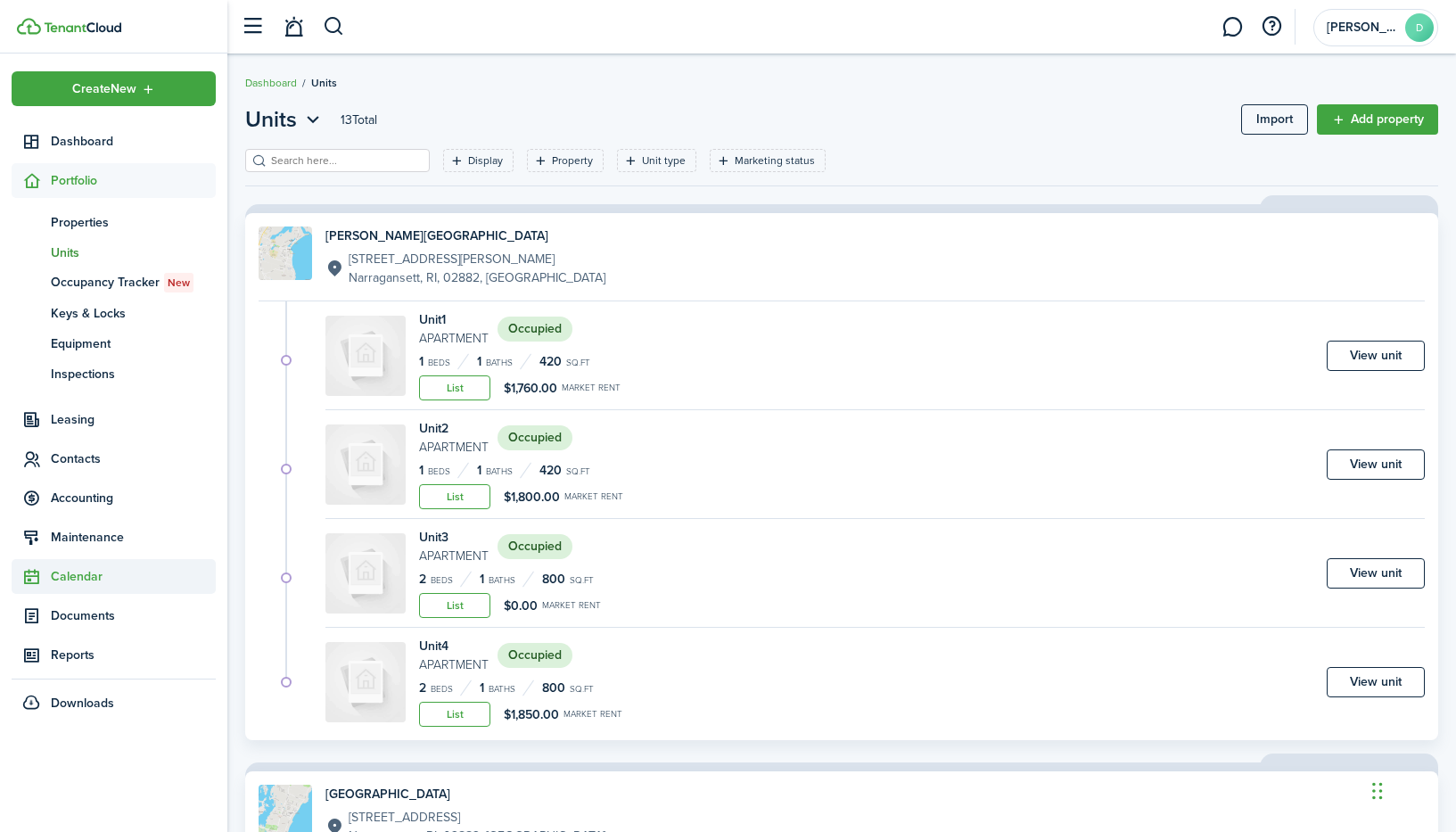
click at [87, 585] on span "Calendar" at bounding box center [133, 576] width 165 height 19
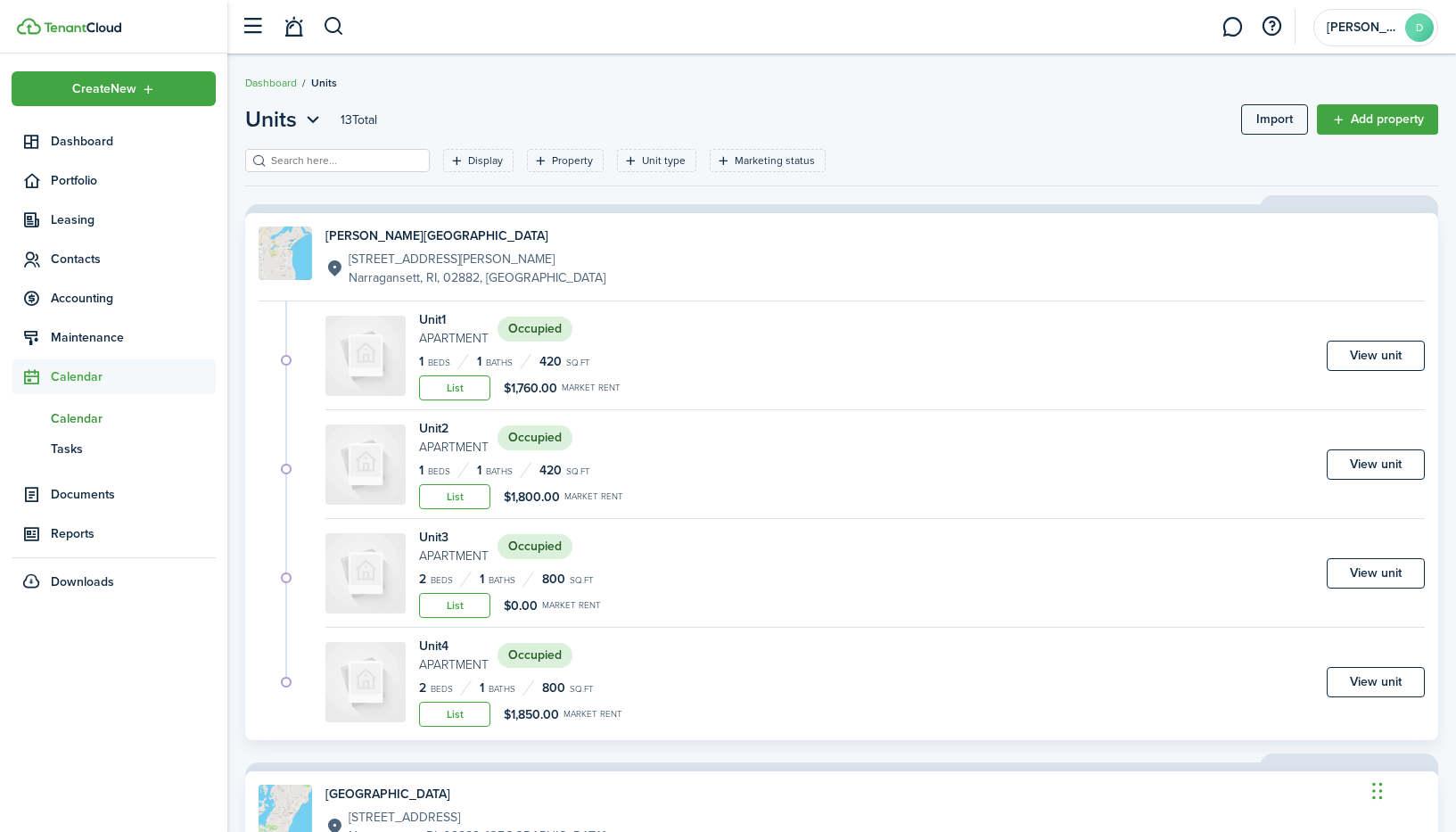
click at [87, 426] on span "Calendar" at bounding box center [133, 418] width 165 height 19
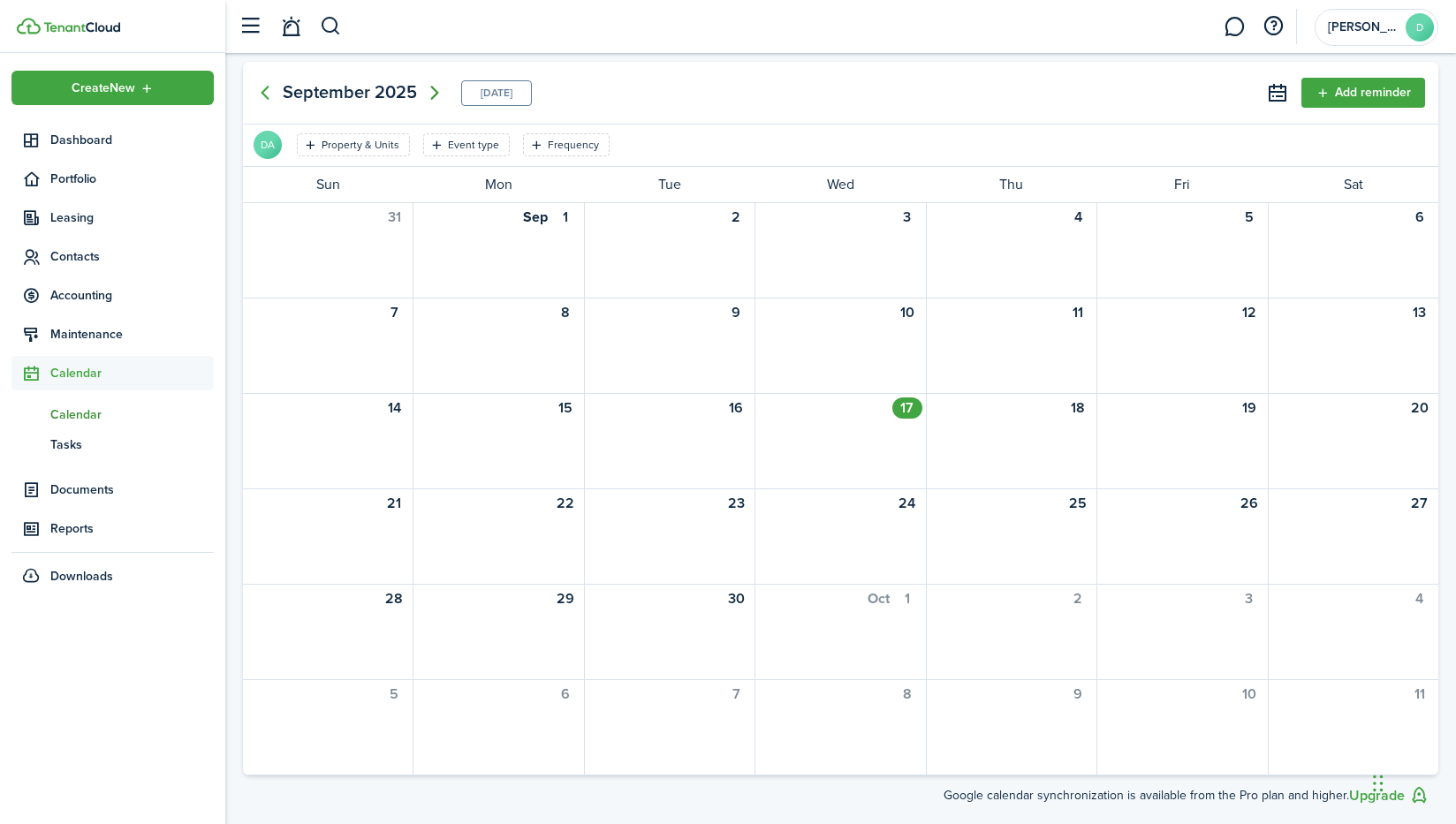
click at [425, 95] on icon "Next page" at bounding box center [435, 93] width 22 height 22
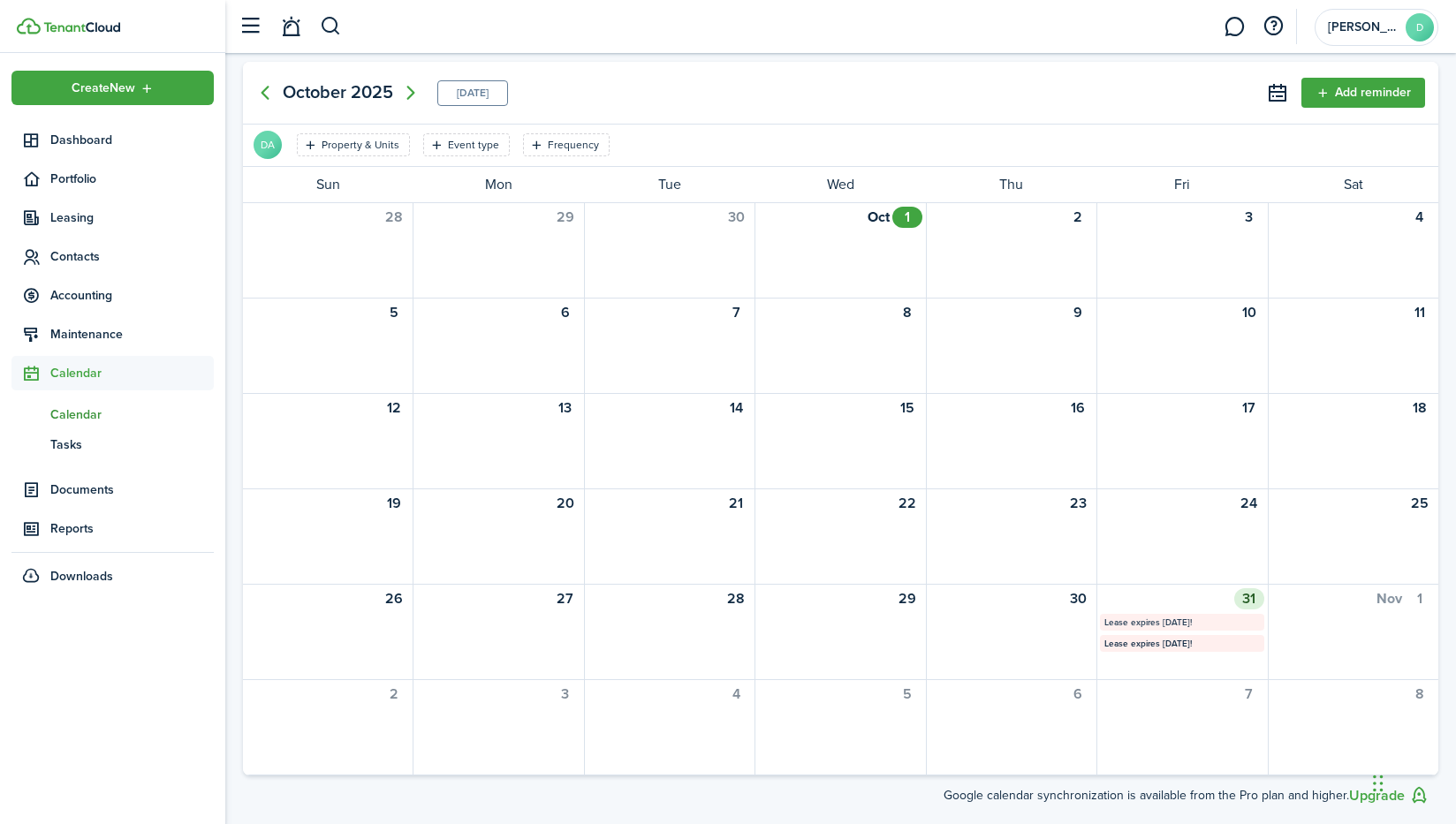
click at [1175, 623] on mbsc-calendar-label "Lease expires [DATE]!" at bounding box center [1182, 621] width 163 height 17
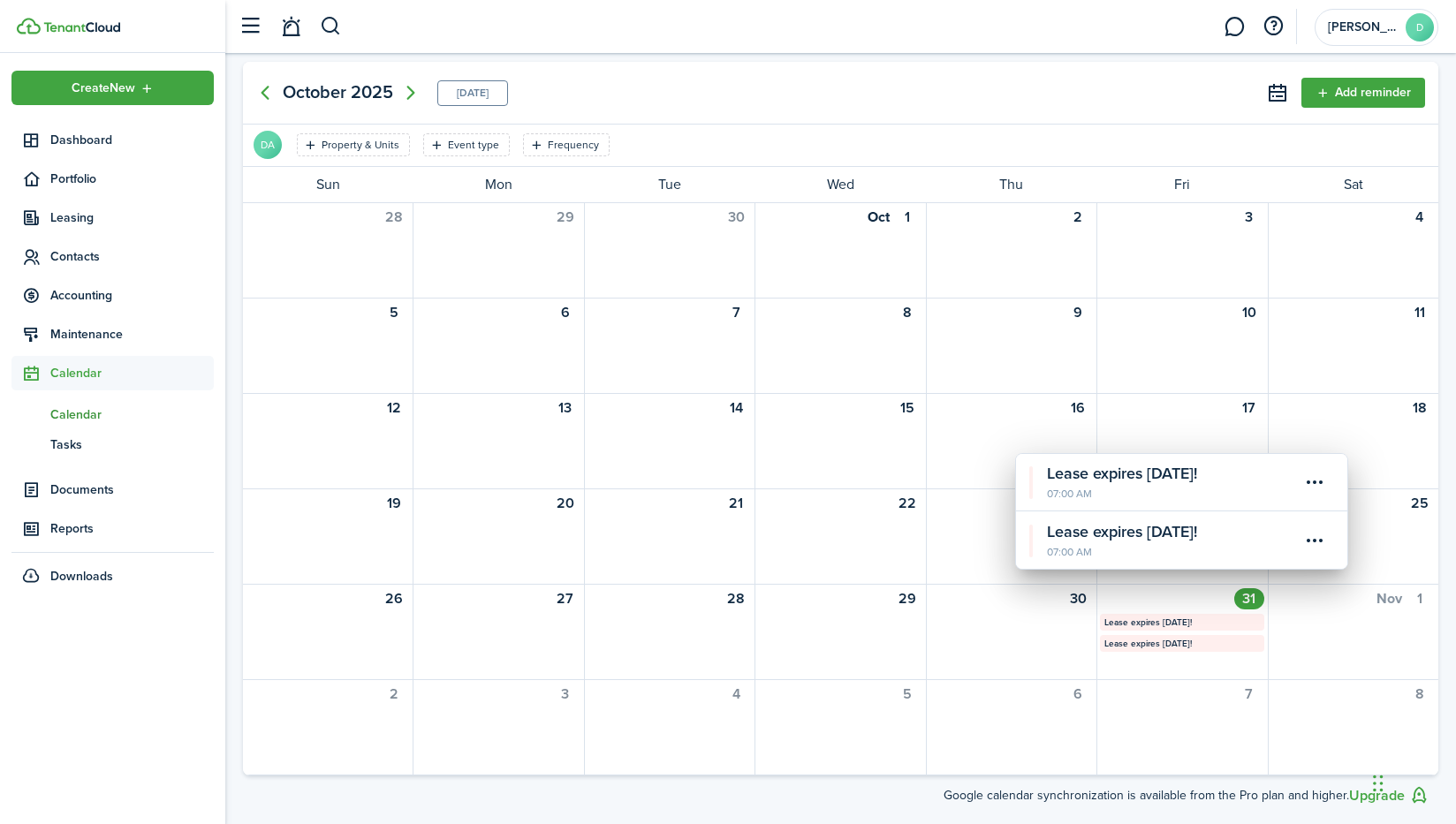
click at [1132, 541] on calendar-event-title "Lease expires [DATE]!" at bounding box center [1173, 532] width 253 height 24
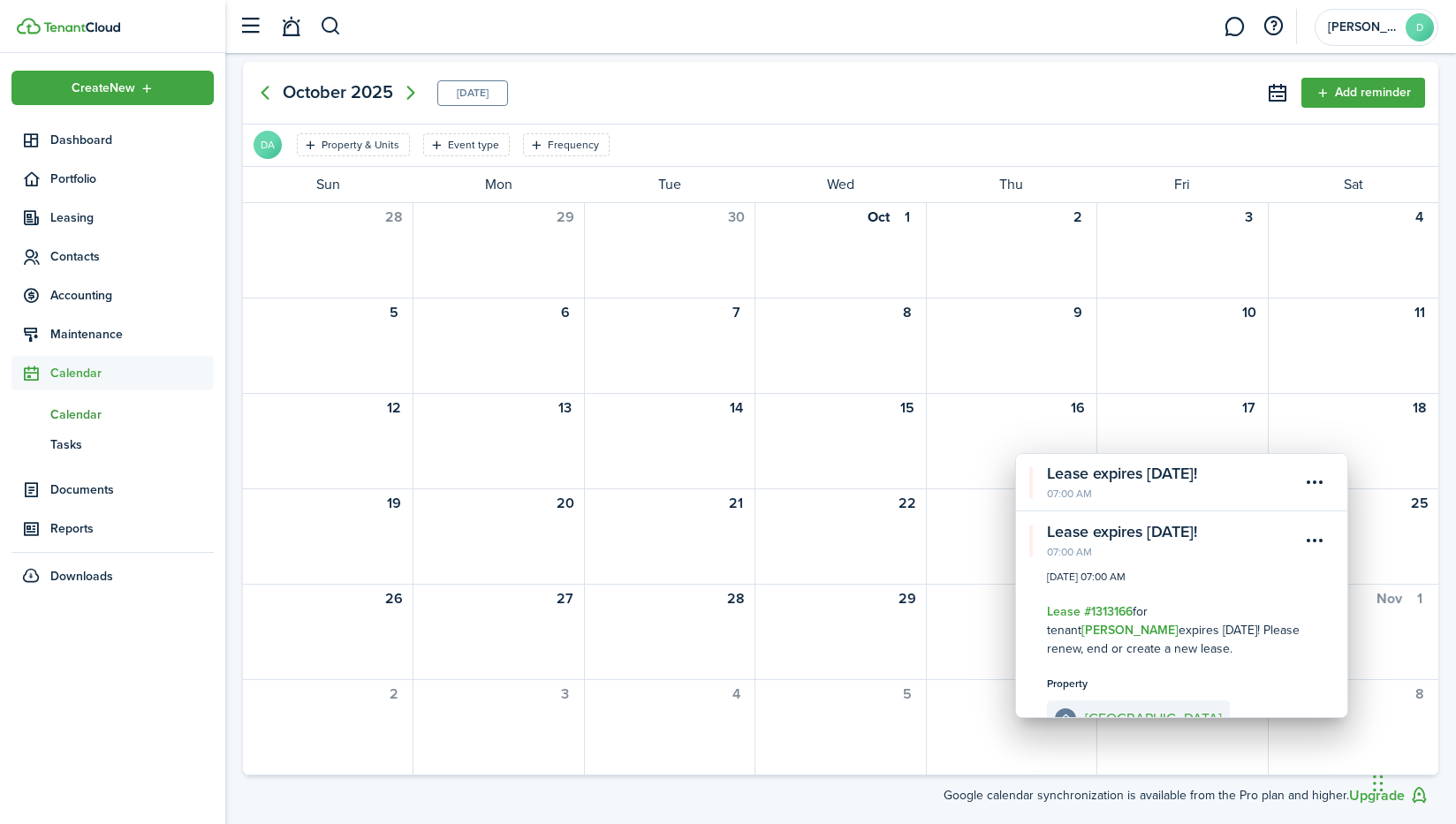
click at [1113, 474] on calendar-event-title "Lease expires [DATE]!" at bounding box center [1173, 474] width 253 height 24
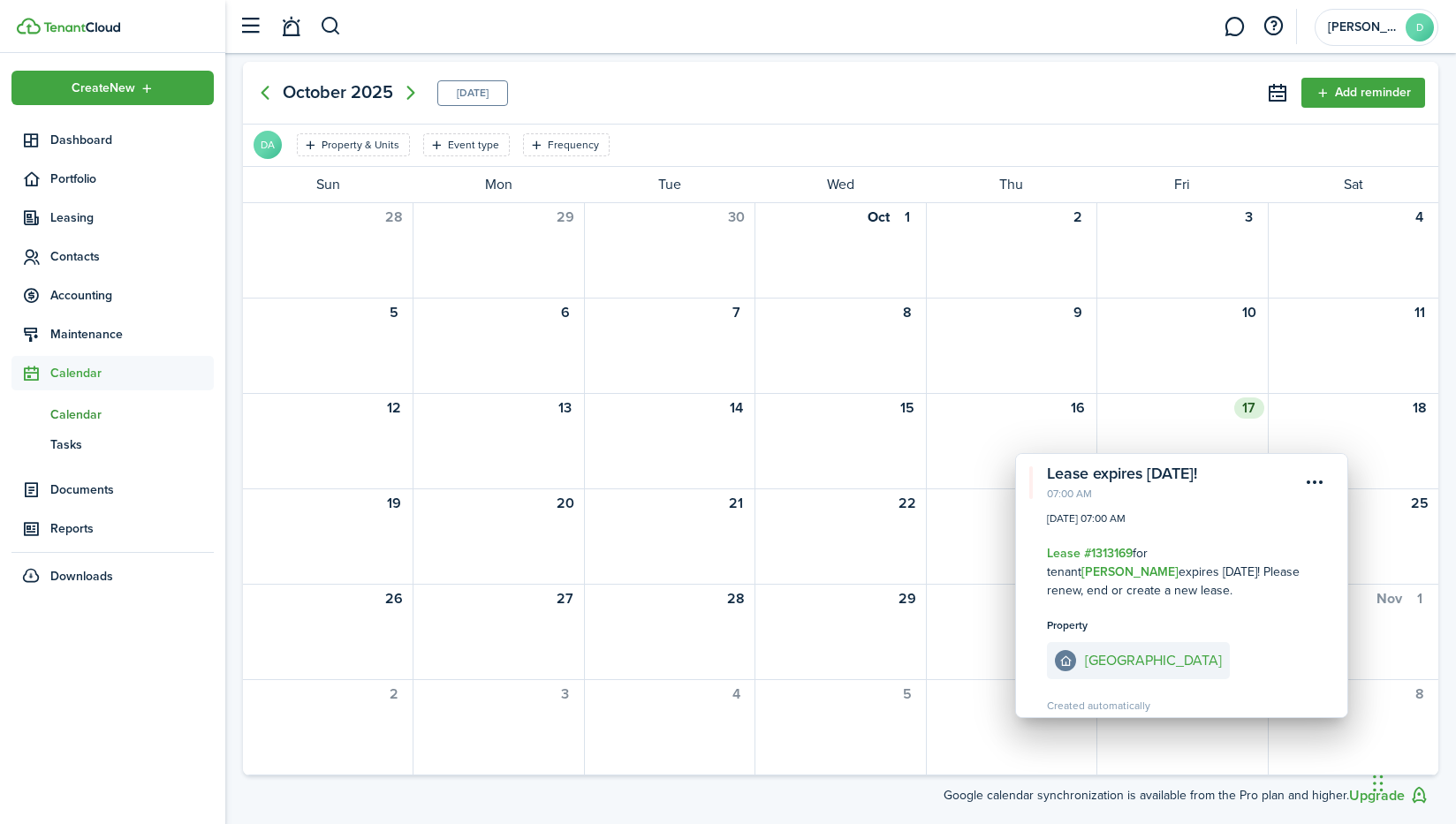
click at [1164, 431] on div at bounding box center [1181, 431] width 168 height 16
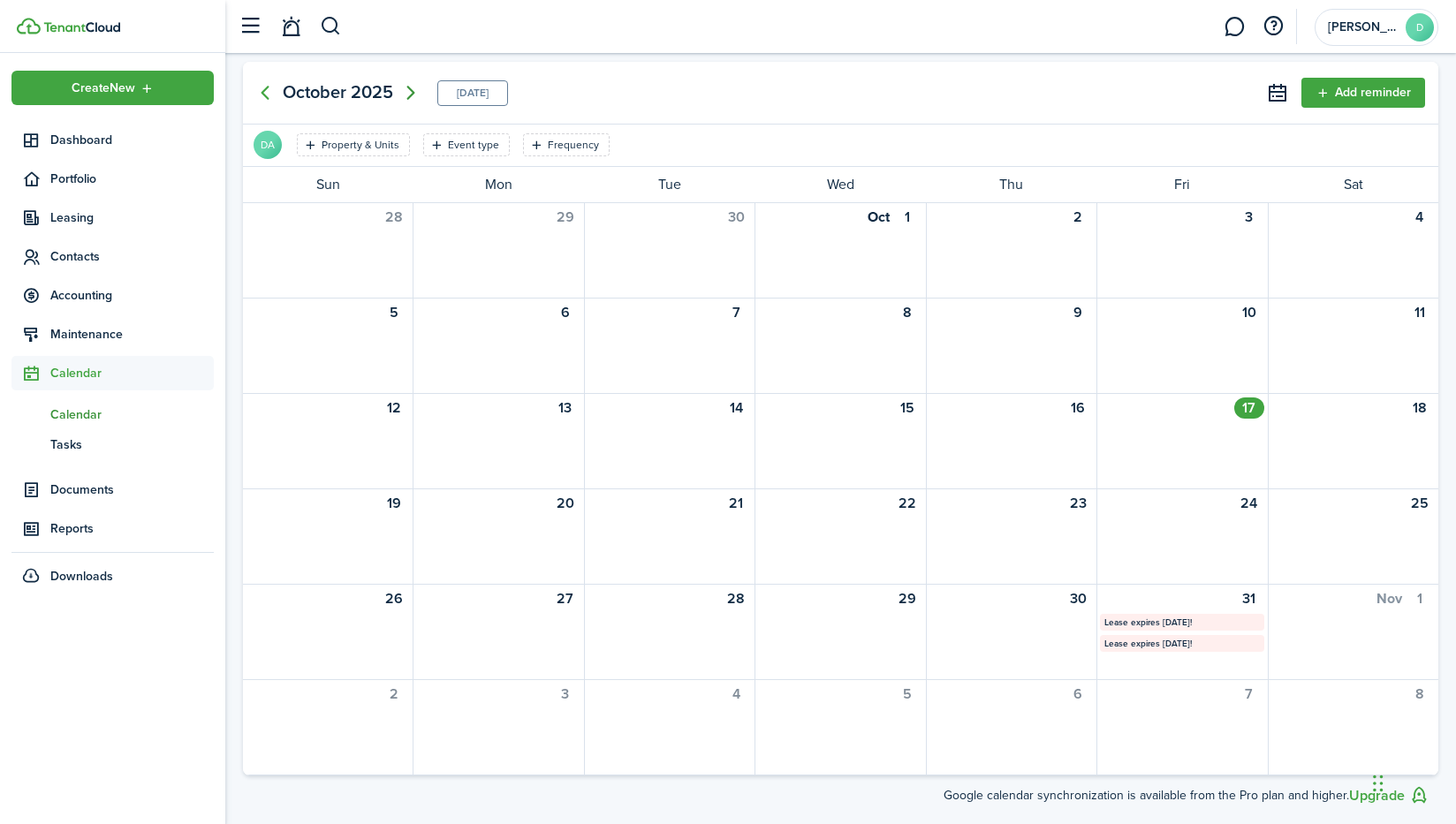
click at [404, 89] on icon "Next page" at bounding box center [411, 93] width 22 height 22
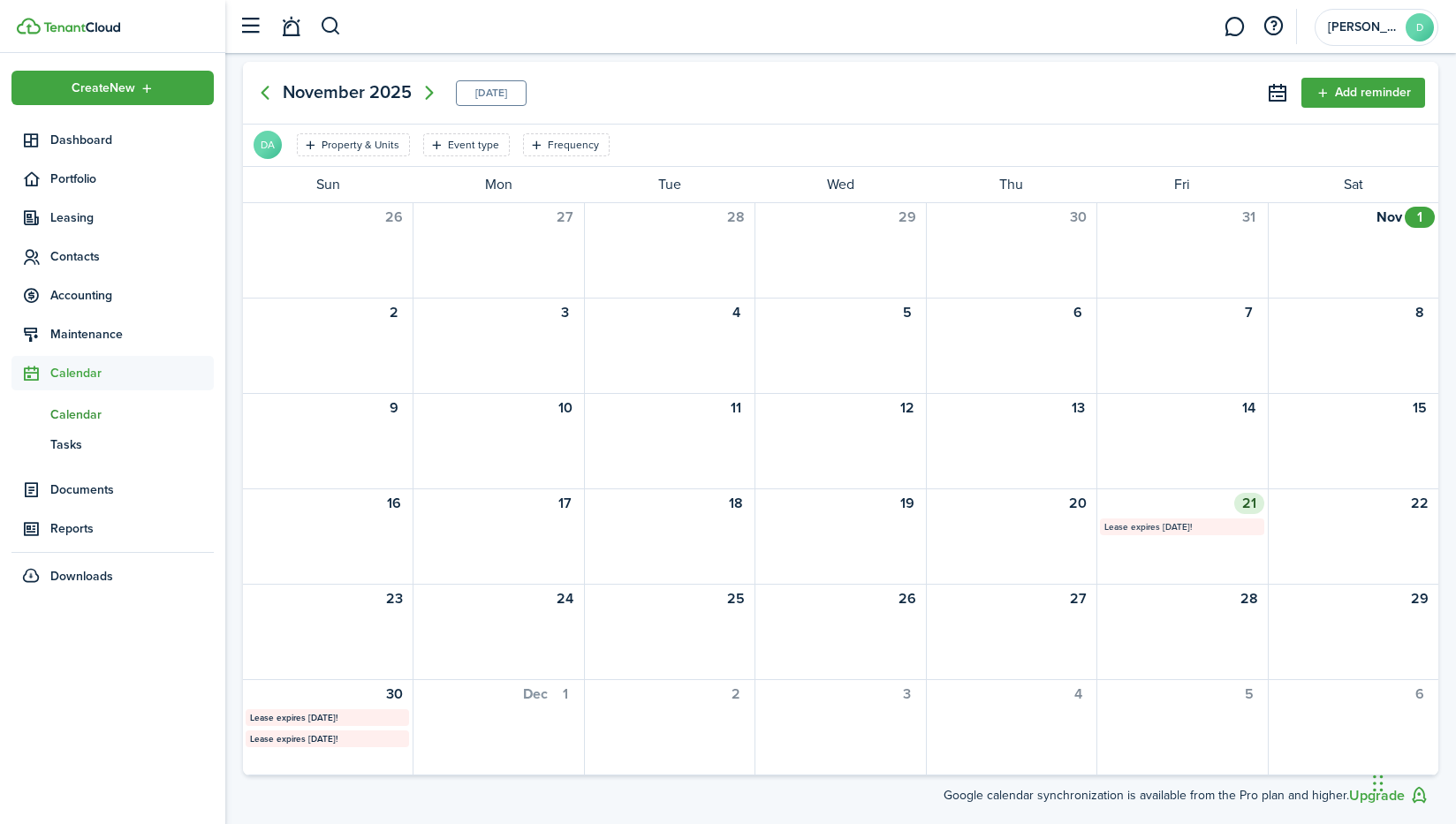
click at [1146, 526] on mbsc-calendar-label "Lease expires [DATE]!" at bounding box center [1182, 526] width 163 height 17
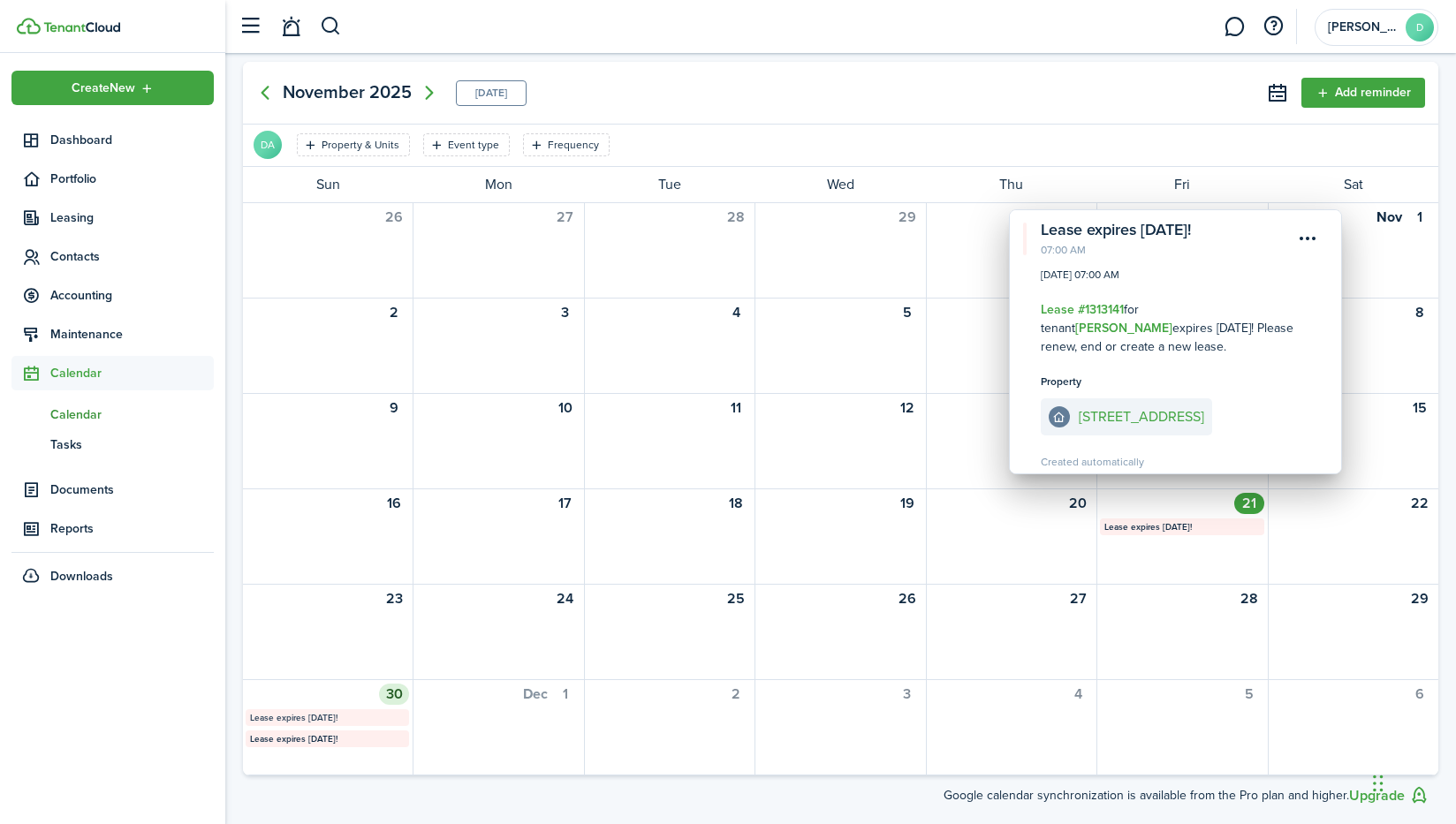
click at [335, 711] on mbsc-calendar-label "Lease expires [DATE]!" at bounding box center [328, 717] width 163 height 17
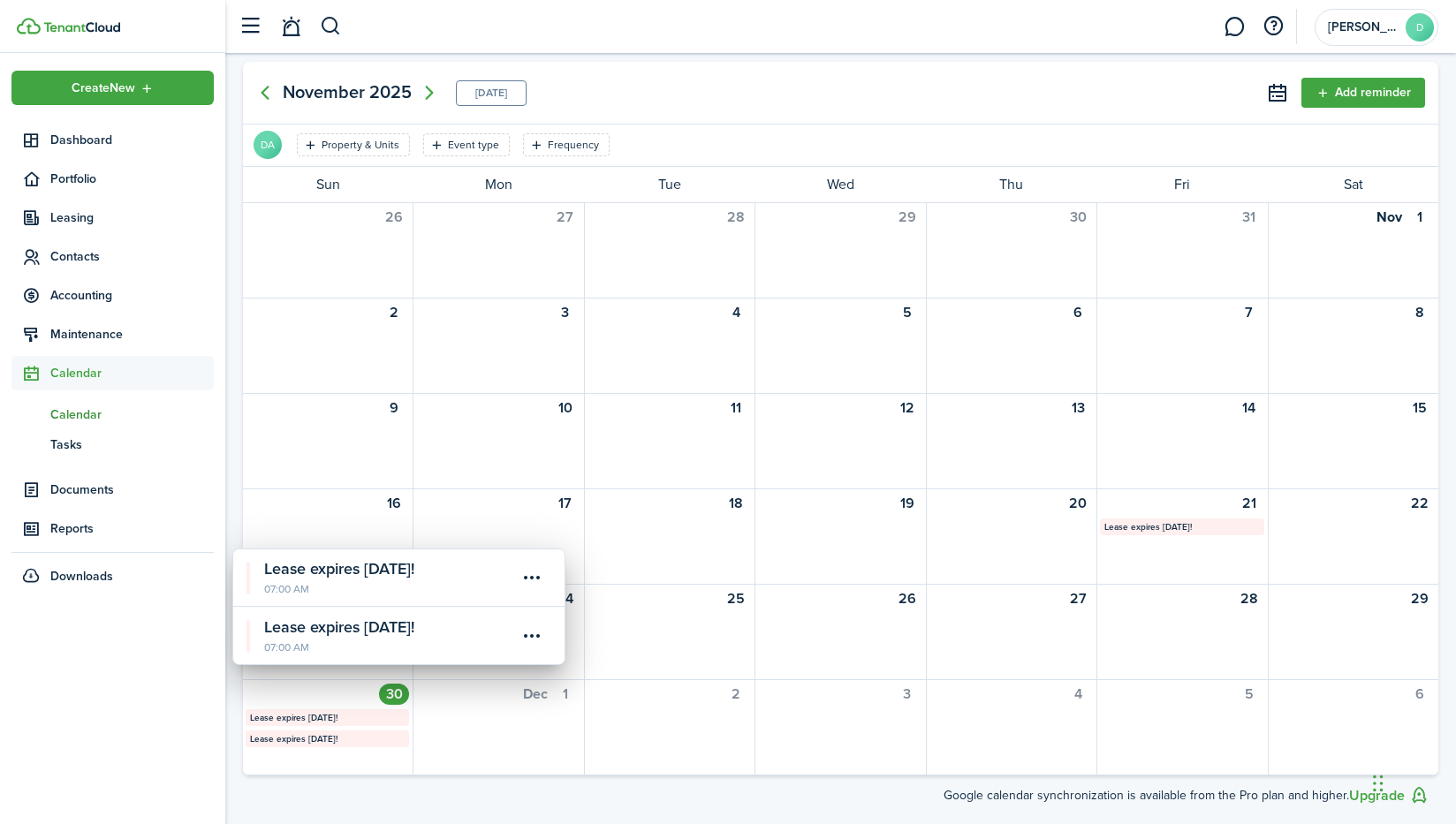
click at [316, 626] on calendar-event-title "Lease expires [DATE]!" at bounding box center [390, 627] width 253 height 24
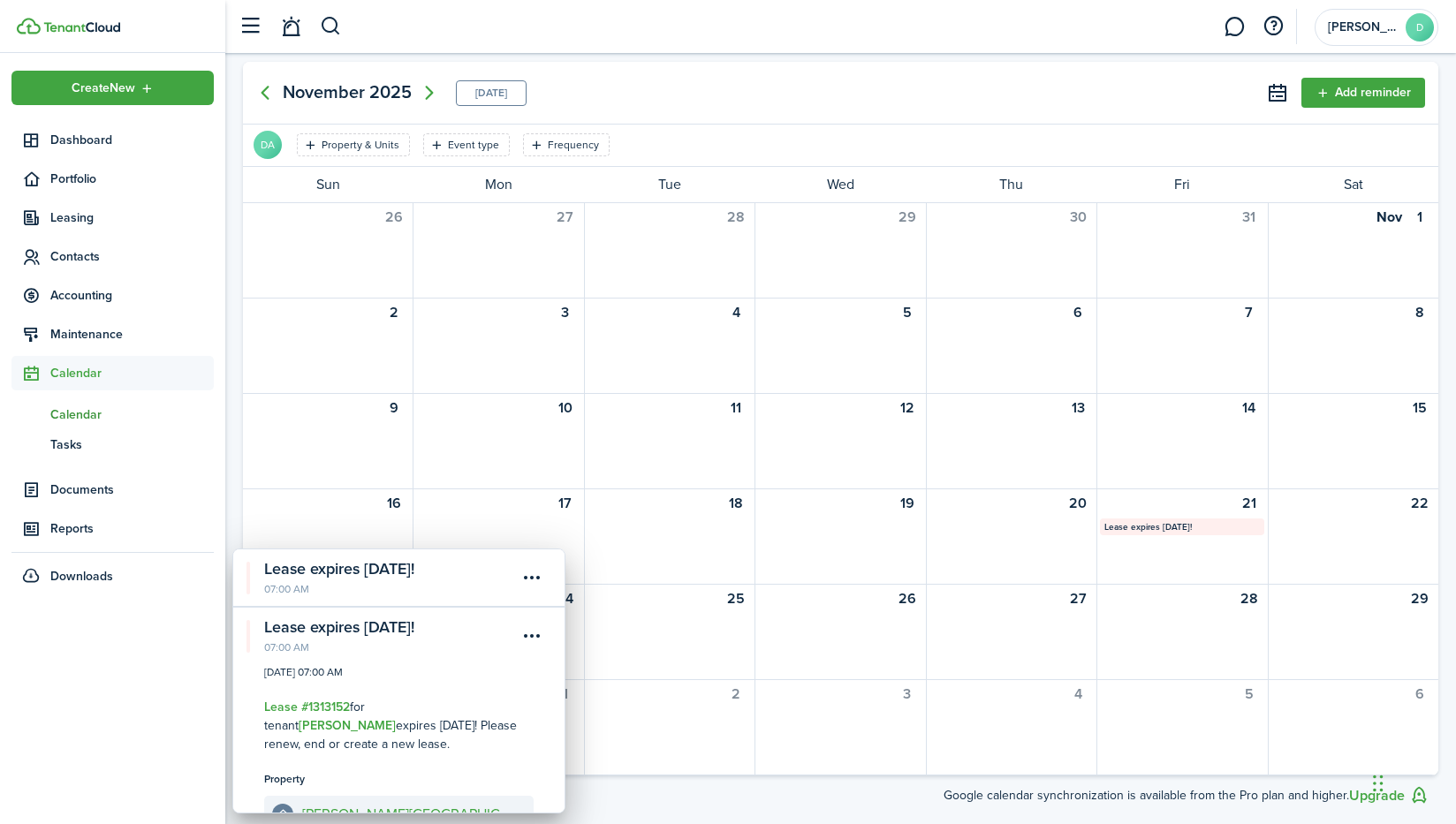
click at [312, 577] on calendar-event-title "Lease expires [DATE]!" at bounding box center [390, 569] width 253 height 24
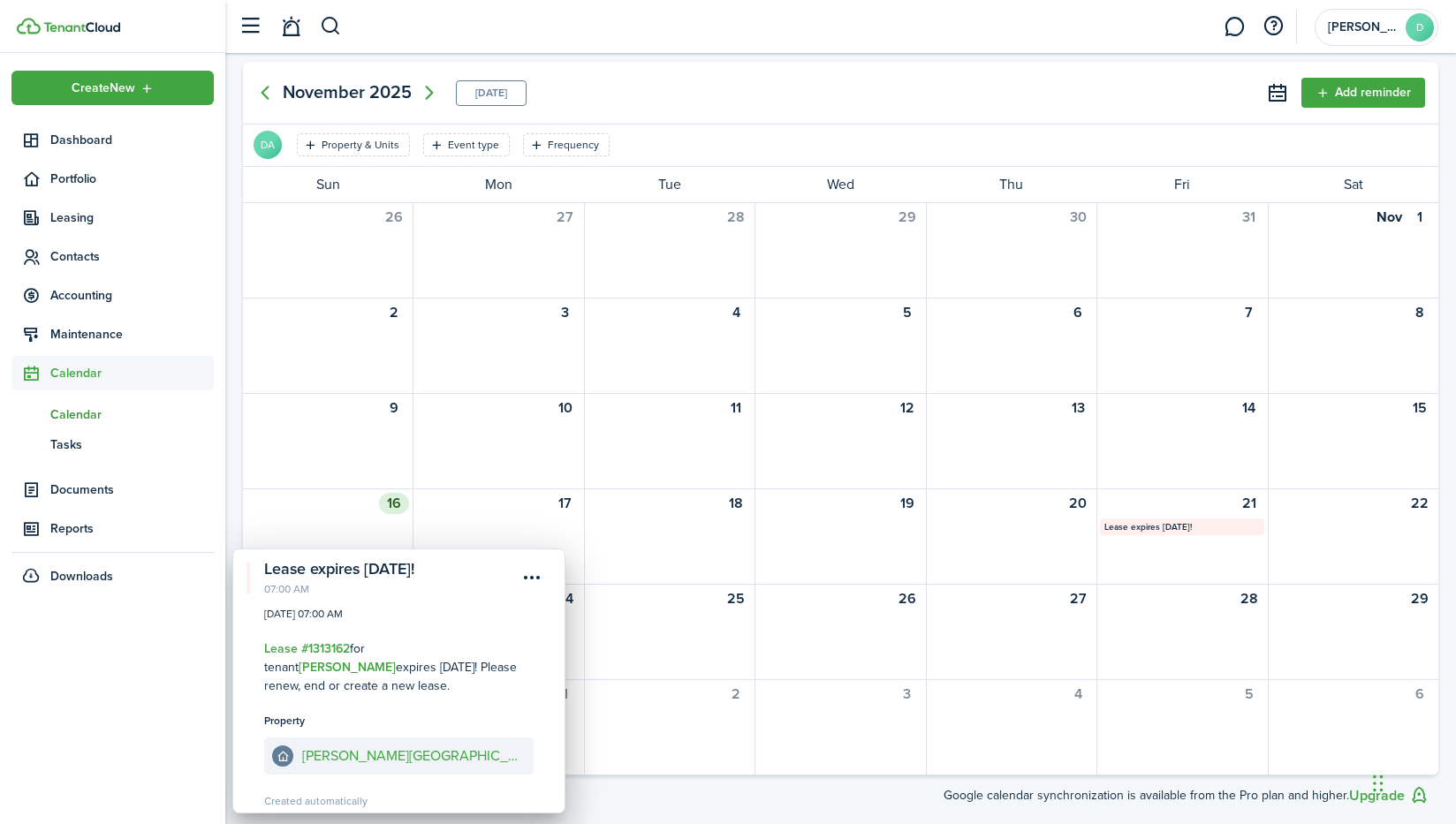
click at [325, 524] on div at bounding box center [327, 526] width 168 height 16
